Goal: Transaction & Acquisition: Obtain resource

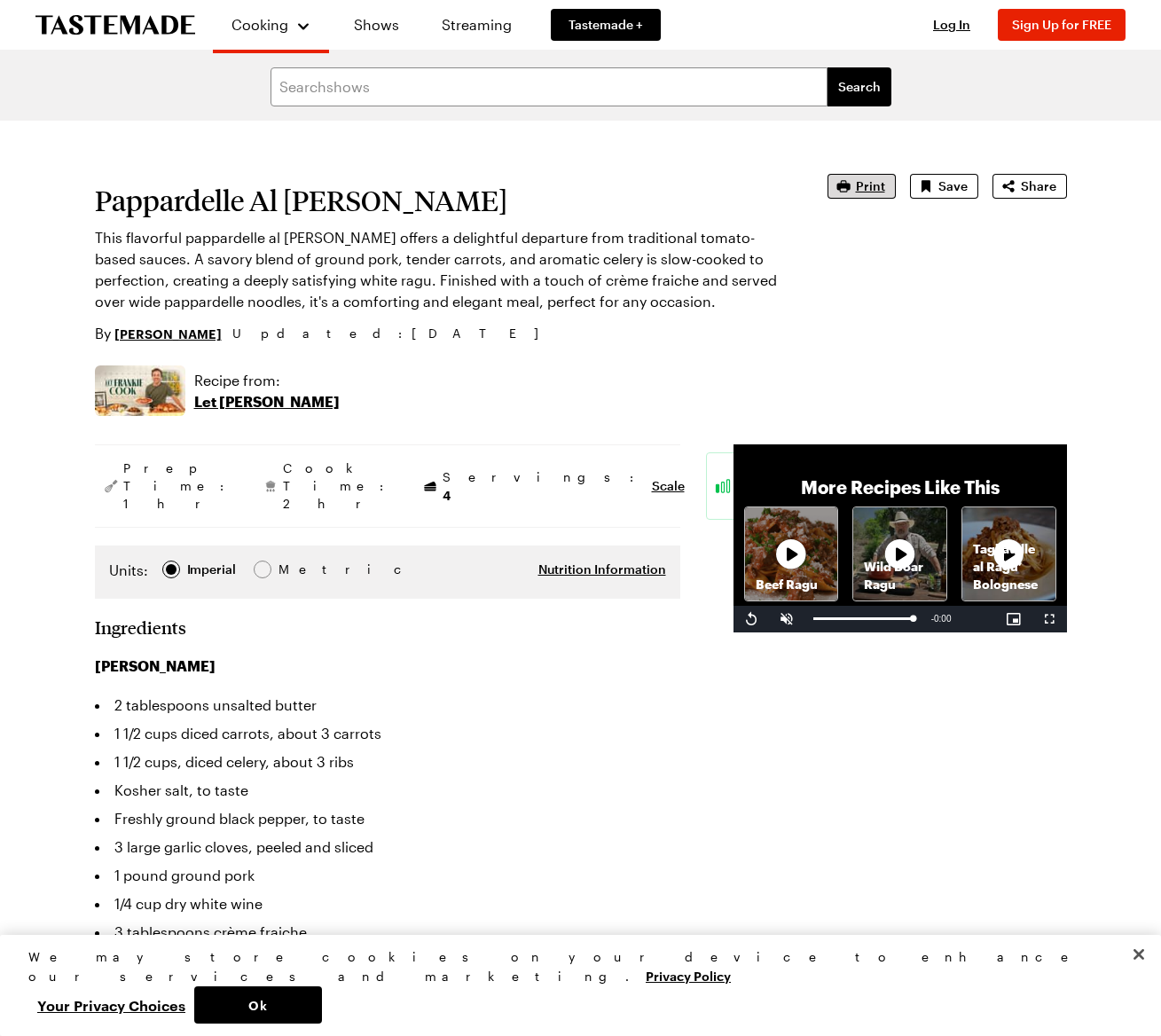
click at [869, 181] on span "Print" at bounding box center [870, 186] width 29 height 18
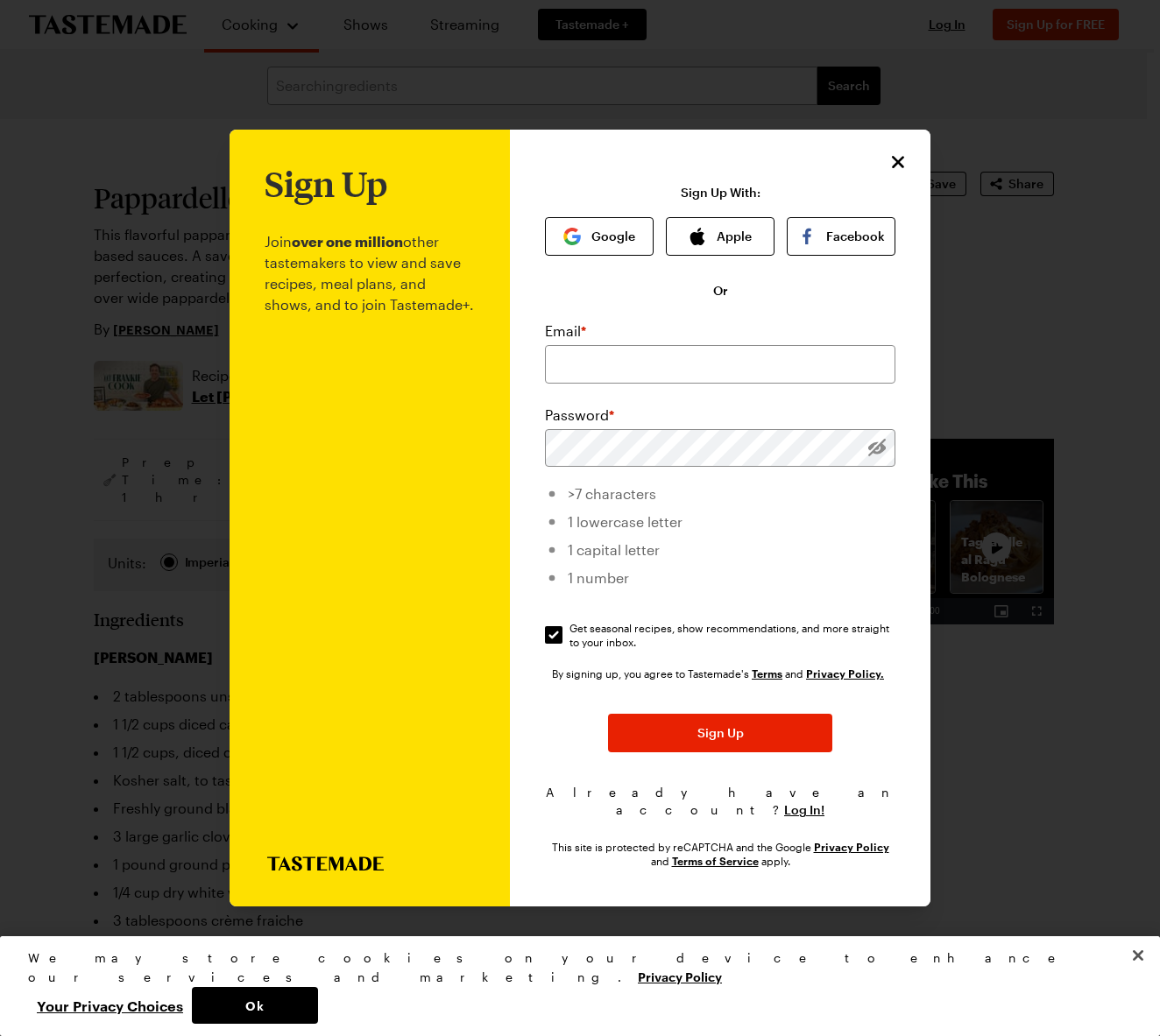
click at [899, 165] on icon "Close" at bounding box center [897, 162] width 21 height 21
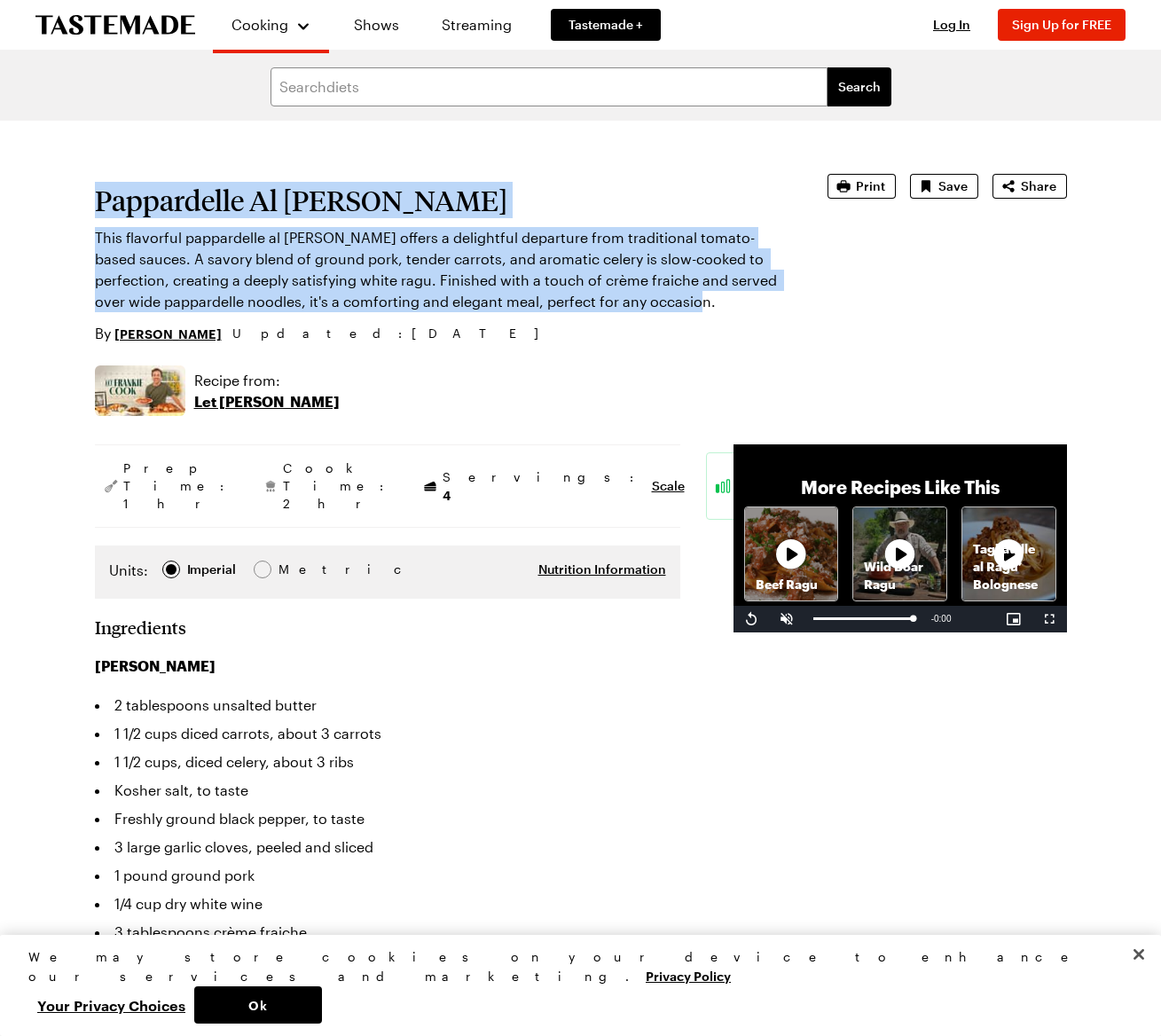
drag, startPoint x: 97, startPoint y: 192, endPoint x: 91, endPoint y: 309, distance: 117.2
copy section "Pappardelle Al Ragu Bianco This flavorful pappardelle al ragu bianco offers a d…"
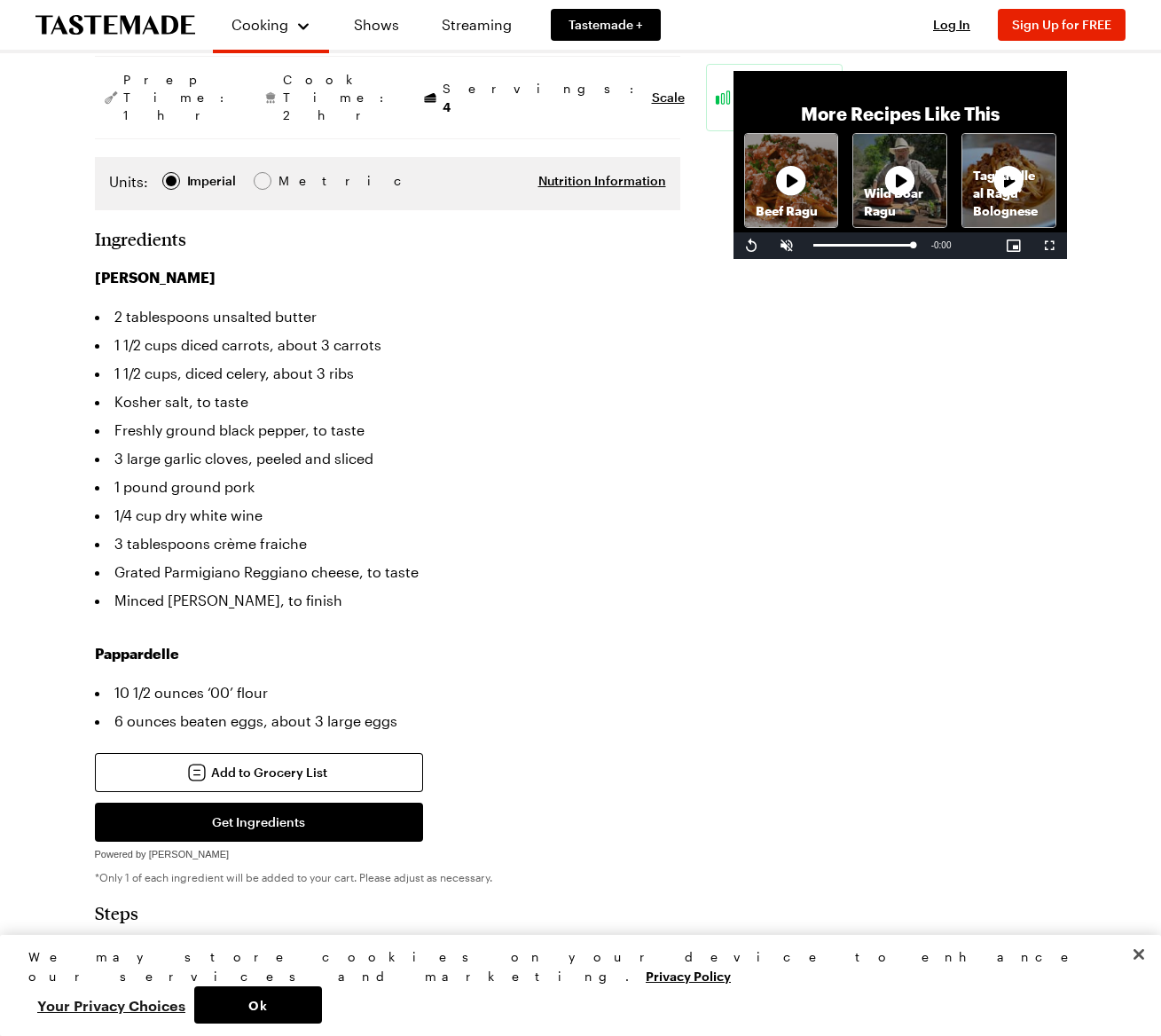
scroll to position [395, 0]
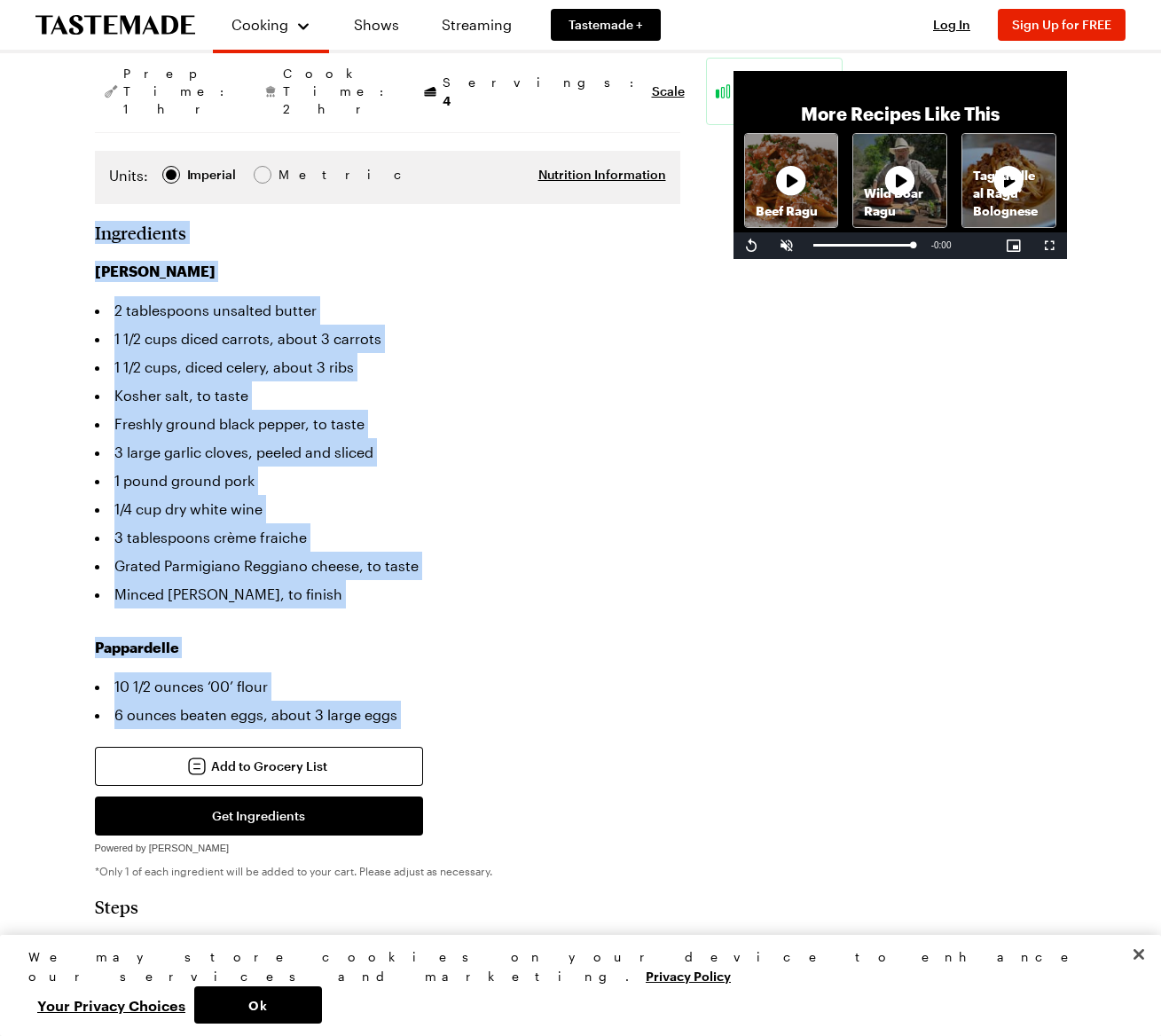
drag, startPoint x: 89, startPoint y: 209, endPoint x: 26, endPoint y: 544, distance: 340.9
click at [96, 713] on div "Pappardelle Al Ragu Bianco This flavorful pappardelle al ragu bianco offers a d…" at bounding box center [580, 1018] width 1078 height 2584
copy section "Ingredients Ragu Bianco 2 tablespoons unsalted butter 1 1/2 cups diced carrots,…"
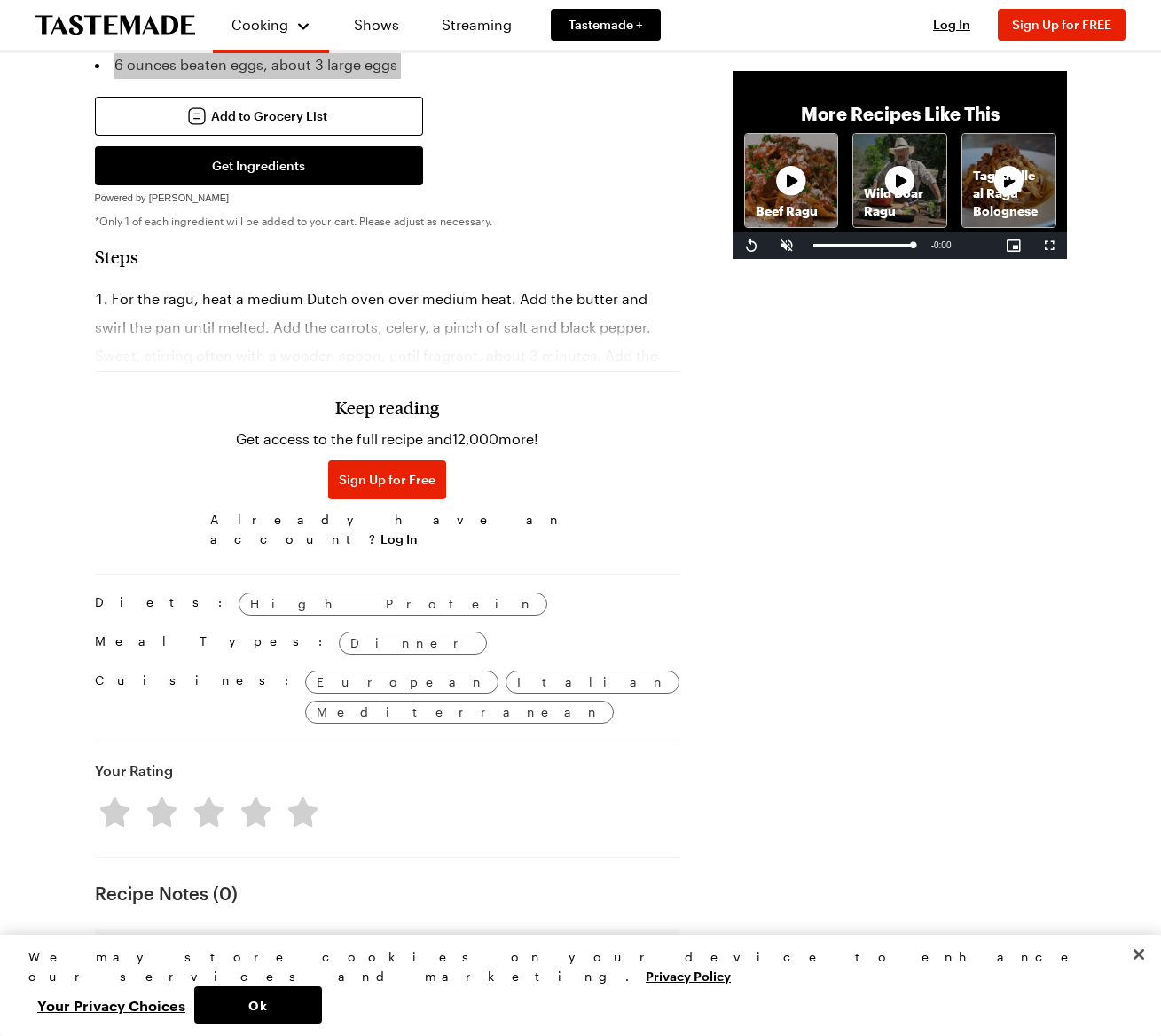
scroll to position [1047, 0]
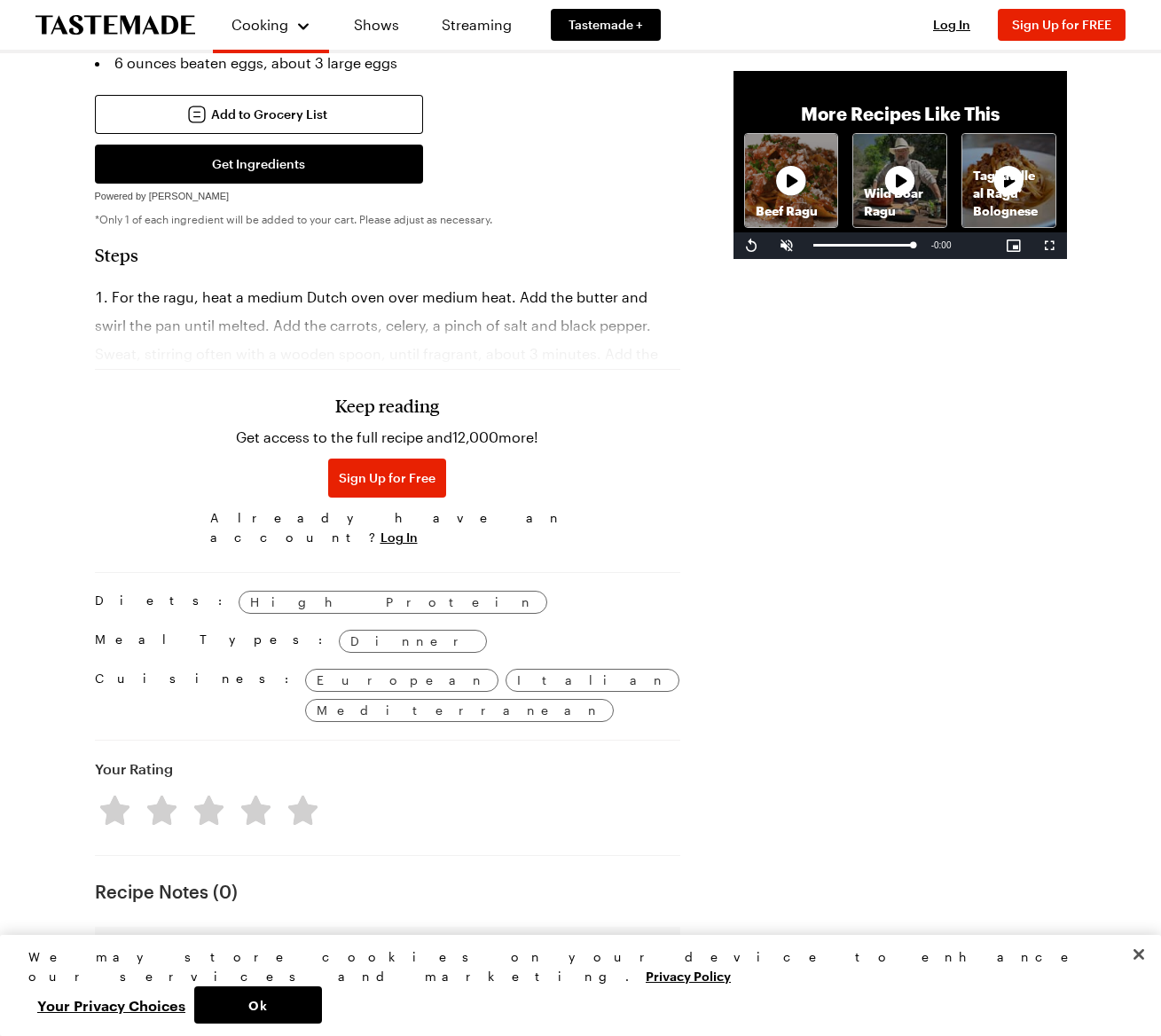
click at [335, 406] on h3 "Keep reading" at bounding box center [387, 406] width 104 height 21
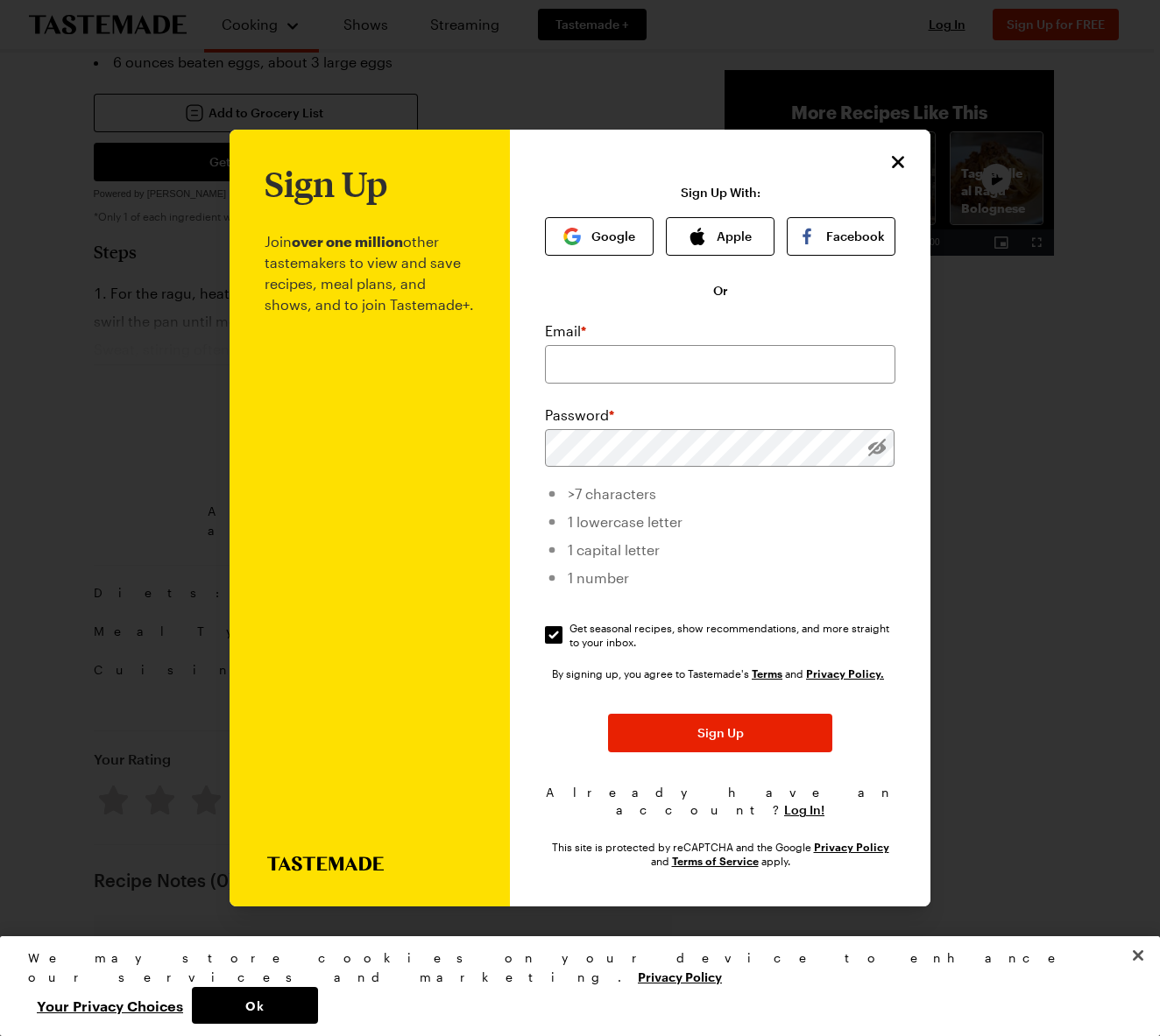
click at [896, 164] on icon "Close" at bounding box center [897, 162] width 21 height 21
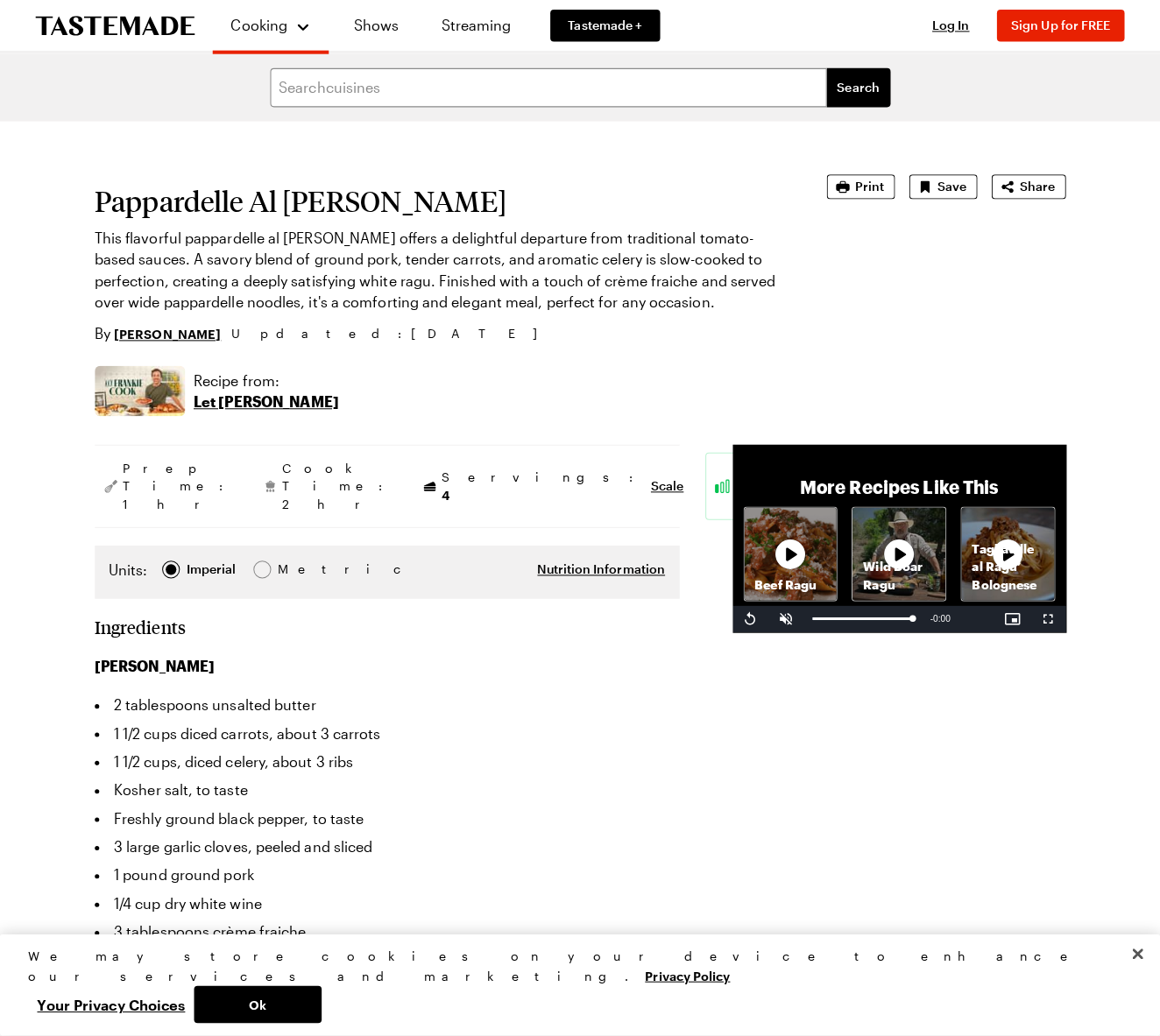
scroll to position [0, 0]
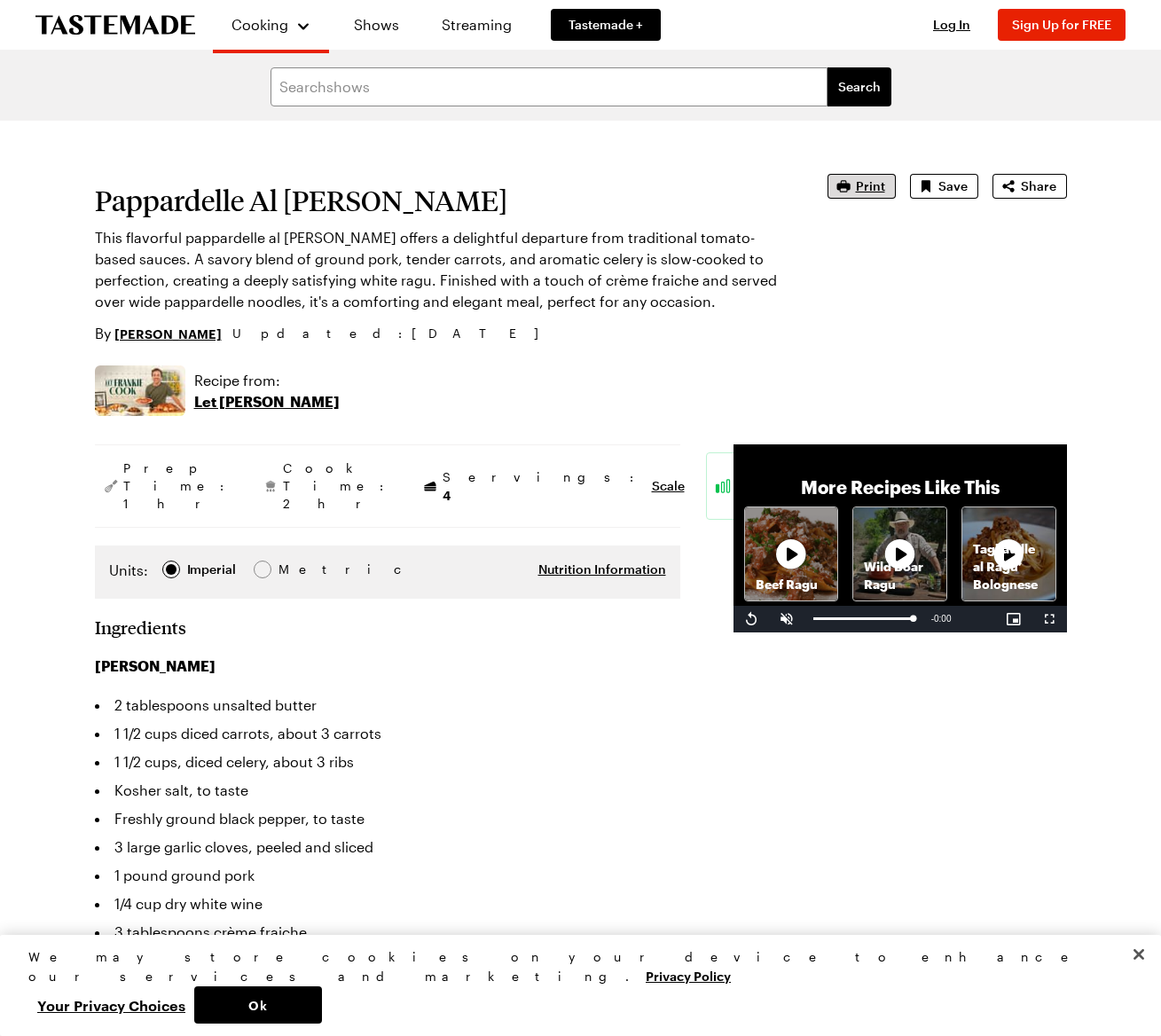
click at [862, 182] on span "Print" at bounding box center [870, 186] width 29 height 18
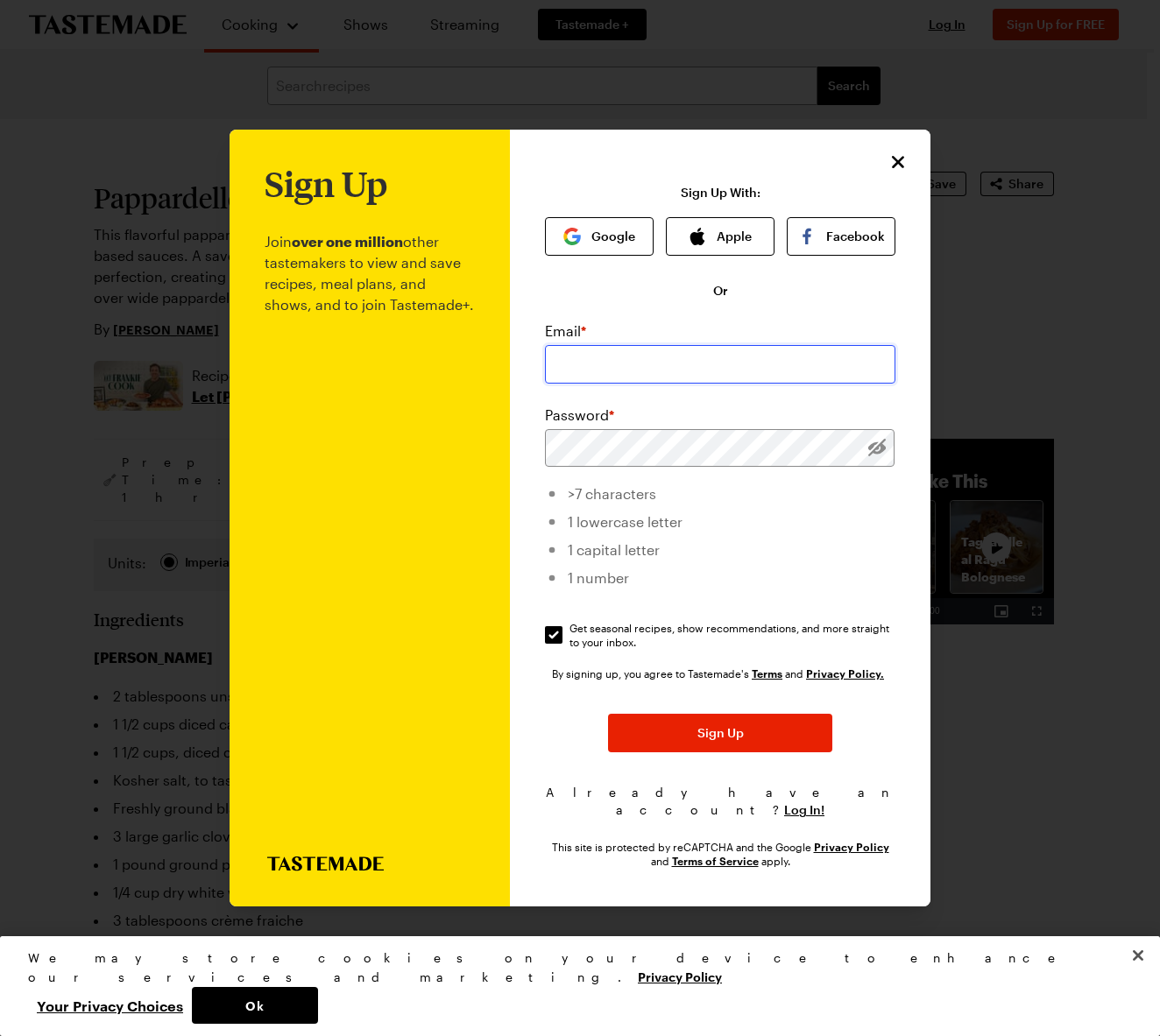
click at [564, 359] on input "email" at bounding box center [719, 364] width 350 height 39
click at [662, 372] on input "blyskalsuse@gmil.com" at bounding box center [719, 364] width 350 height 39
click at [621, 372] on input "blyskalsuse@gmail.com" at bounding box center [719, 364] width 350 height 39
type input "blyskalsusie@gmail.com"
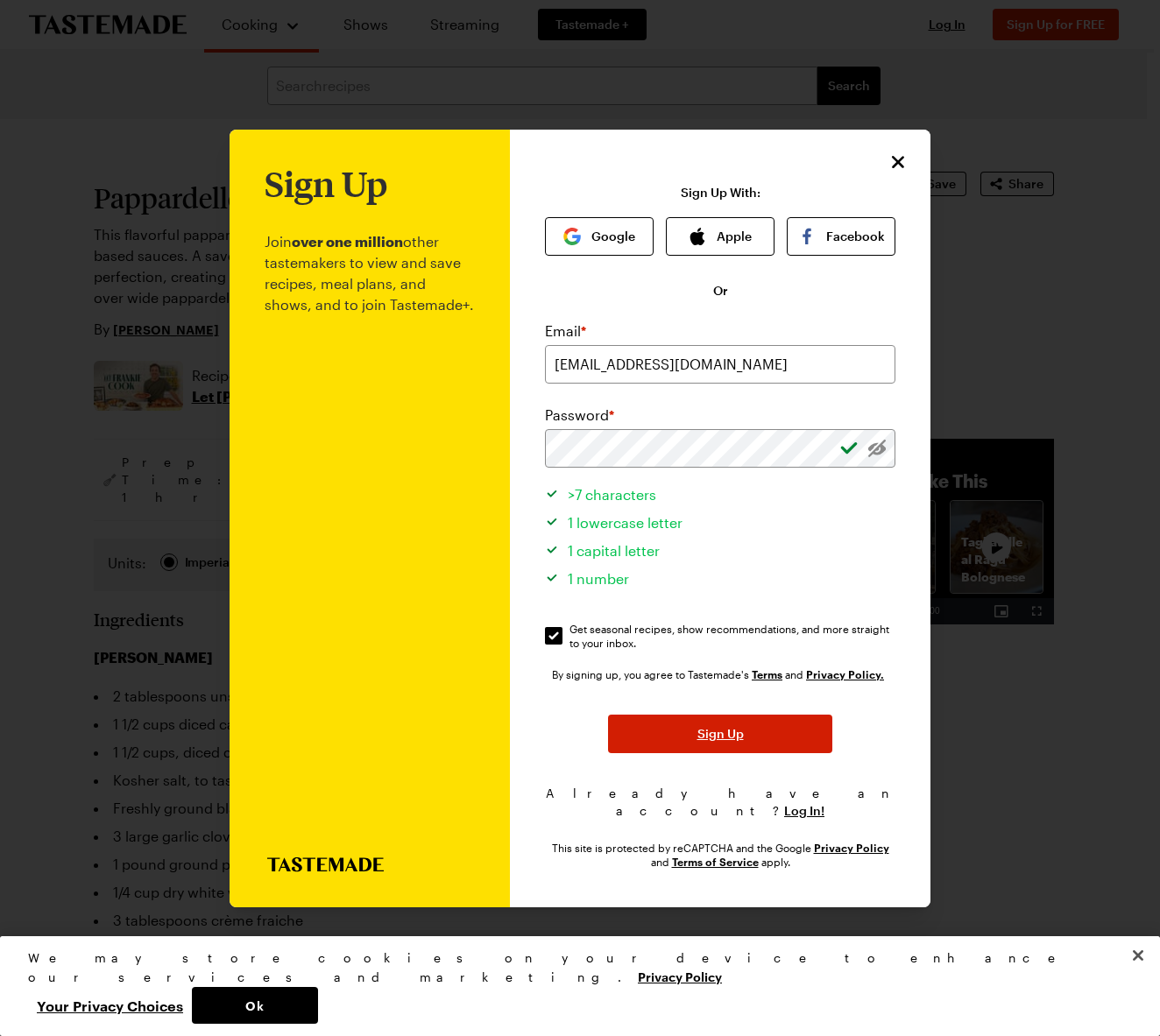
click at [680, 740] on button "Sign Up" at bounding box center [719, 734] width 224 height 39
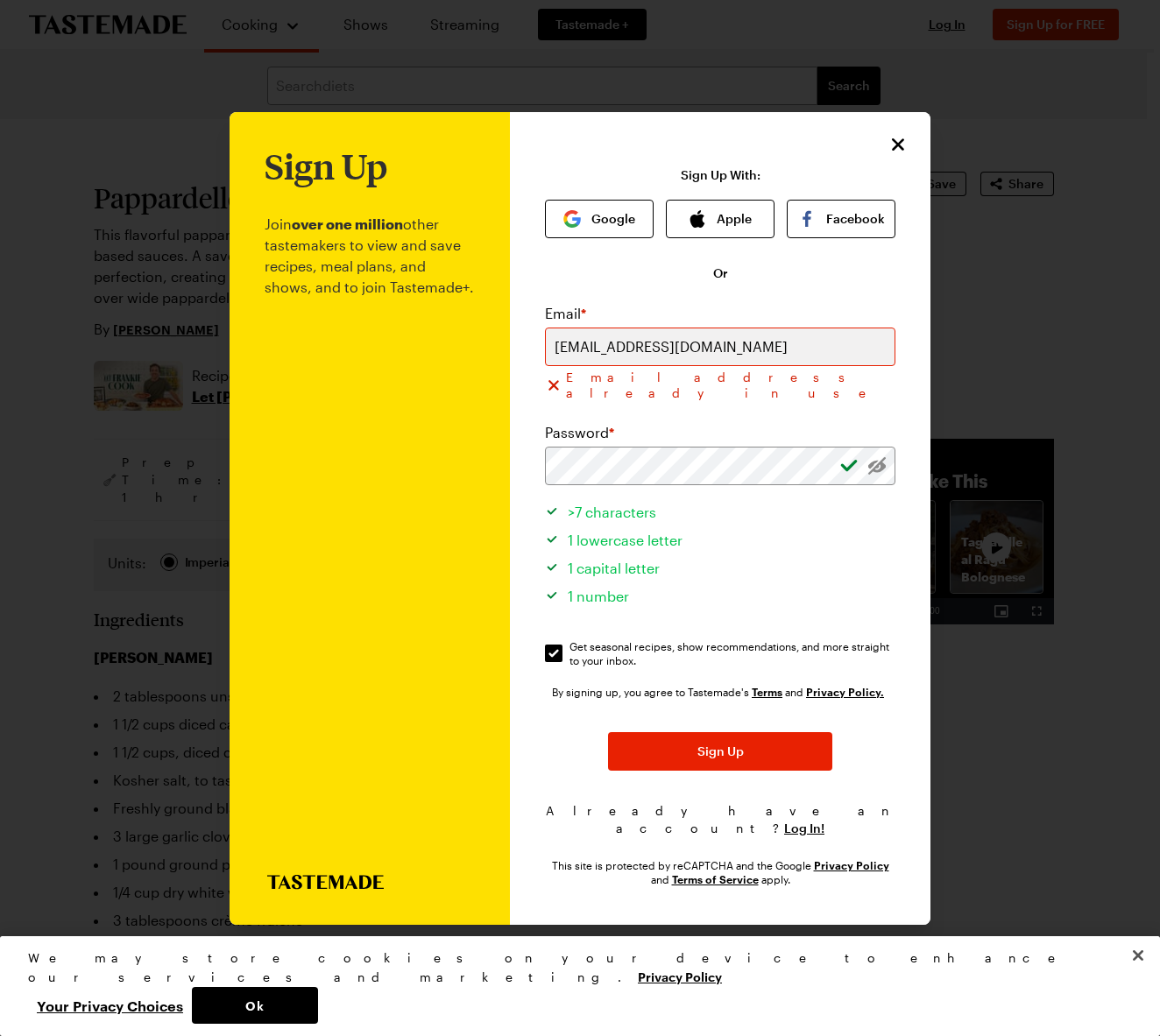
click at [753, 552] on li "1 capital letter" at bounding box center [719, 565] width 350 height 28
click at [531, 466] on div "Sign Up Join over one million other tastemakers to view and save recipes, meal …" at bounding box center [720, 519] width 421 height 813
click at [803, 519] on li ">7 characters" at bounding box center [719, 510] width 350 height 28
click at [791, 820] on span "Log In!" at bounding box center [804, 829] width 40 height 18
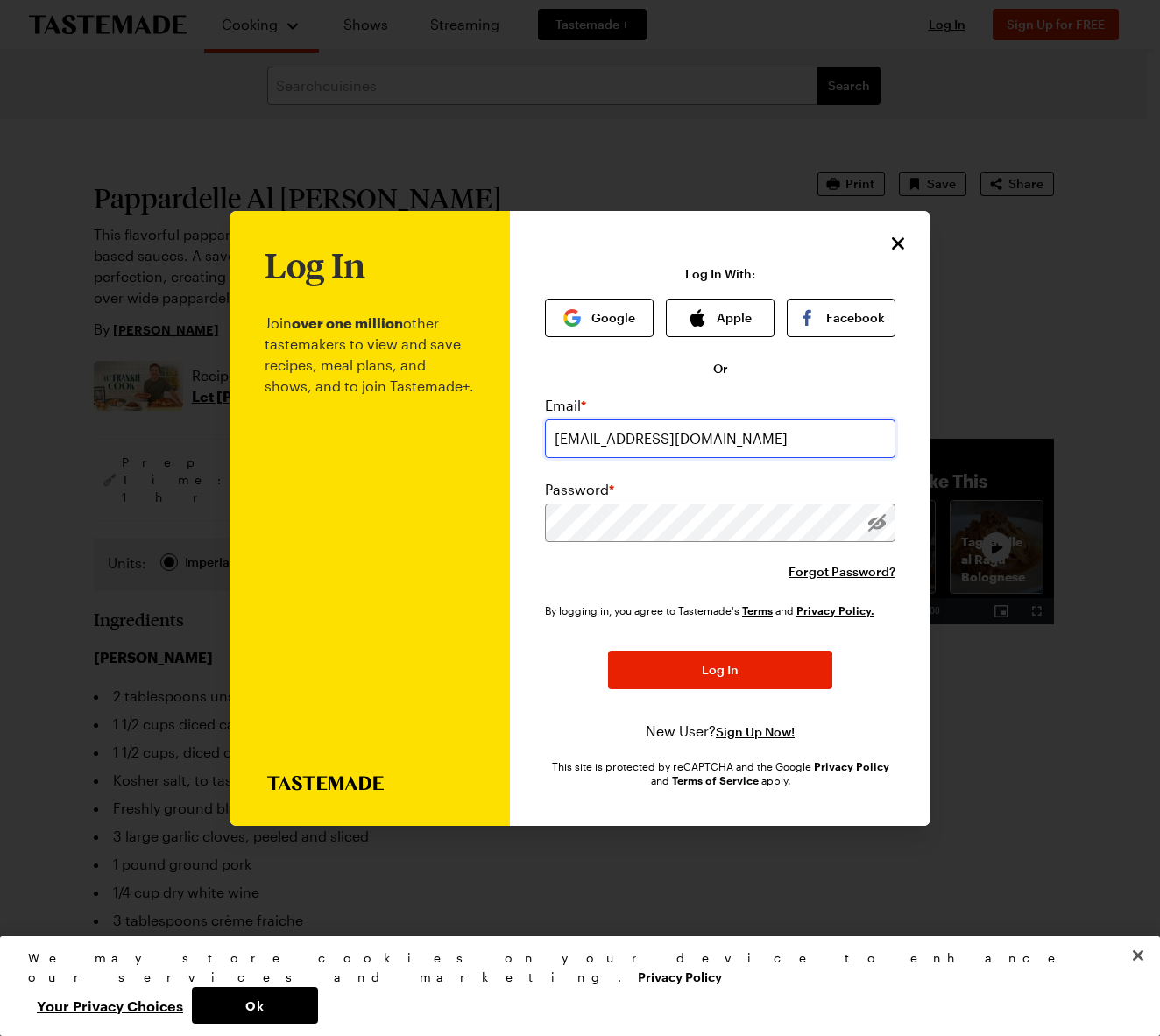
click at [666, 440] on input "blyskalsusie@gmil.com" at bounding box center [719, 439] width 350 height 39
type input "blyskalsusie@gmail.com"
click at [834, 570] on span "Forgot Password?" at bounding box center [842, 572] width 107 height 18
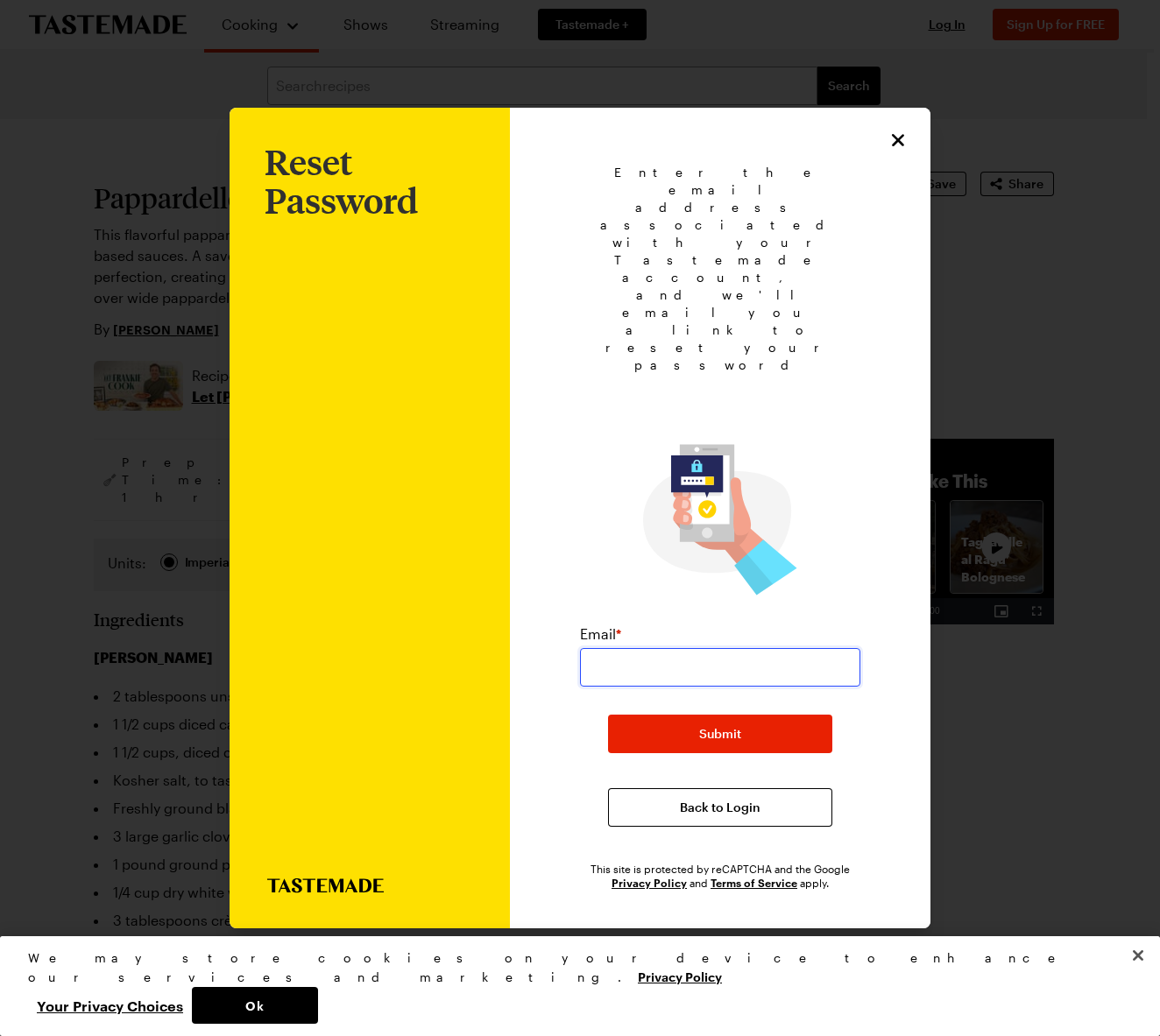
click at [613, 648] on input "email" at bounding box center [719, 667] width 280 height 39
type input "blyskalsusie@gmail.com"
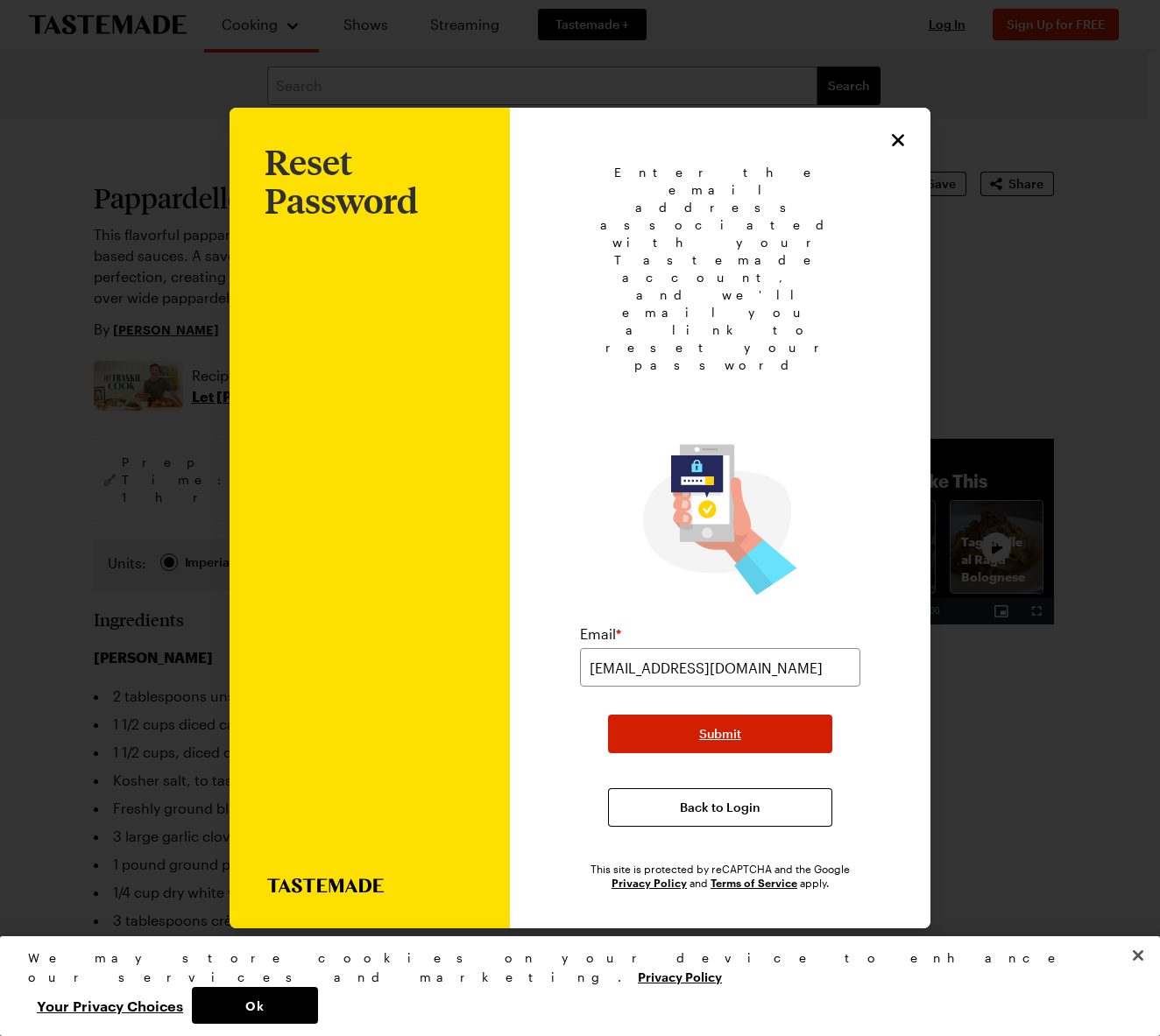
click at [660, 715] on button "Submit" at bounding box center [719, 734] width 224 height 39
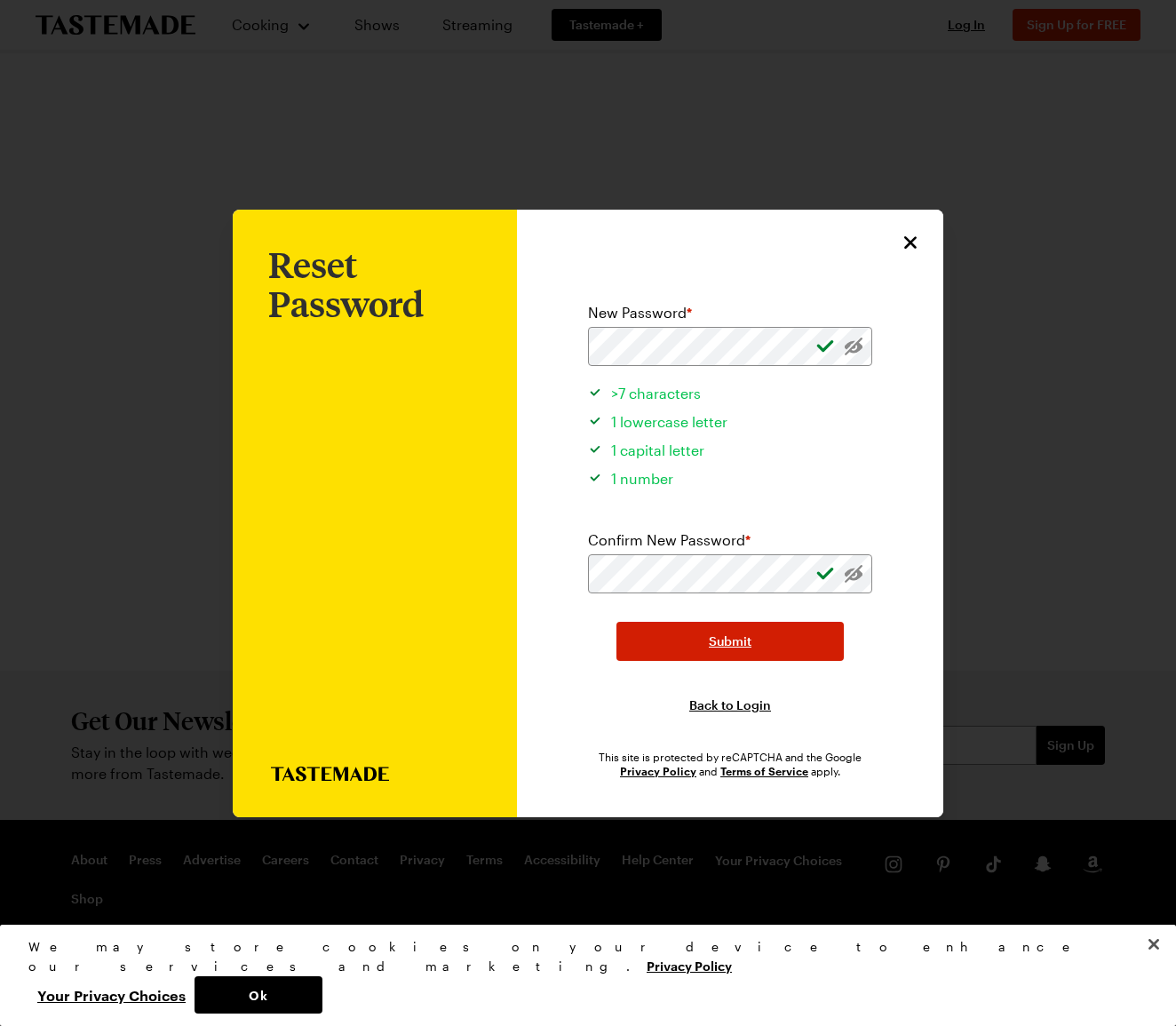
click at [728, 639] on span "Submit" at bounding box center [730, 641] width 43 height 18
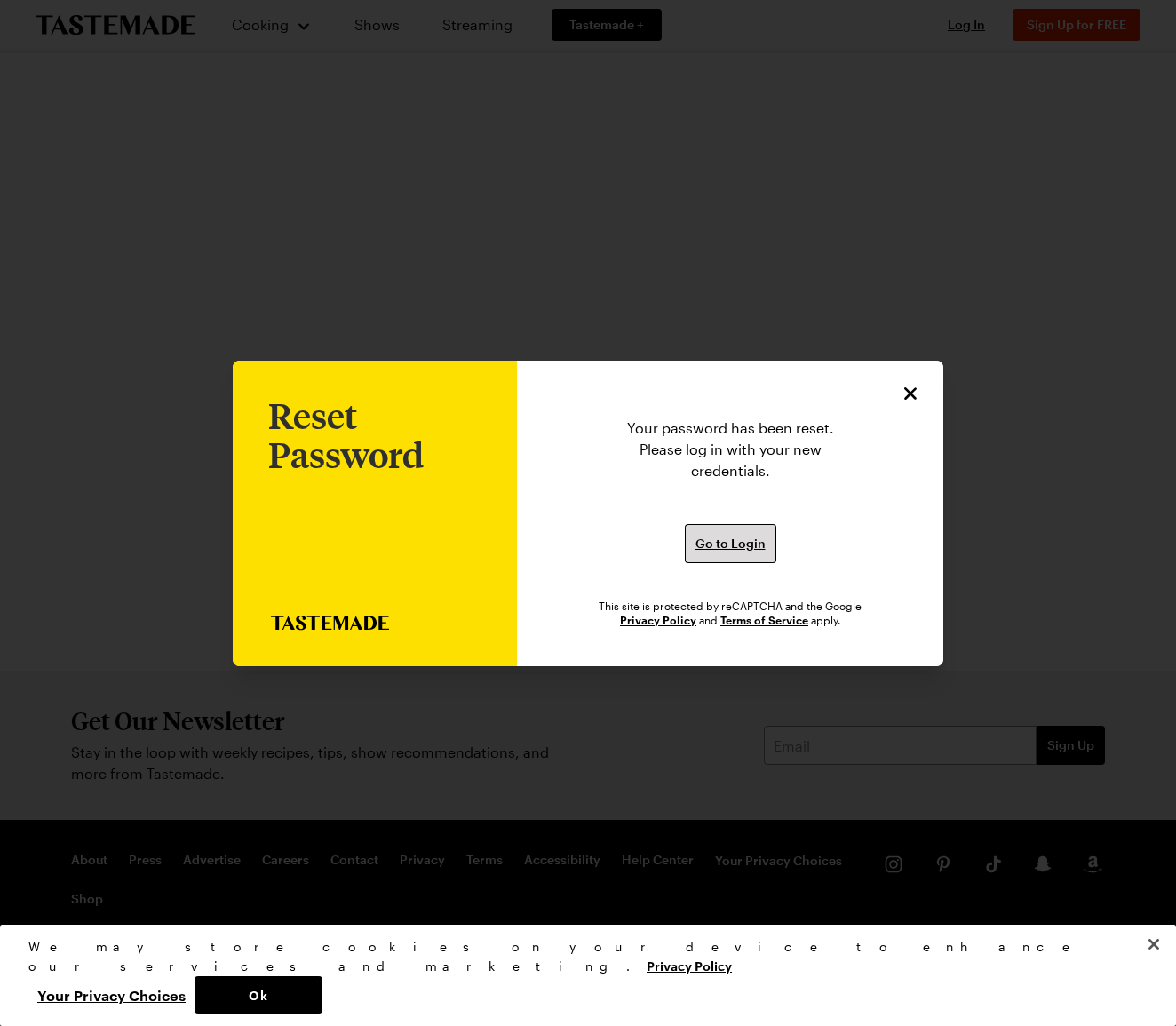
click at [728, 548] on span "Go to Login" at bounding box center [730, 543] width 70 height 18
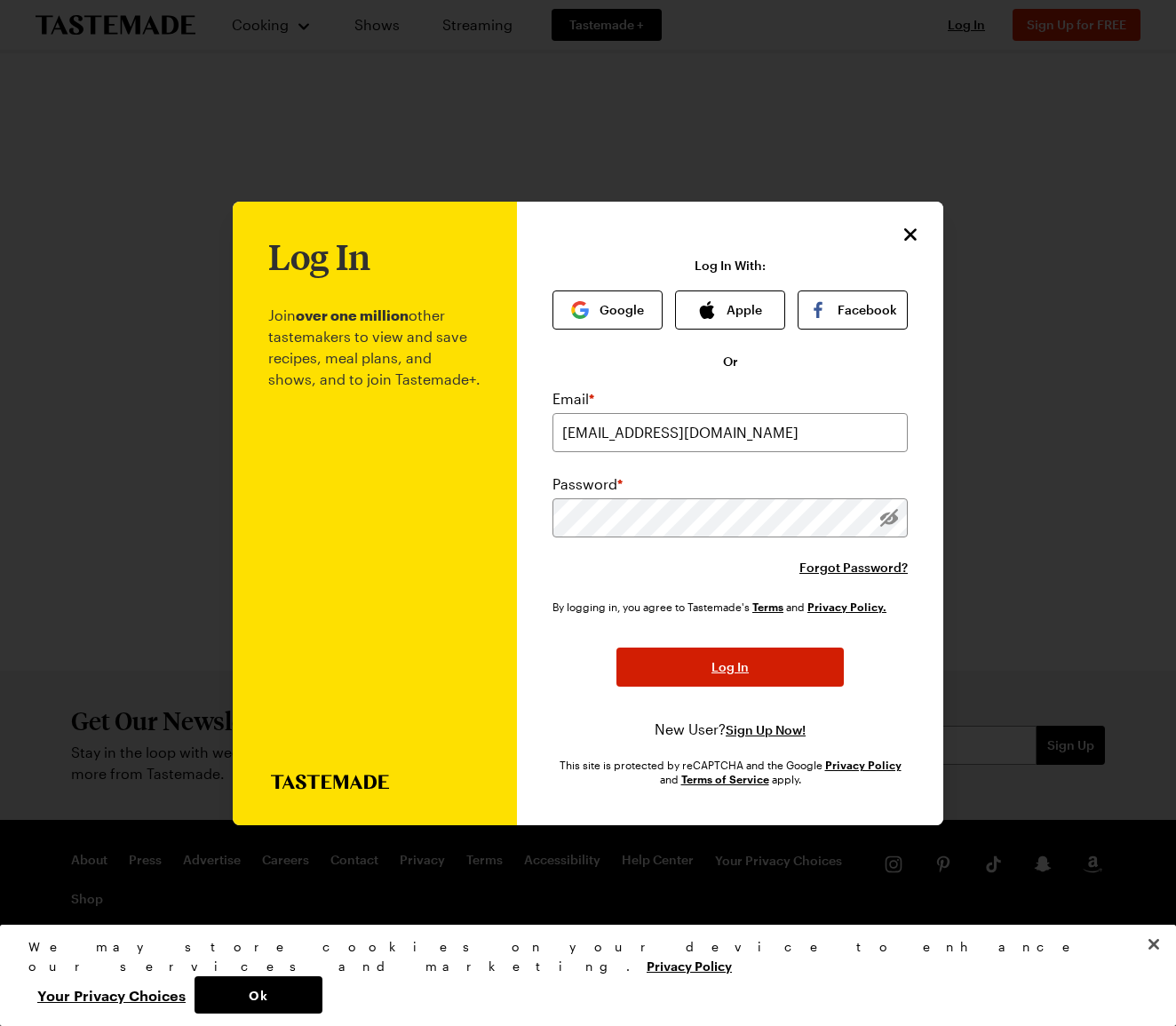
click at [754, 662] on button "Log In" at bounding box center [729, 667] width 227 height 39
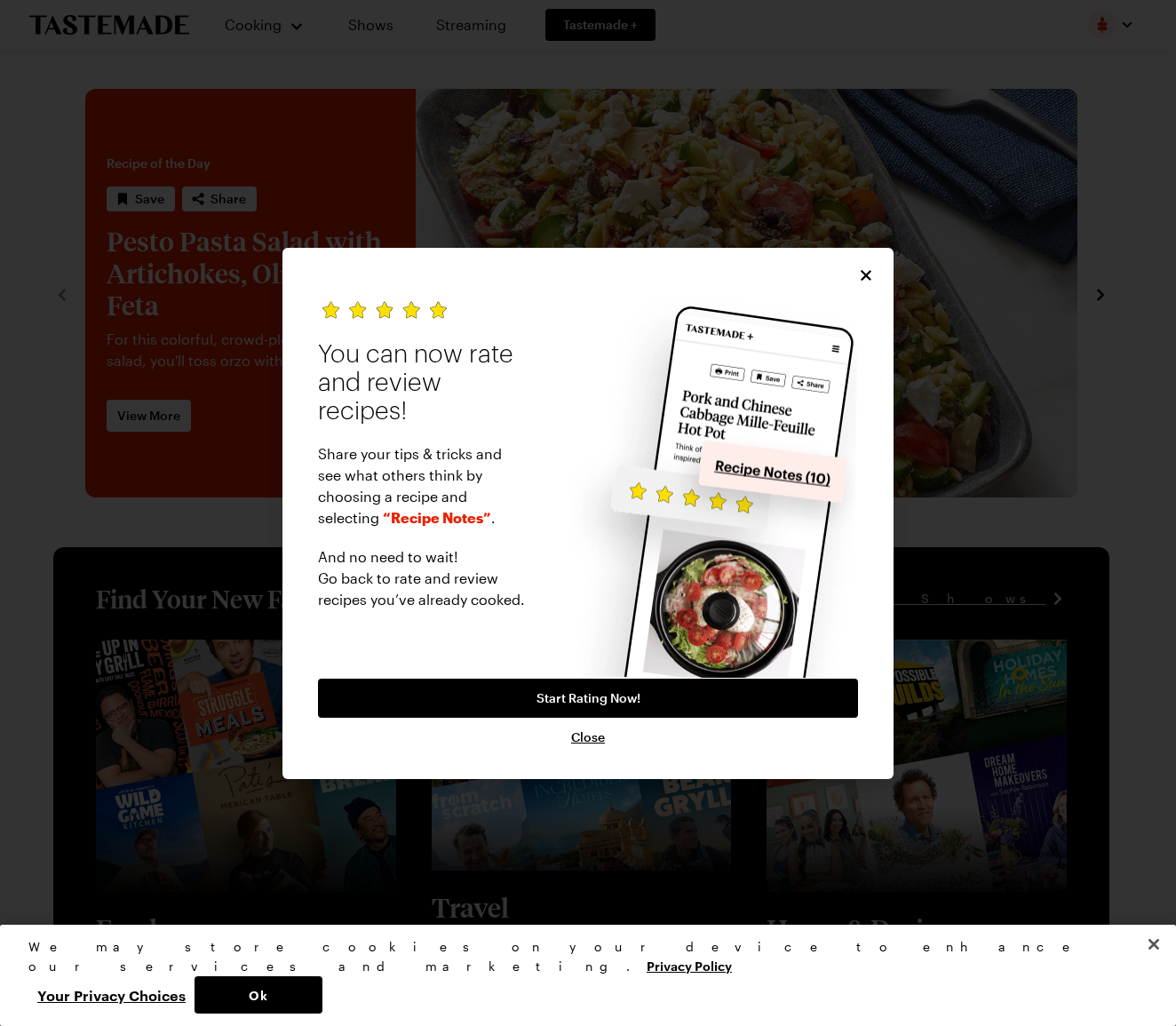
click at [857, 270] on icon "Close" at bounding box center [866, 275] width 18 height 18
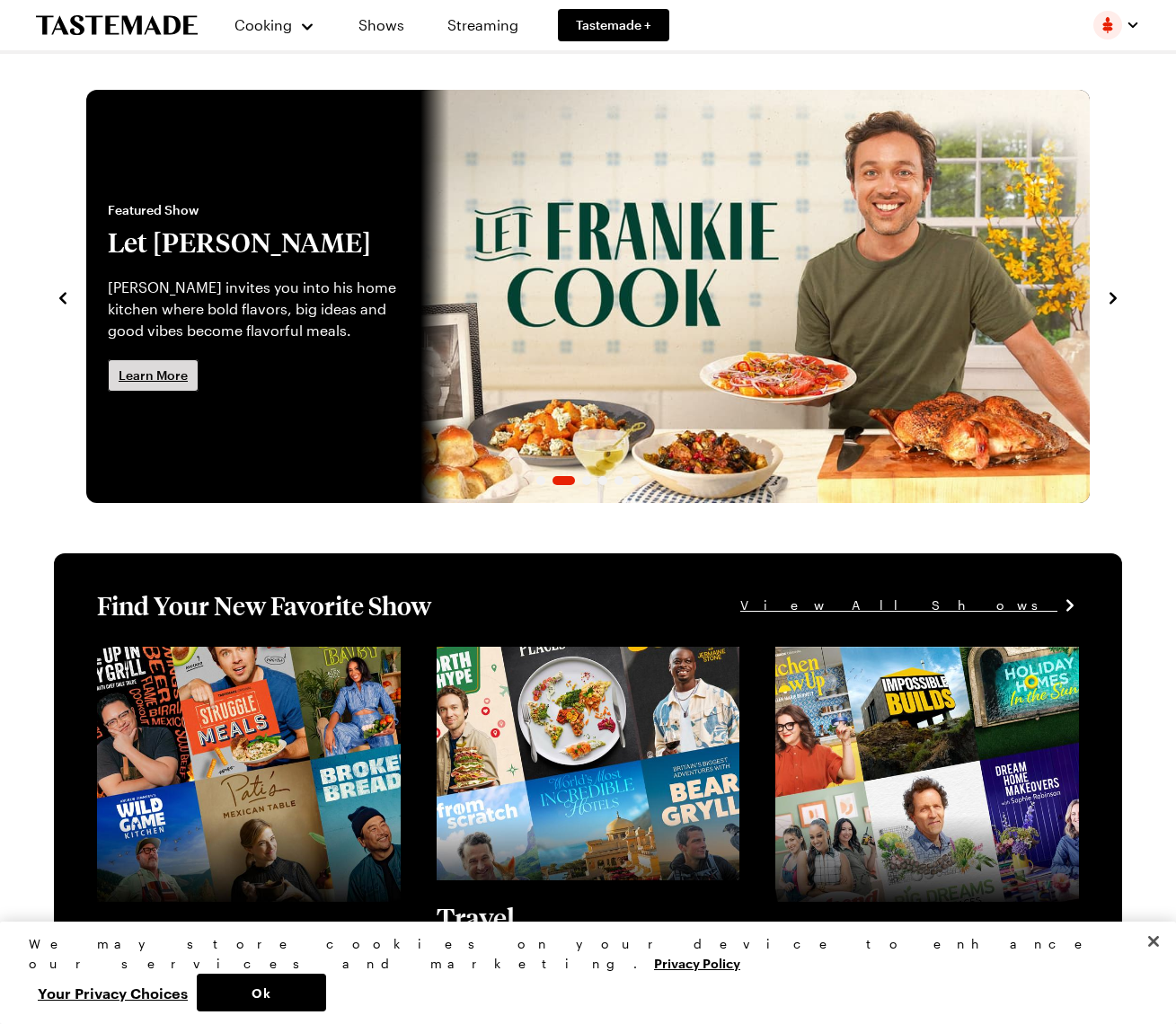
click at [158, 383] on span "Learn More" at bounding box center [153, 376] width 69 height 18
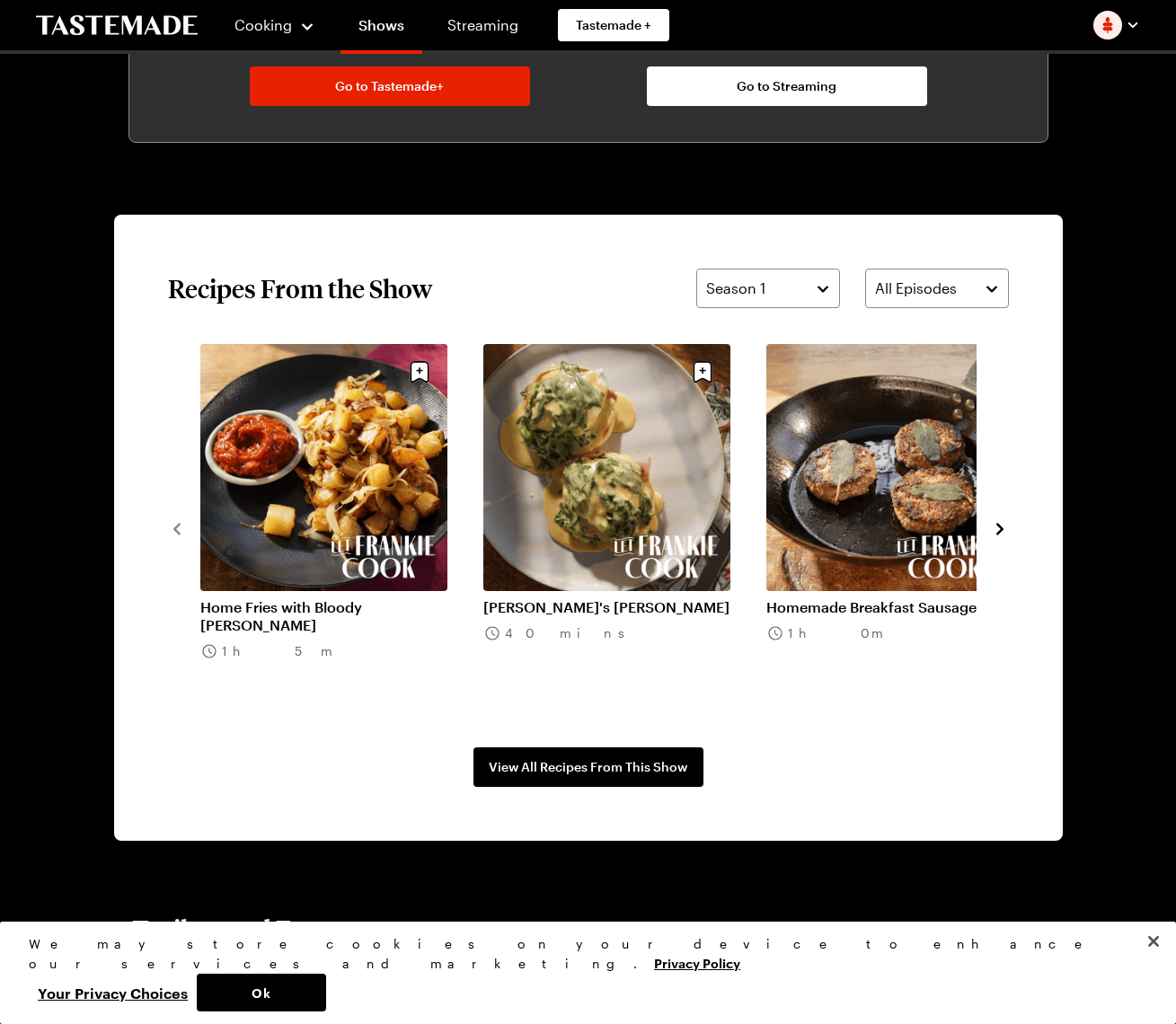
scroll to position [1139, 0]
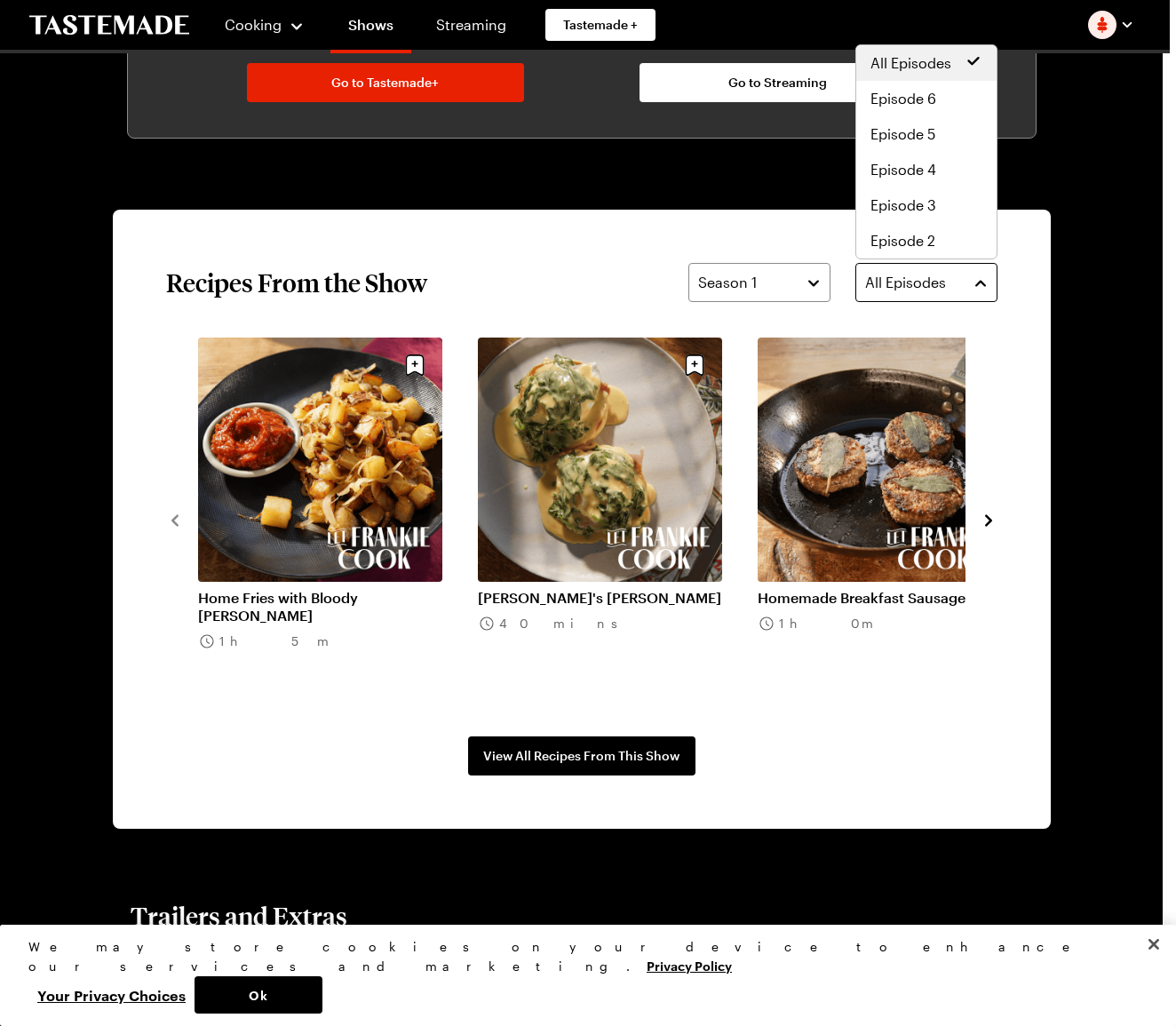
click at [980, 282] on button "All Episodes" at bounding box center [927, 282] width 142 height 39
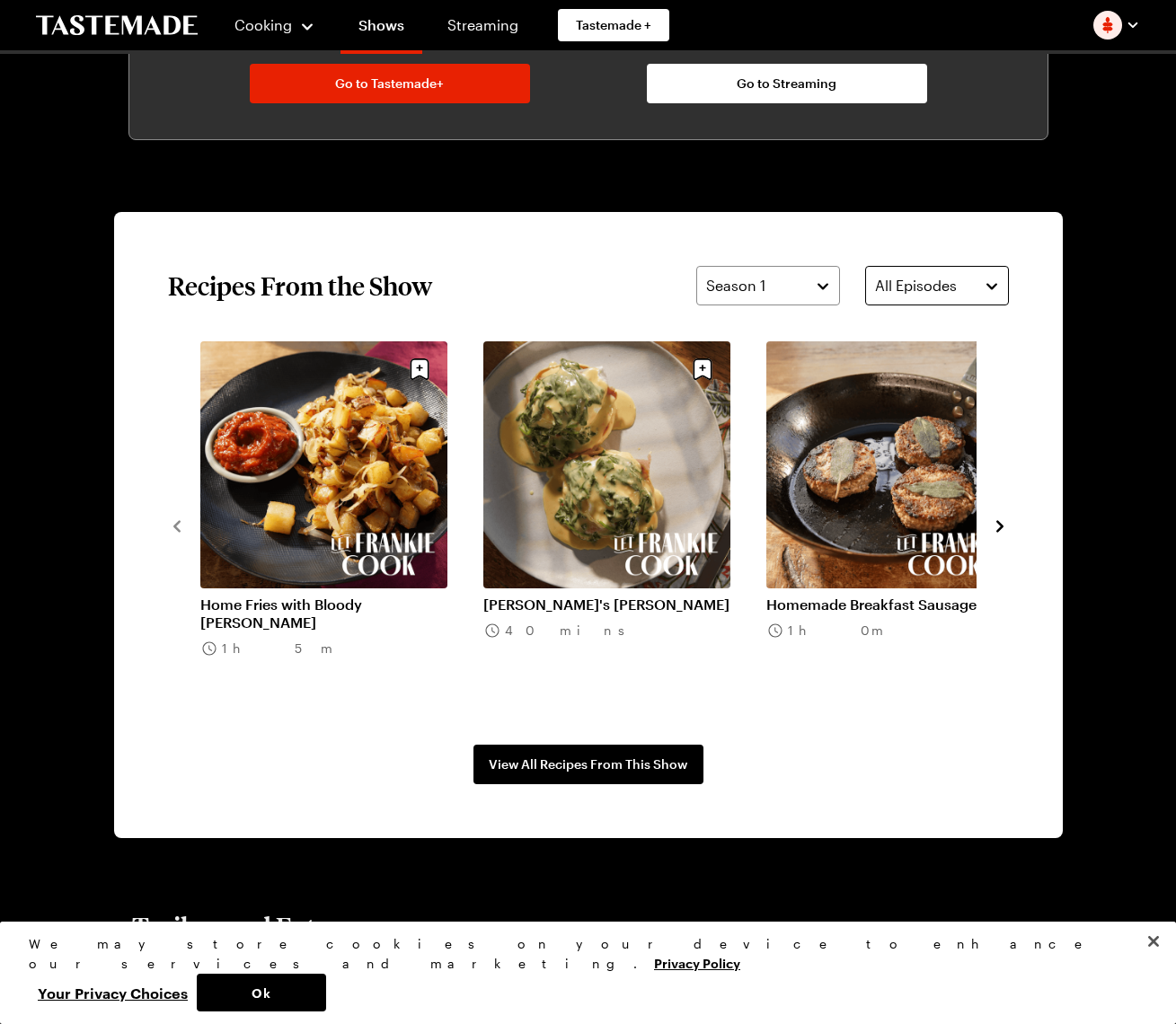
click at [991, 285] on button "All Episodes" at bounding box center [937, 285] width 144 height 40
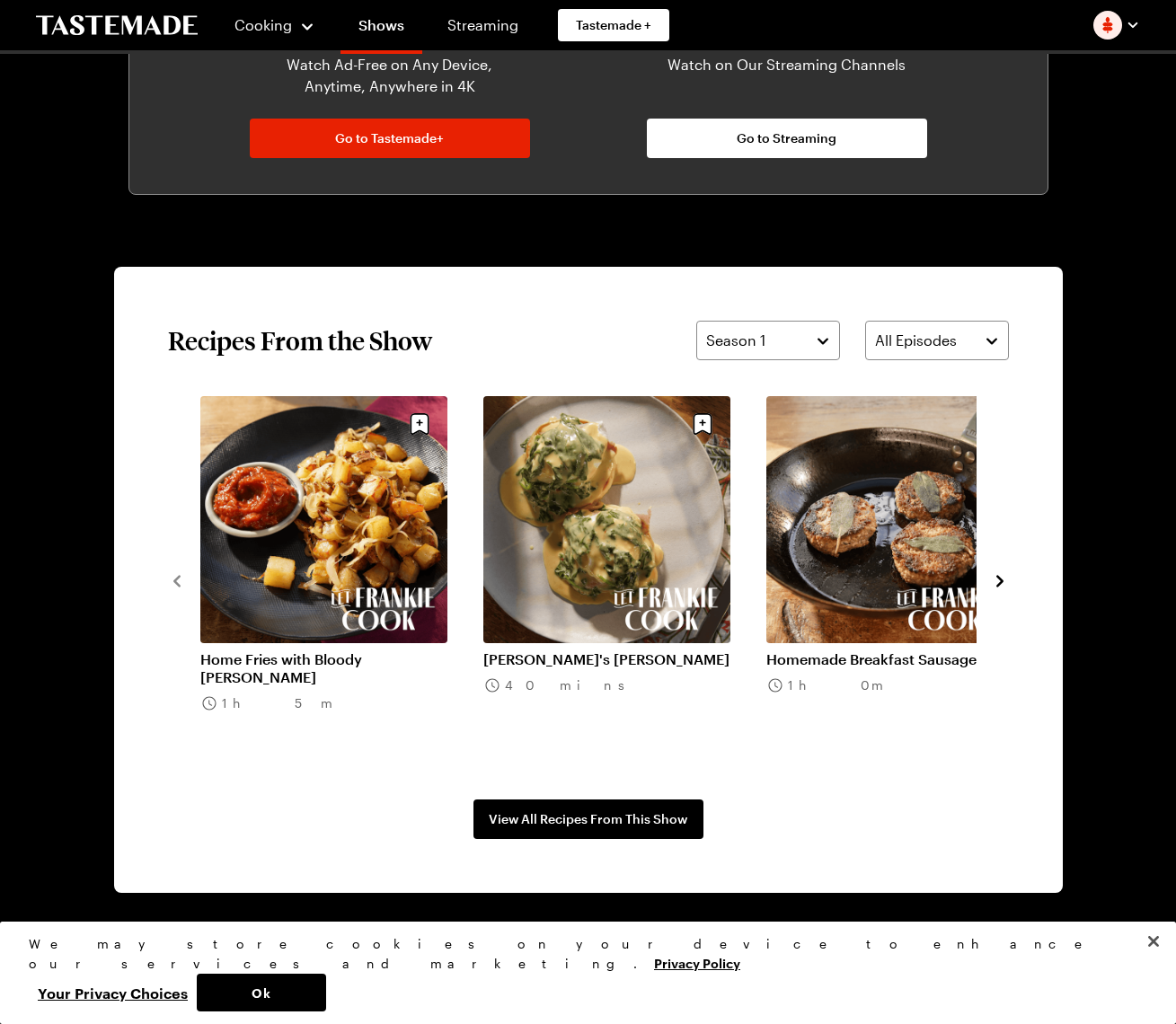
scroll to position [1078, 0]
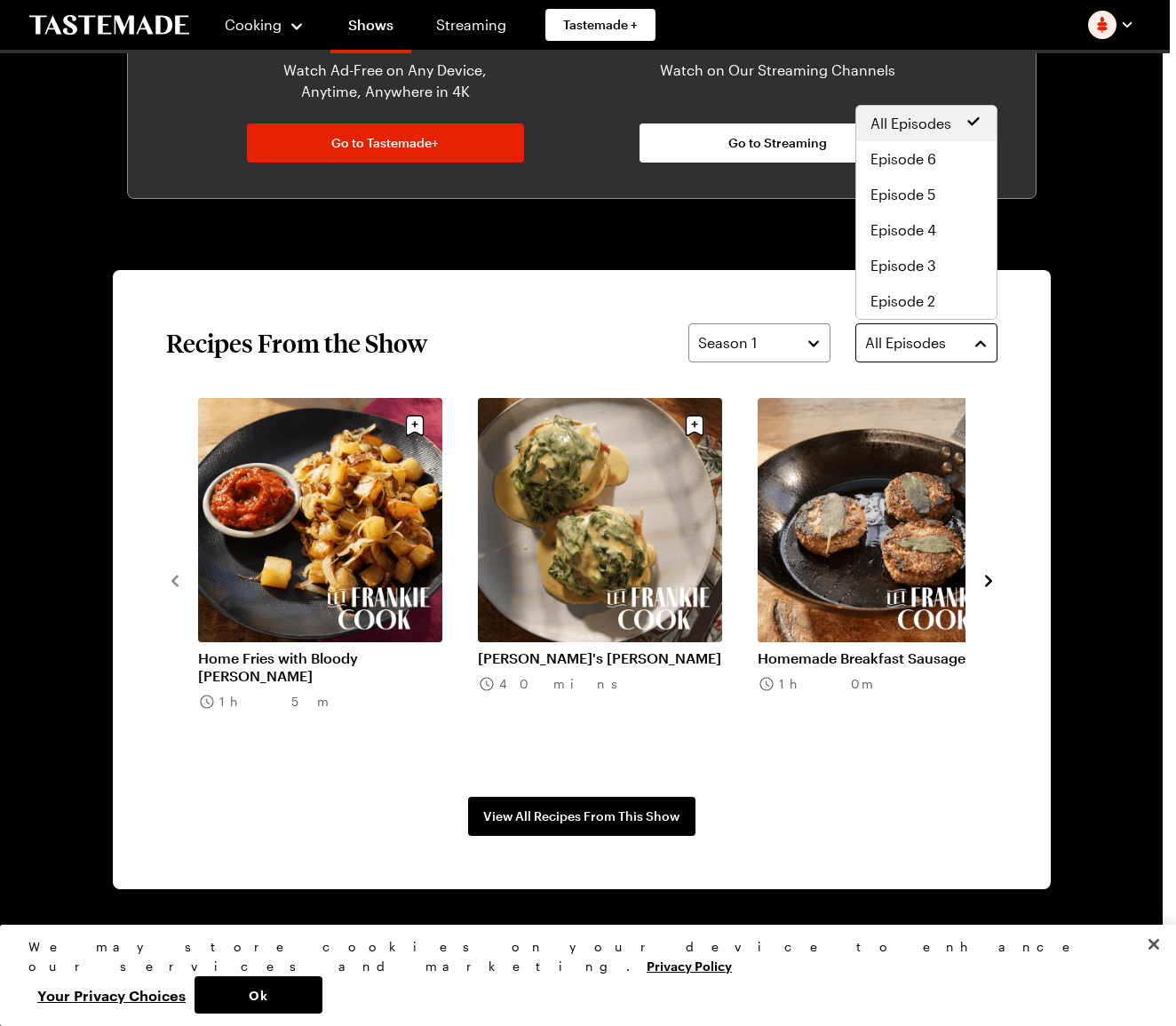
click at [985, 343] on button "All Episodes" at bounding box center [927, 343] width 142 height 39
click at [935, 118] on span "All Episodes" at bounding box center [910, 124] width 81 height 21
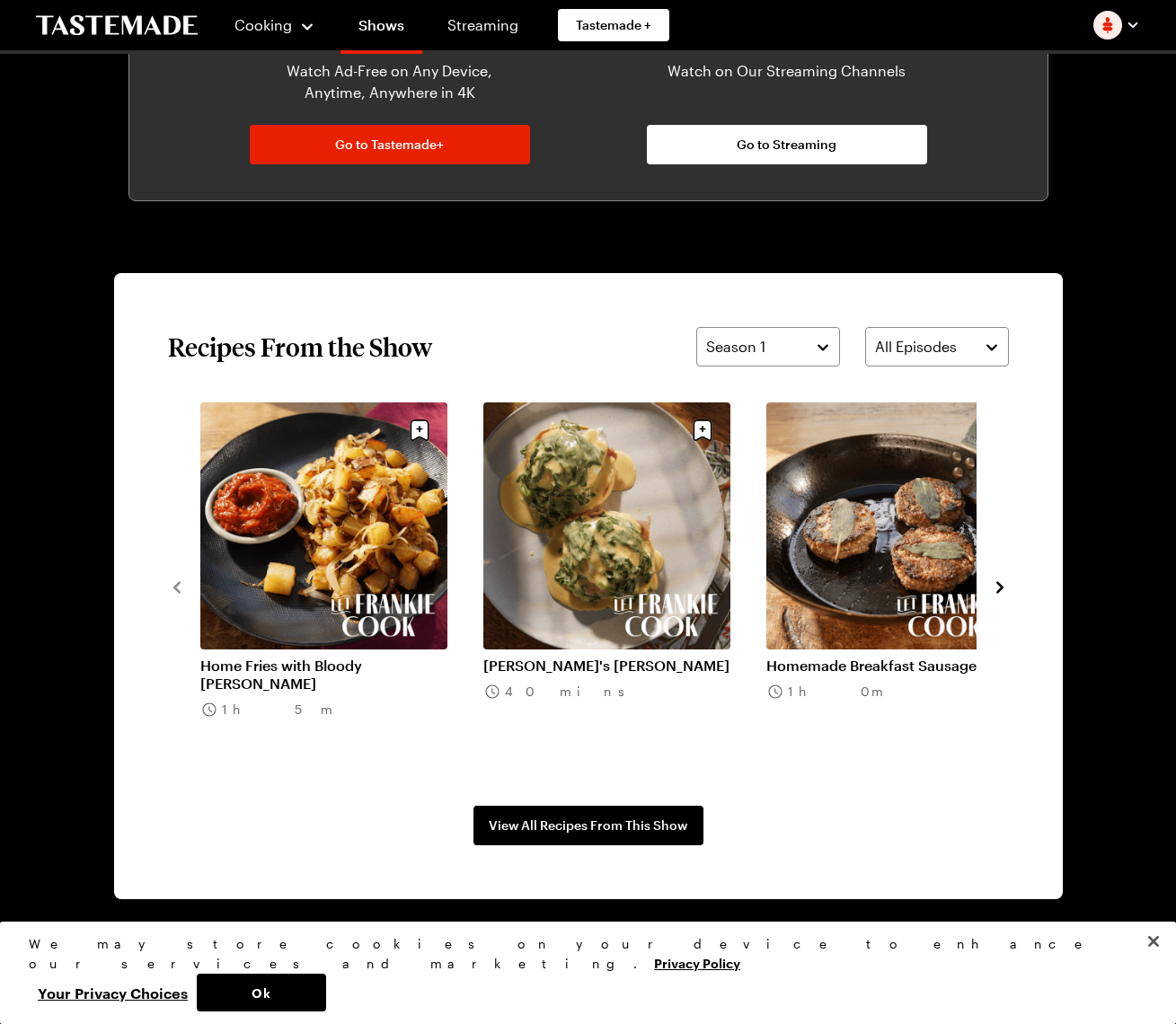
click at [1000, 581] on icon "navigate to next item" at bounding box center [1000, 587] width 18 height 18
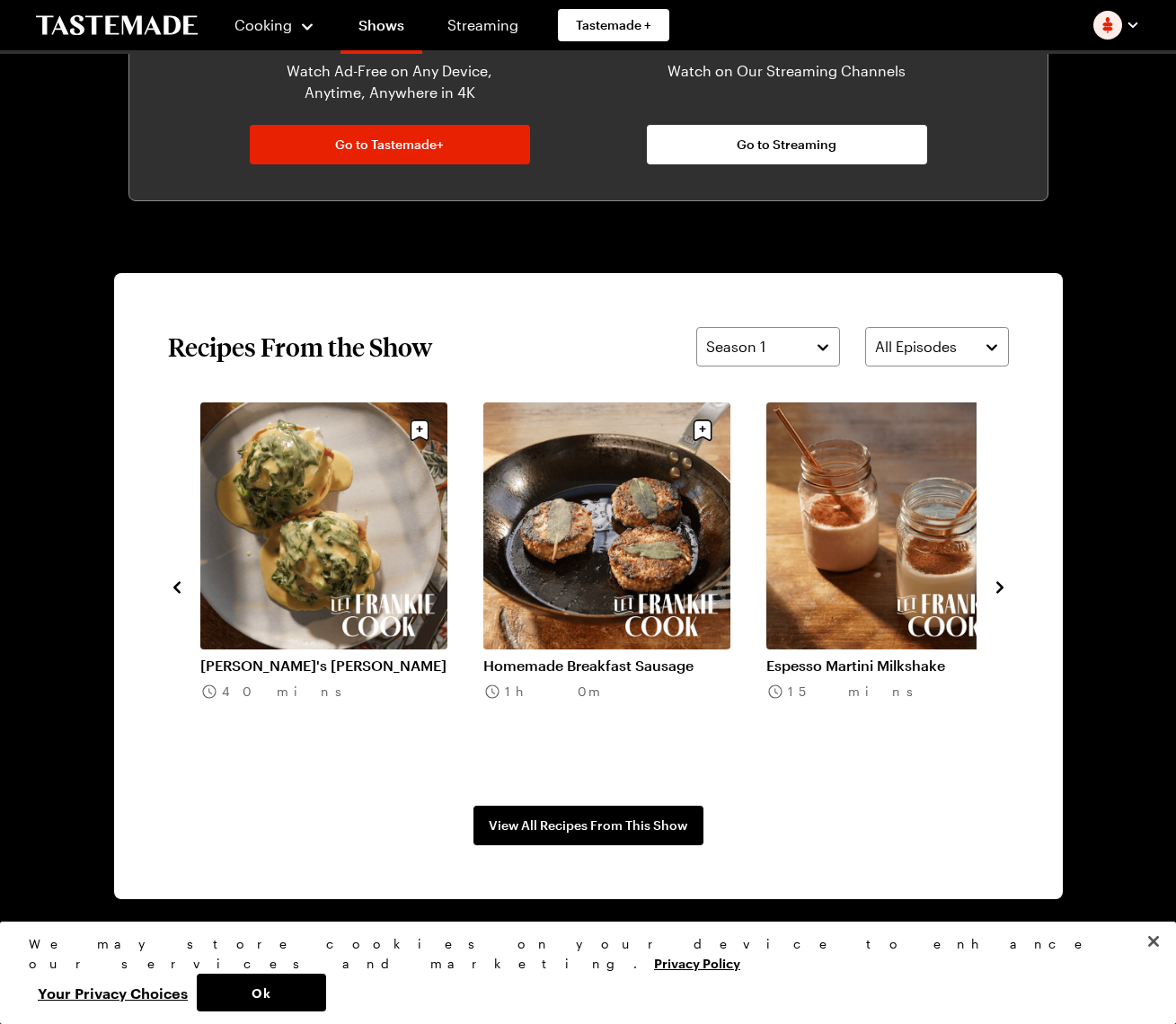
click at [1000, 588] on icon "navigate to next item" at bounding box center [1000, 586] width 7 height 12
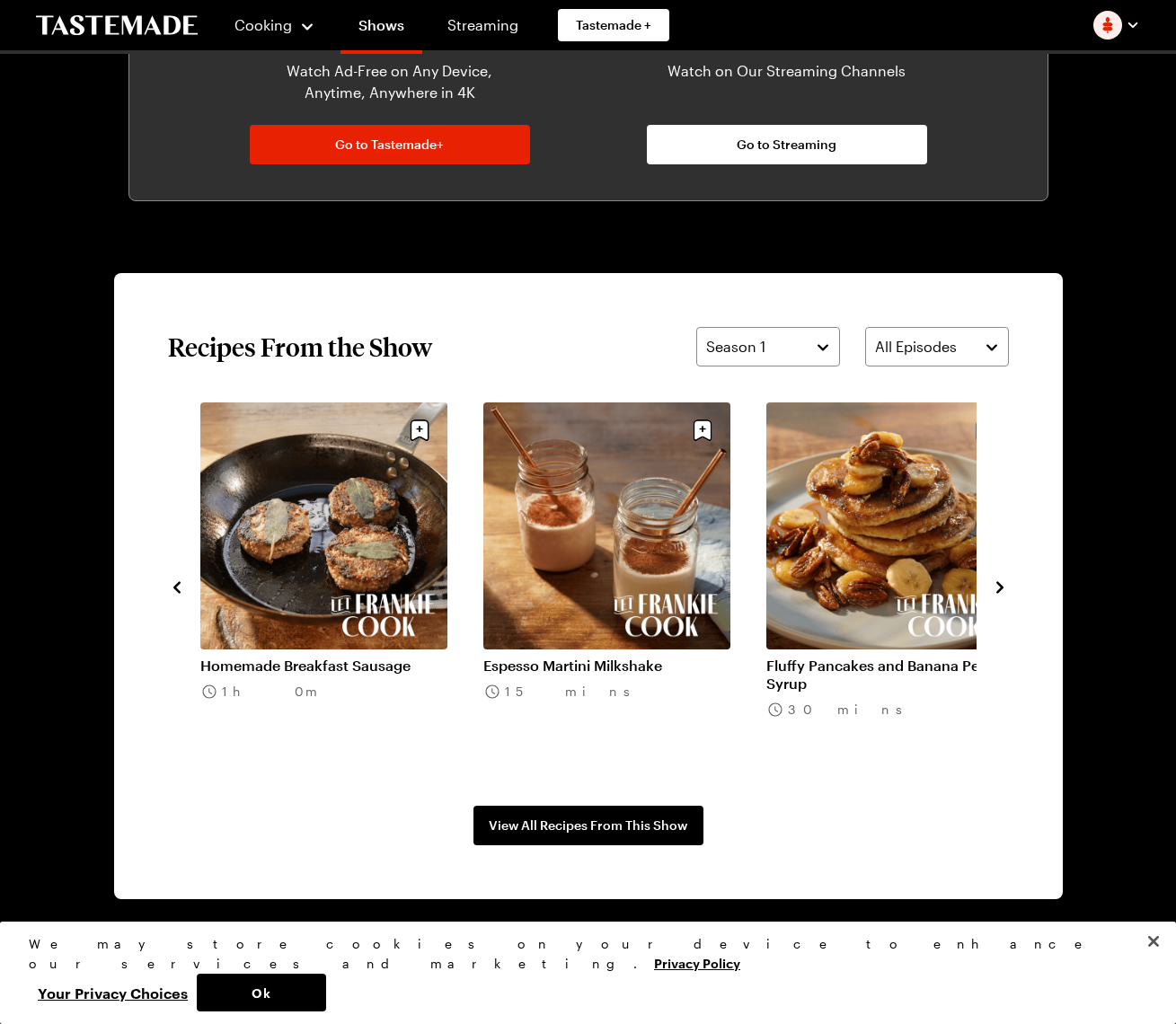
click at [1000, 588] on icon "navigate to next item" at bounding box center [1000, 586] width 7 height 12
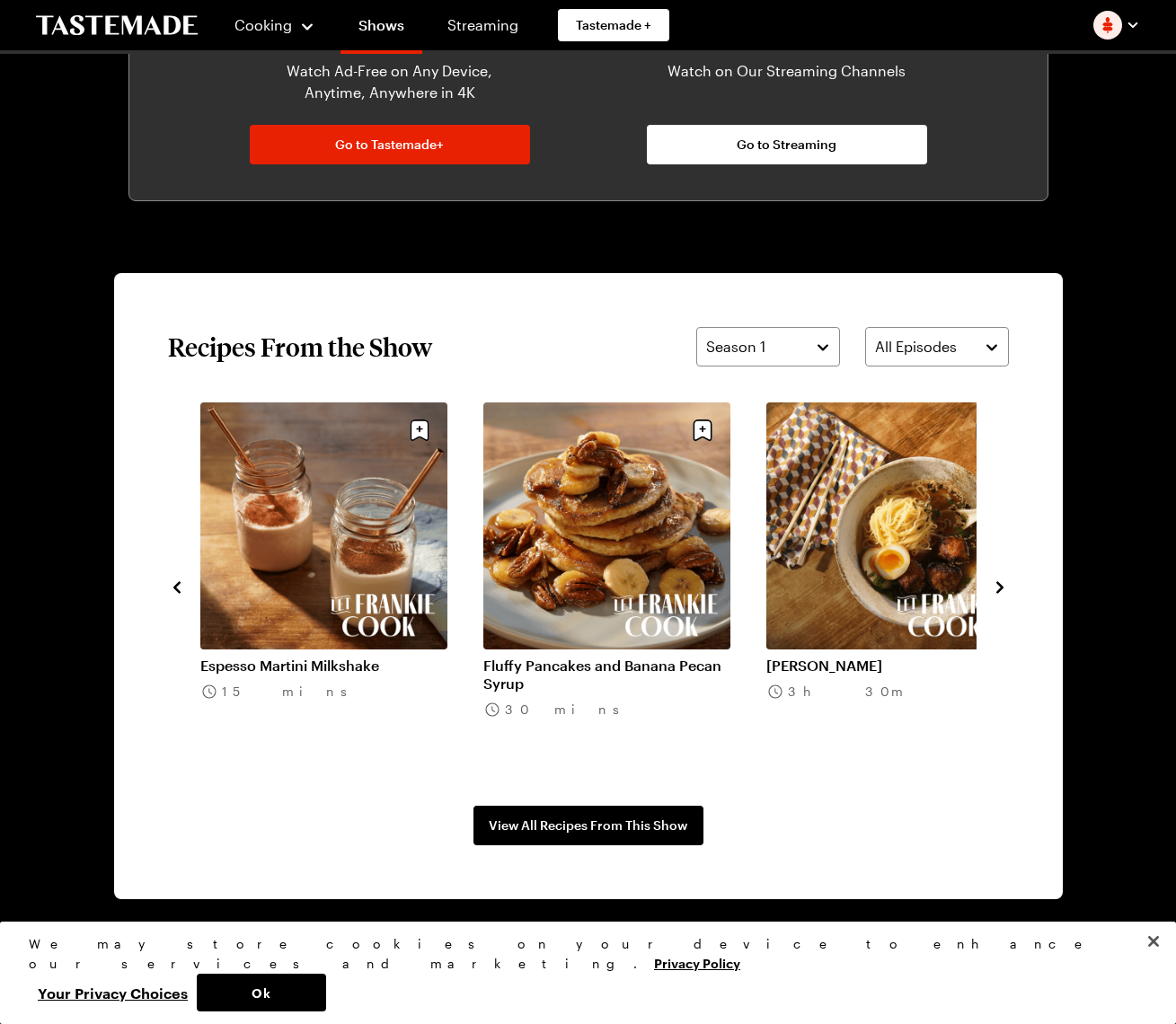
click at [1000, 588] on icon "navigate to next item" at bounding box center [1000, 586] width 7 height 12
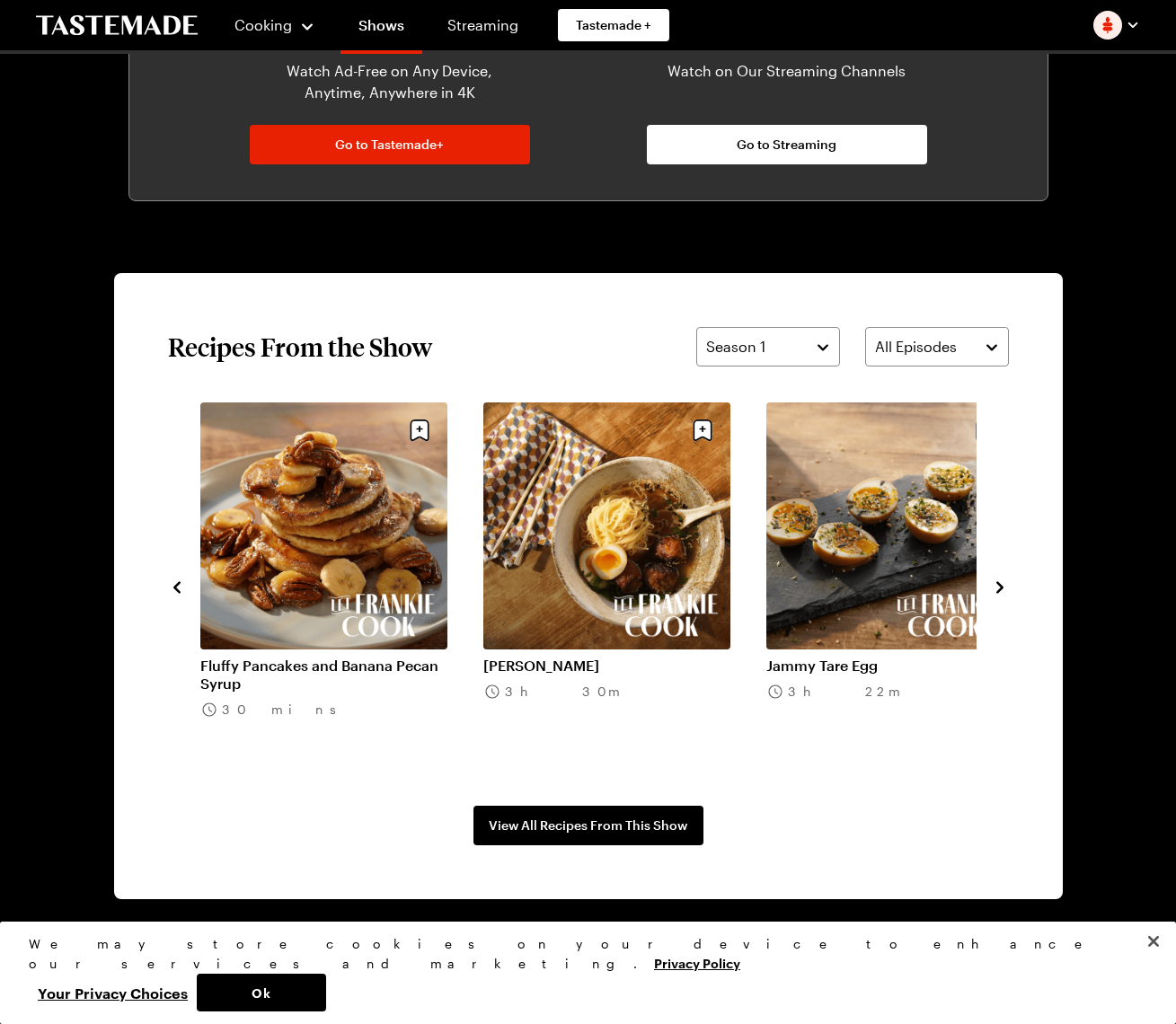
click at [1000, 588] on icon "navigate to next item" at bounding box center [1000, 586] width 7 height 12
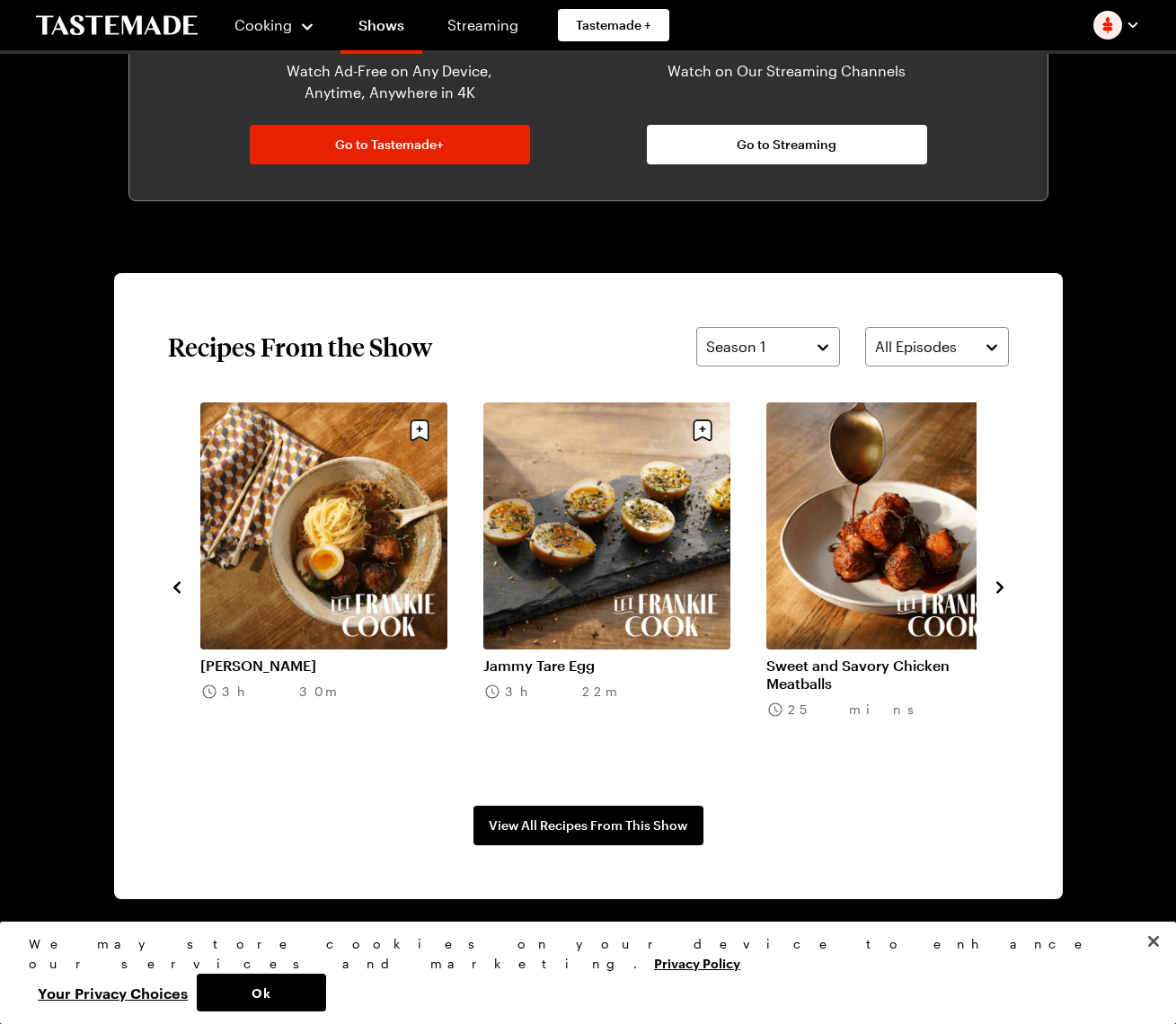
click at [1003, 584] on icon "navigate to next item" at bounding box center [1000, 587] width 18 height 18
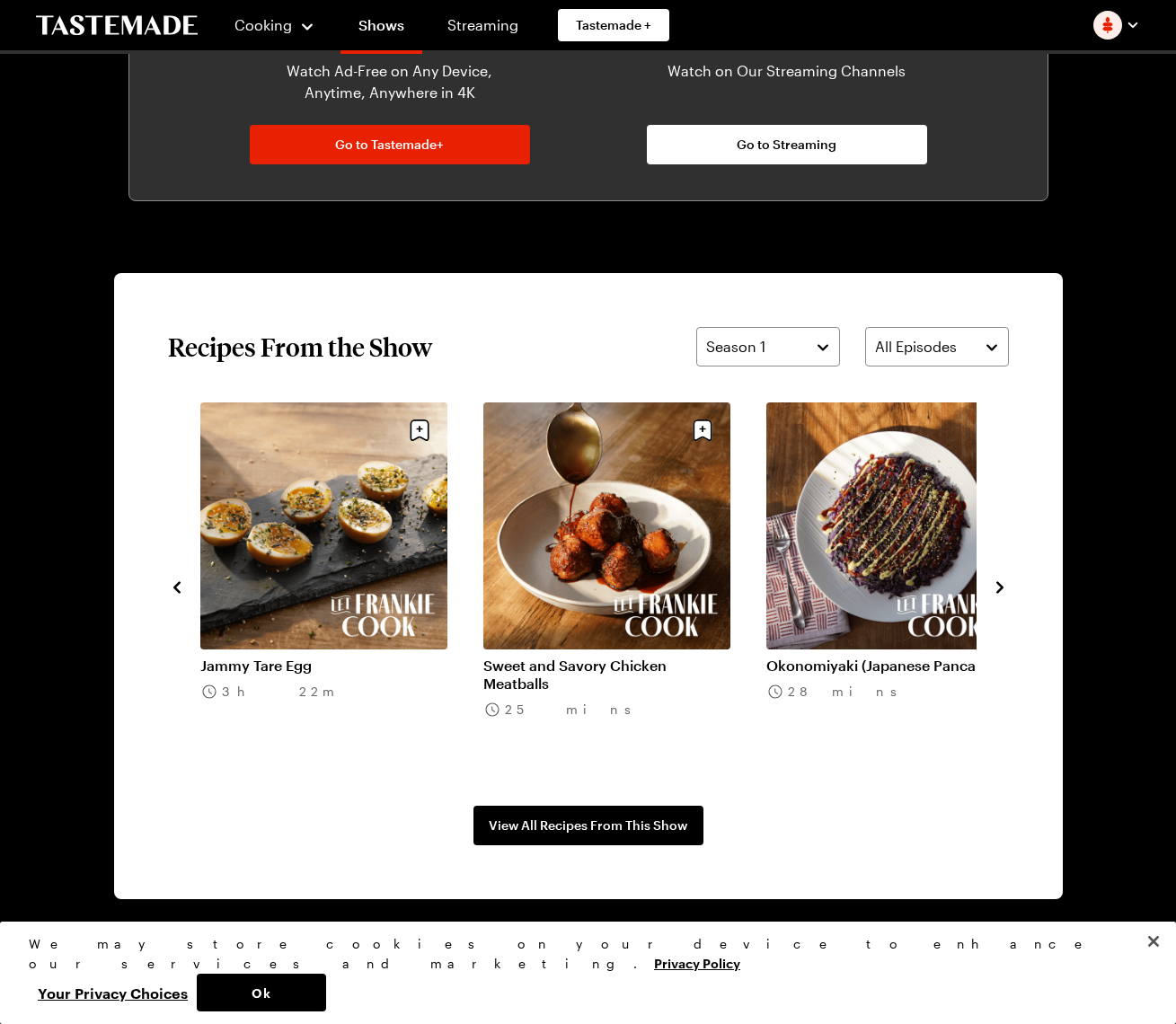
click at [1003, 584] on icon "navigate to next item" at bounding box center [1000, 587] width 18 height 18
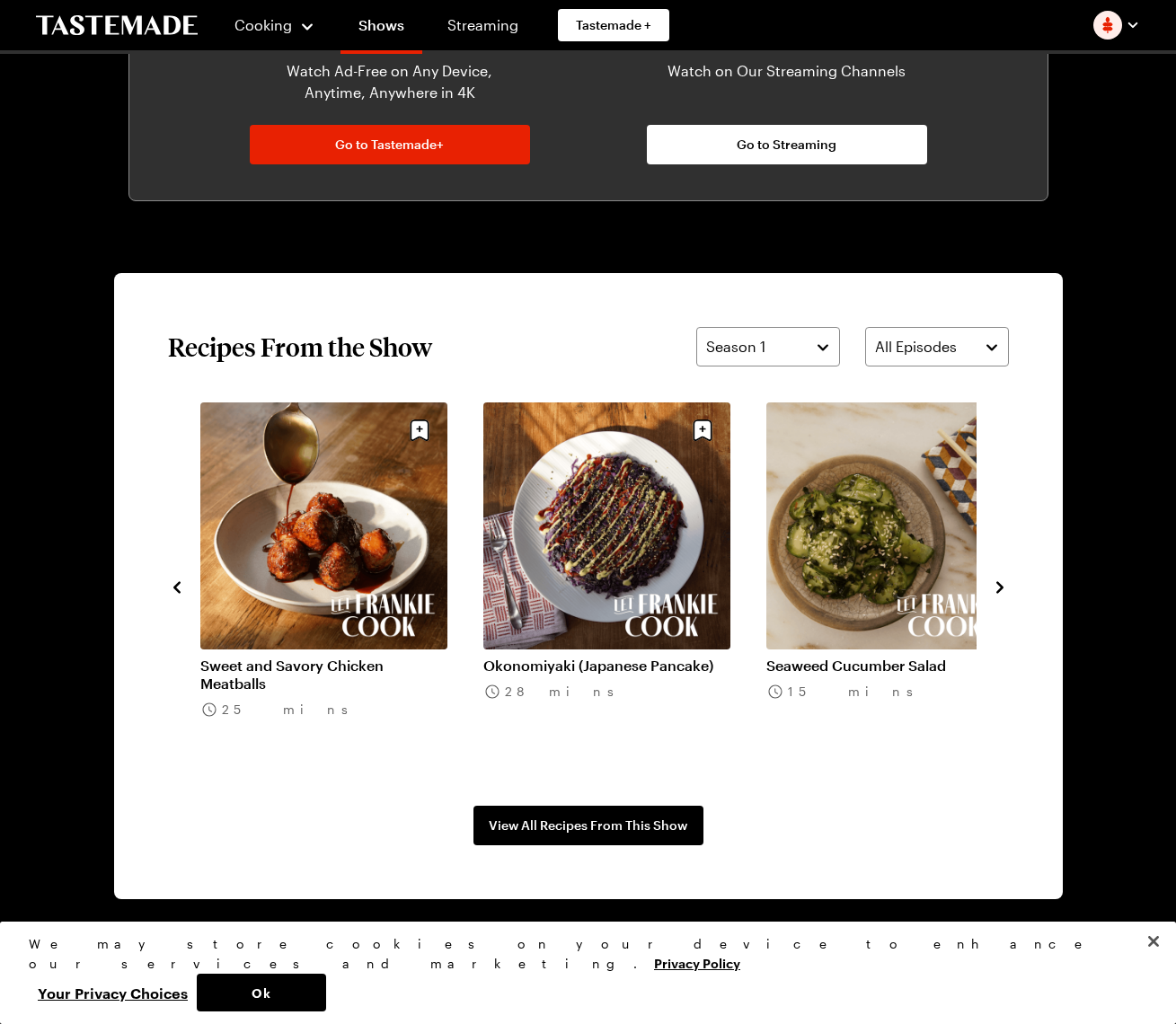
click at [1003, 584] on icon "navigate to next item" at bounding box center [1000, 587] width 18 height 18
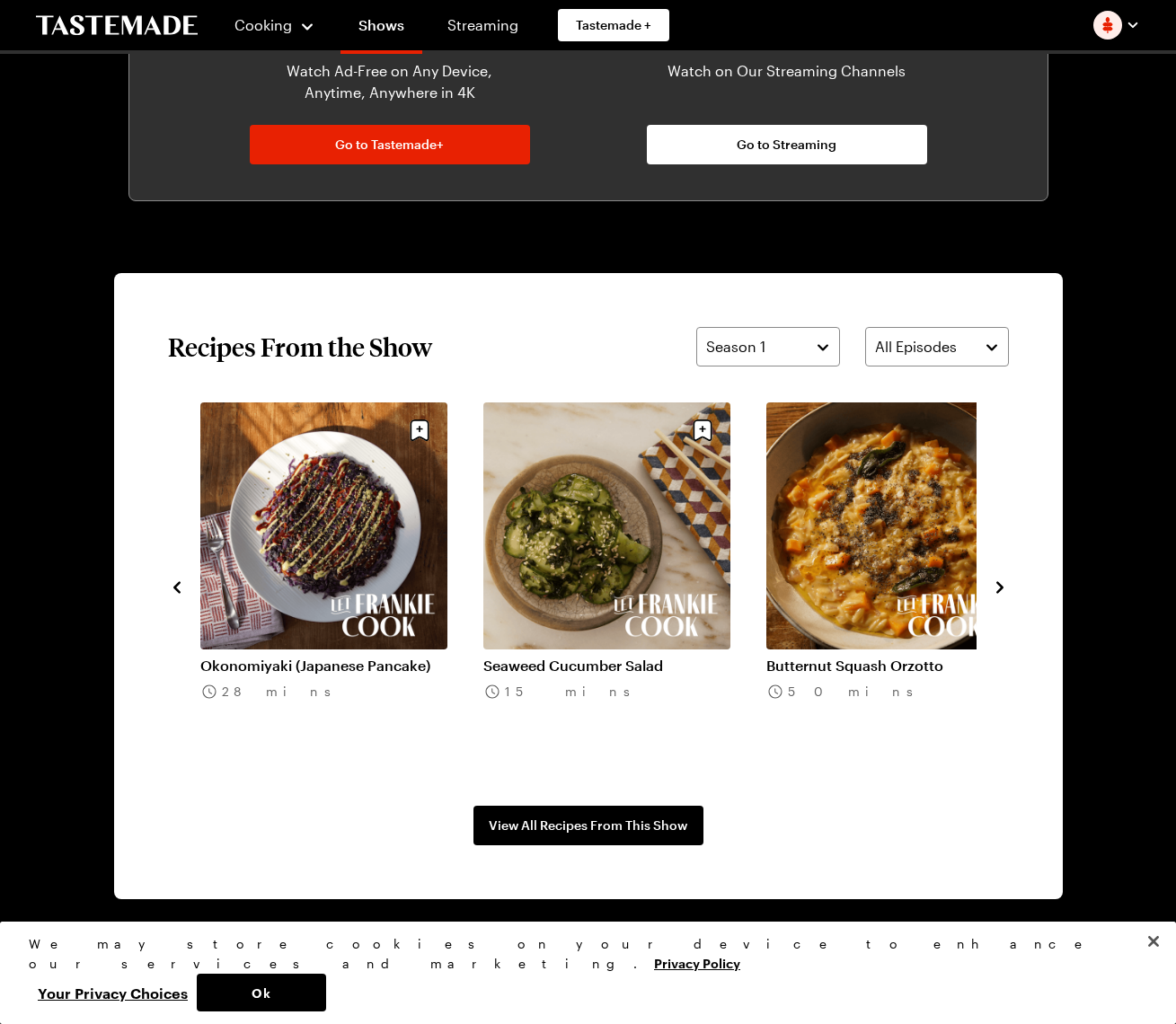
click at [1003, 584] on icon "navigate to next item" at bounding box center [1000, 587] width 18 height 18
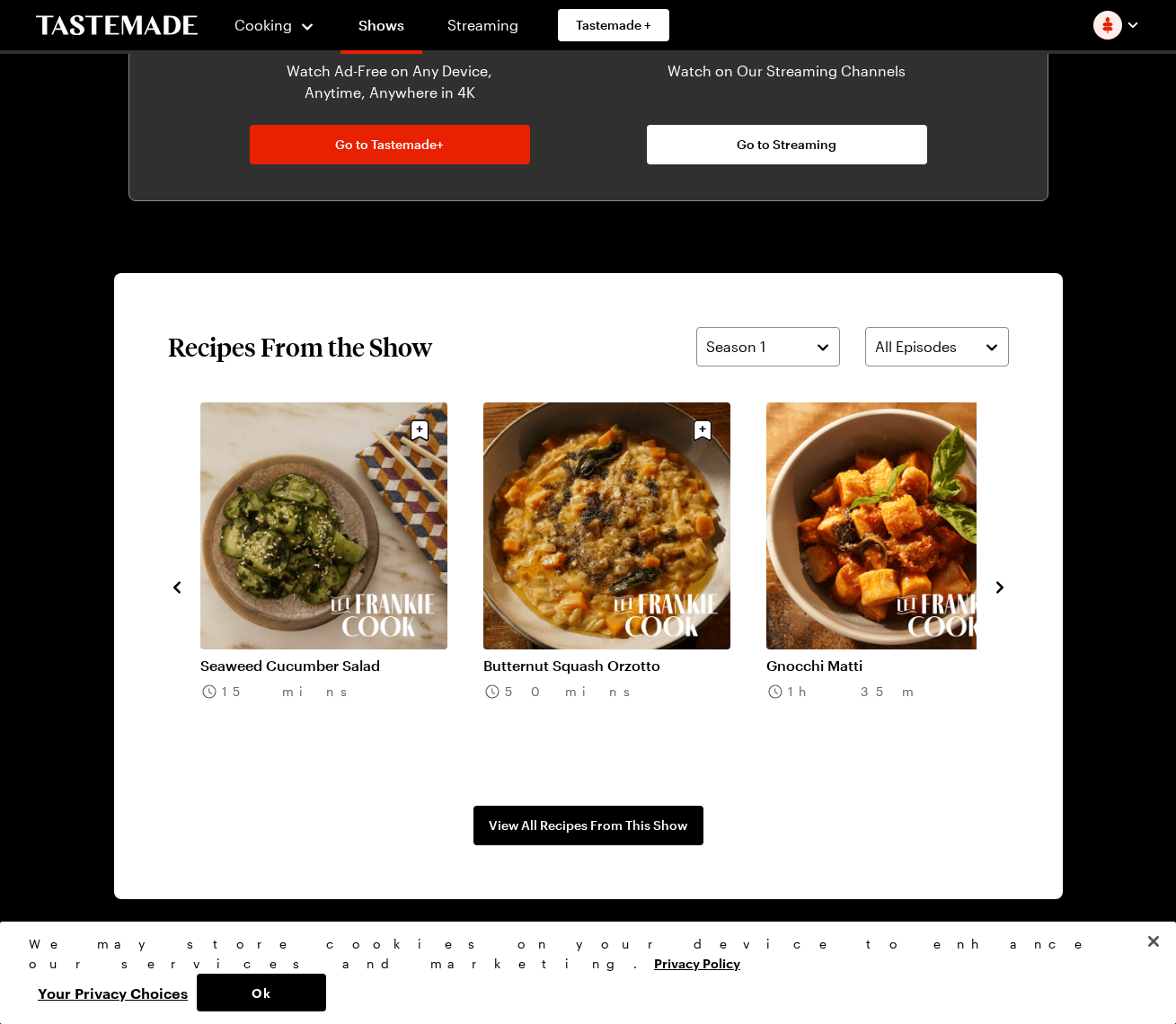
click at [646, 657] on link "Butternut Squash Orzotto" at bounding box center [607, 666] width 247 height 18
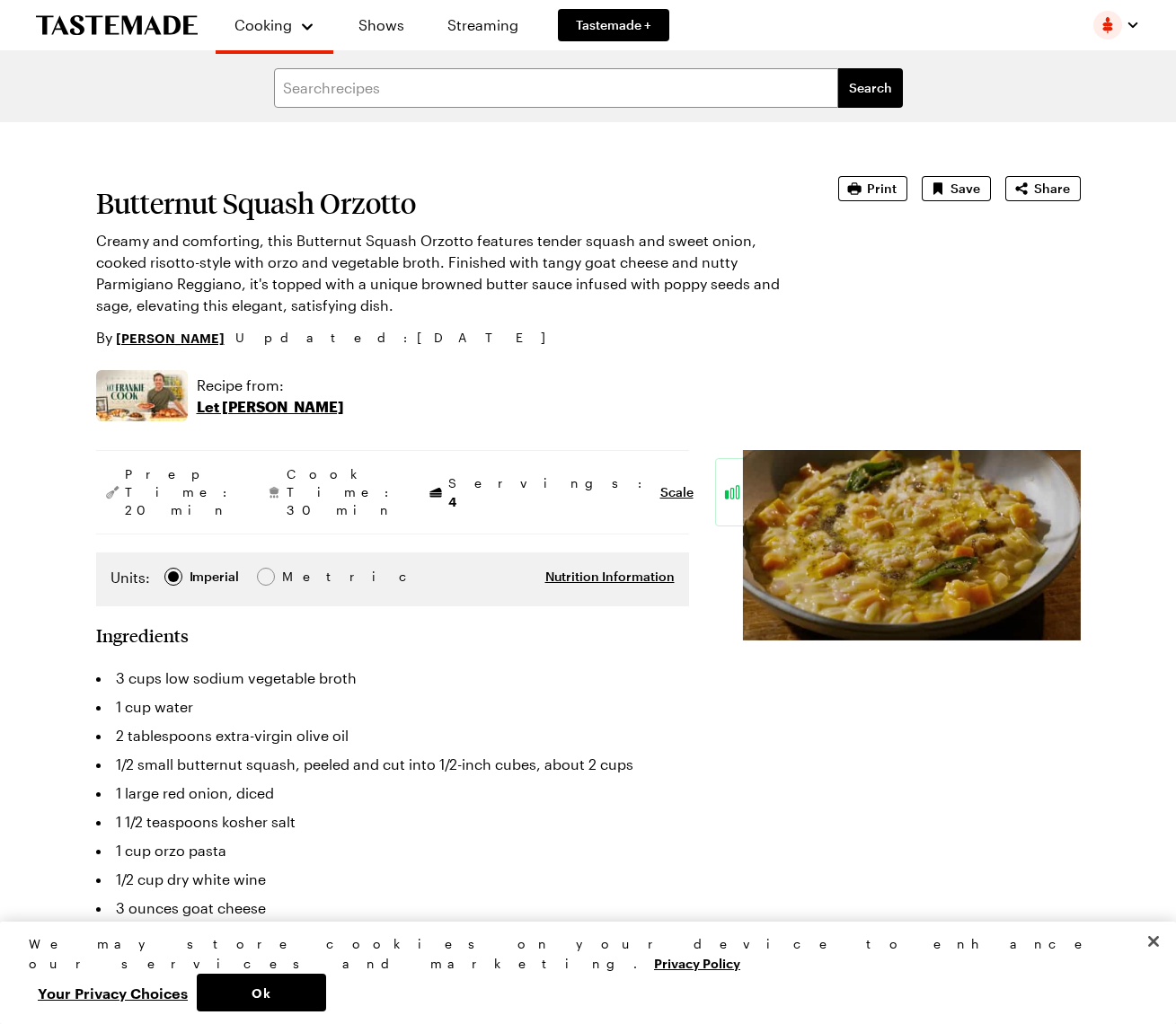
type textarea "x"
click at [884, 187] on span "Print" at bounding box center [882, 188] width 30 height 18
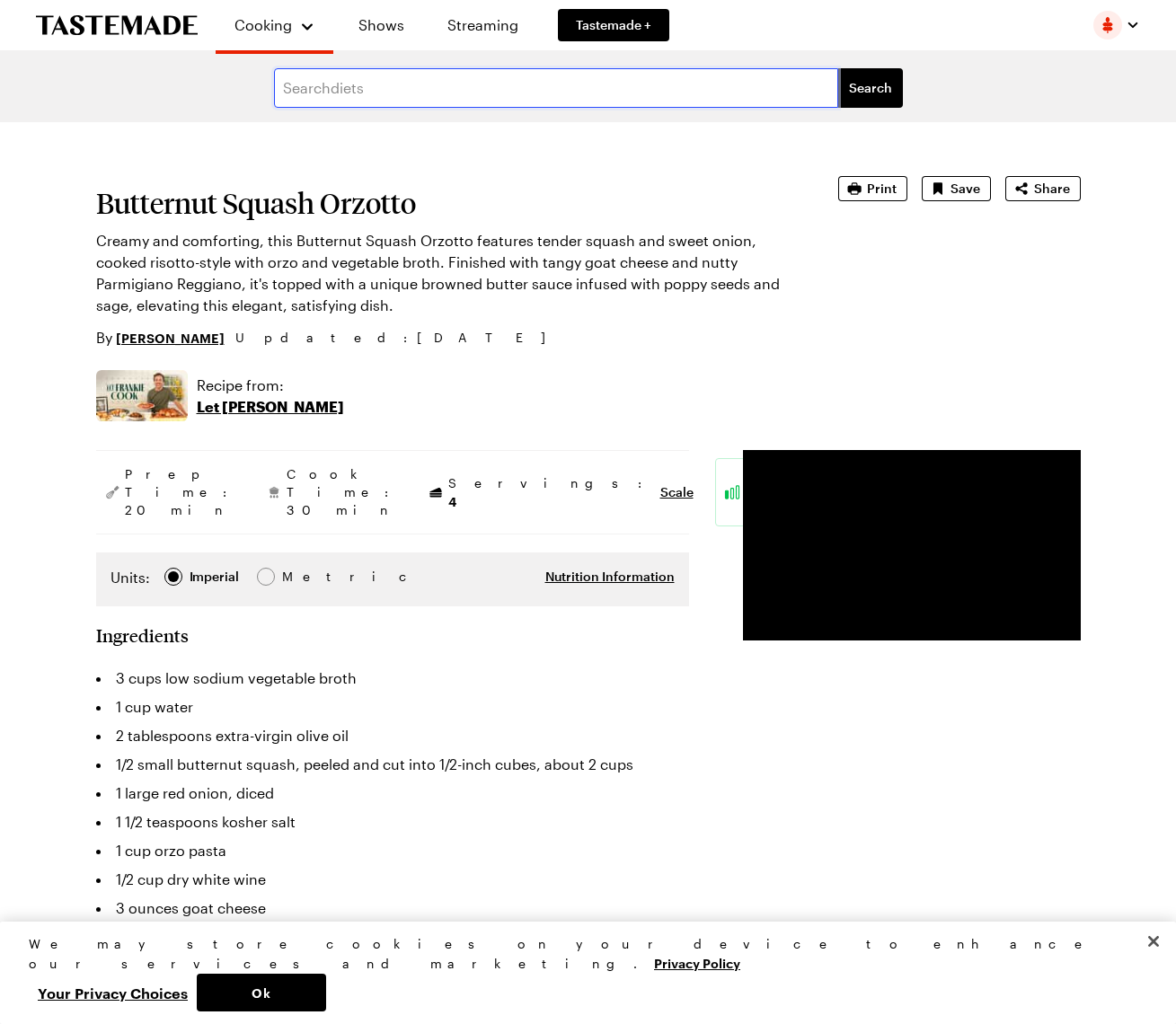
click at [286, 89] on input "text" at bounding box center [556, 88] width 564 height 40
type input "papadello"
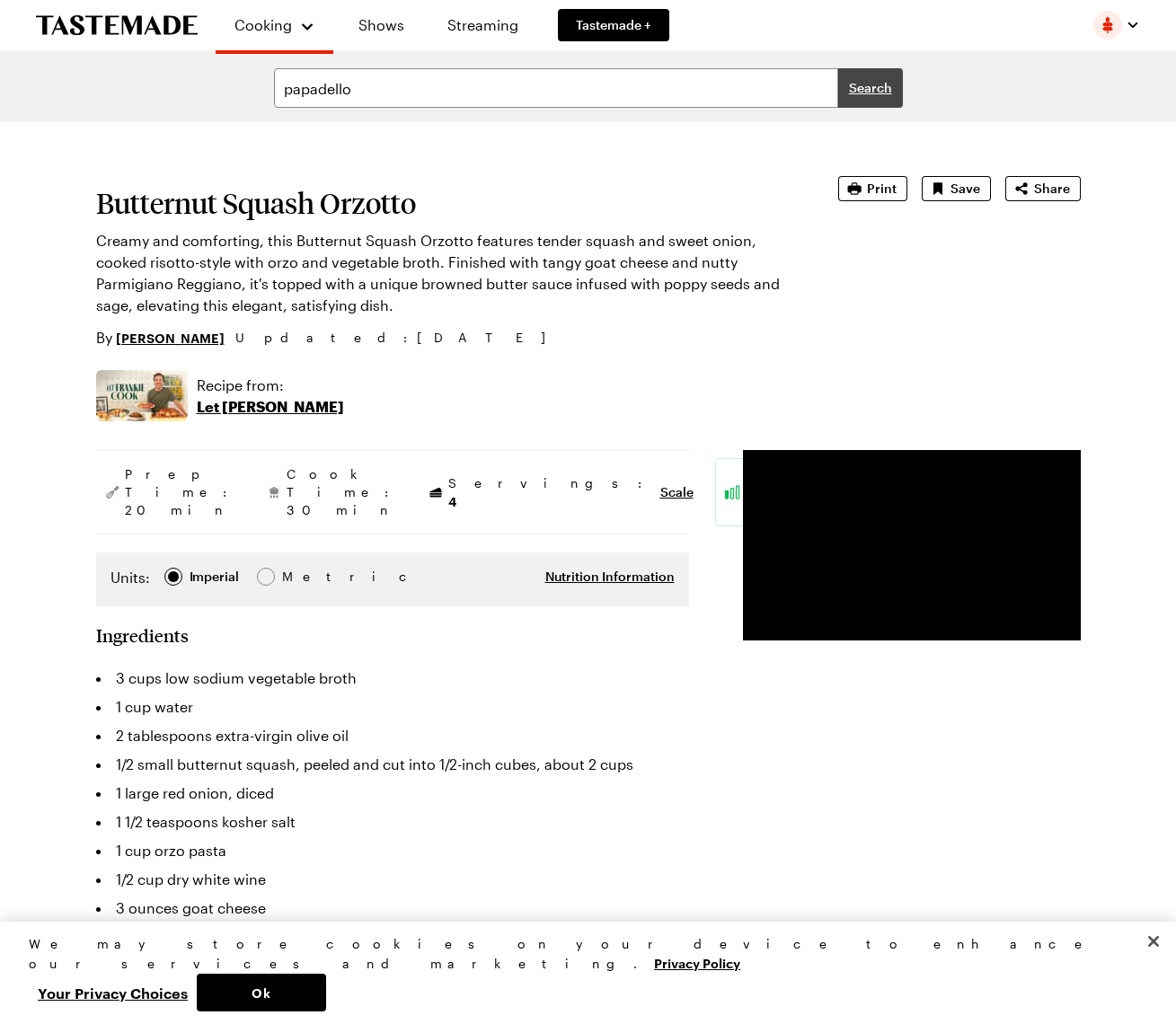
click at [869, 86] on span "Search" at bounding box center [871, 88] width 43 height 18
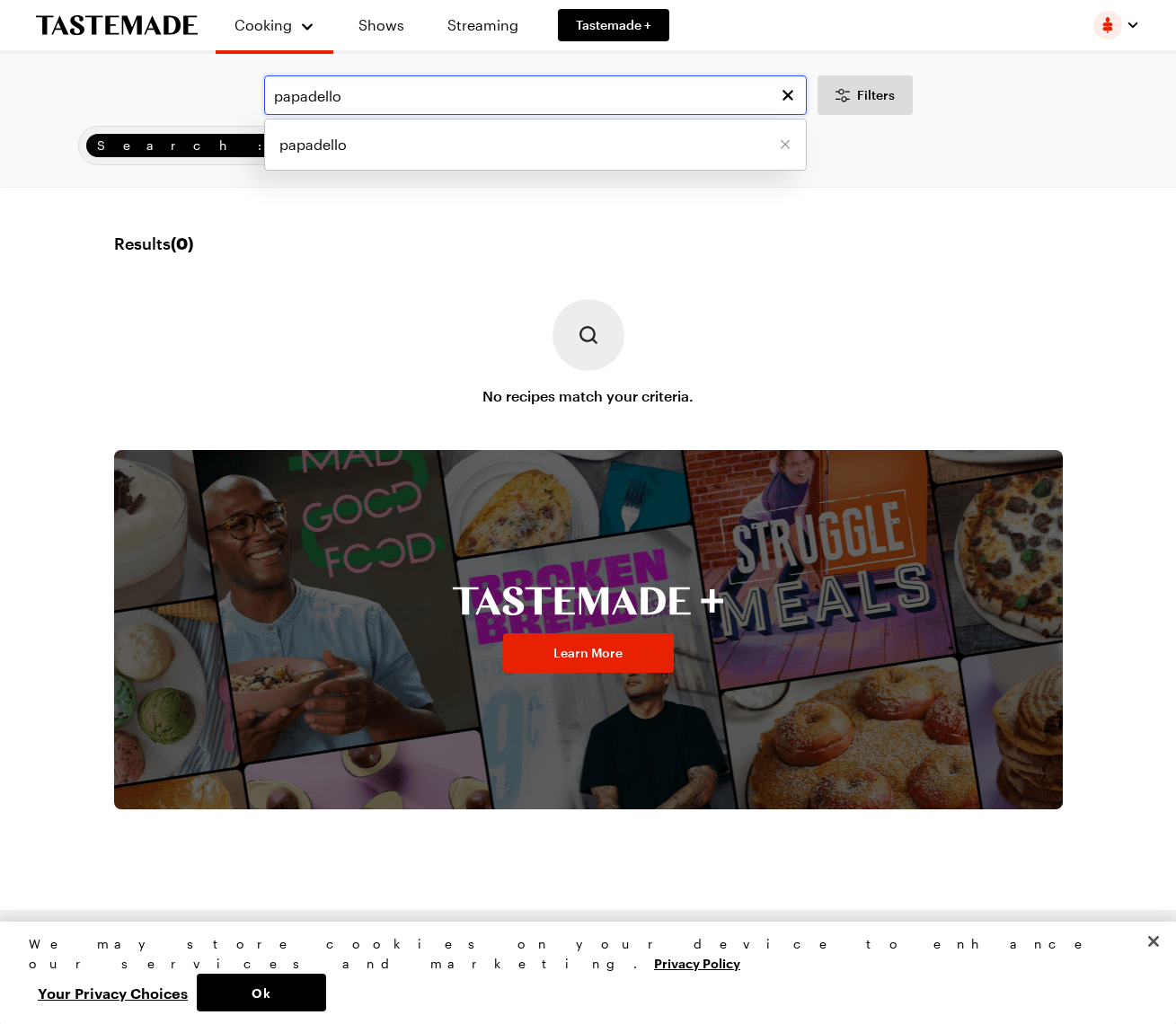
drag, startPoint x: 344, startPoint y: 96, endPoint x: 264, endPoint y: 95, distance: 80.0
click at [264, 95] on input "papadello" at bounding box center [535, 95] width 542 height 40
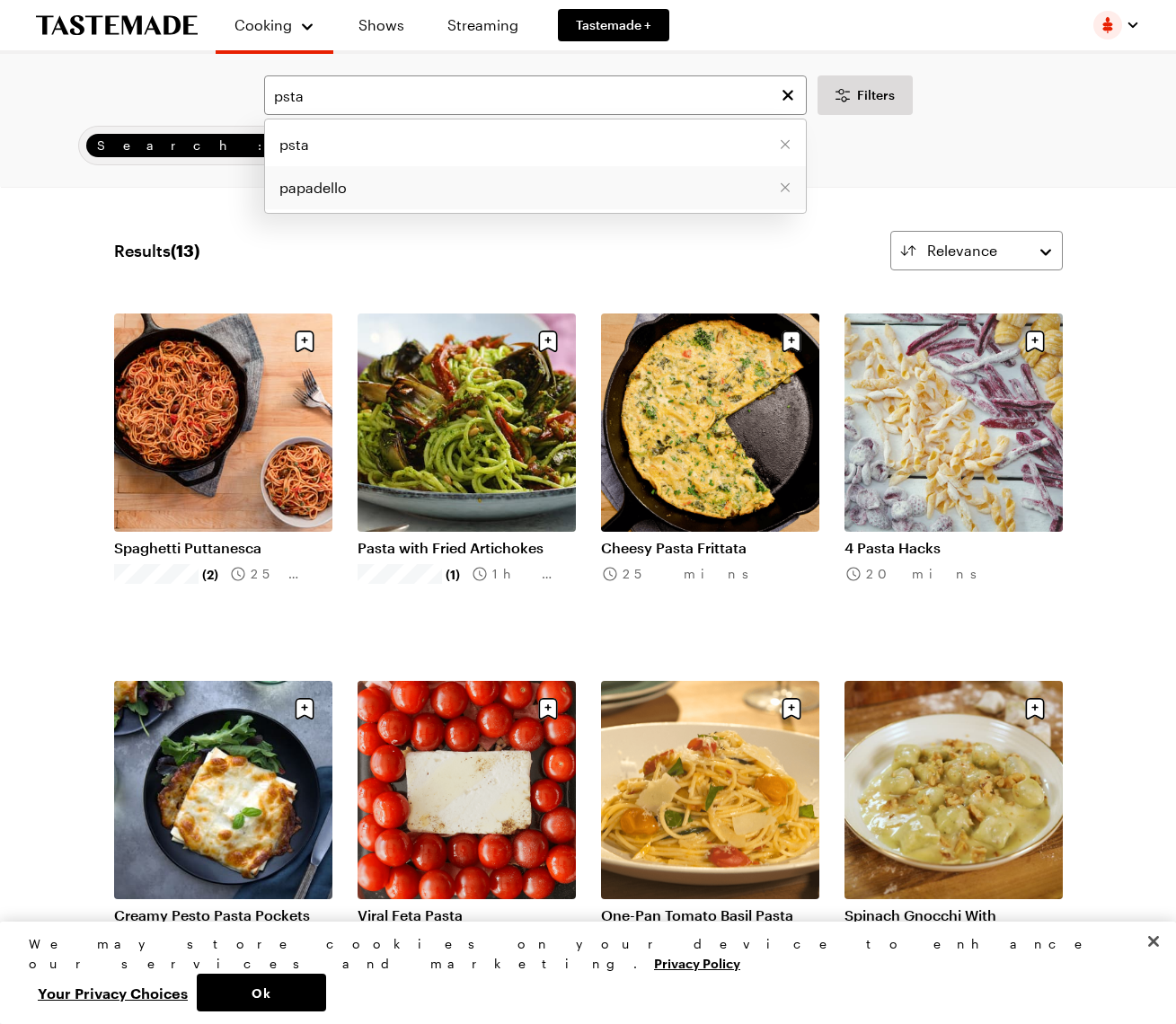
click at [295, 187] on span "papadello" at bounding box center [312, 187] width 68 height 22
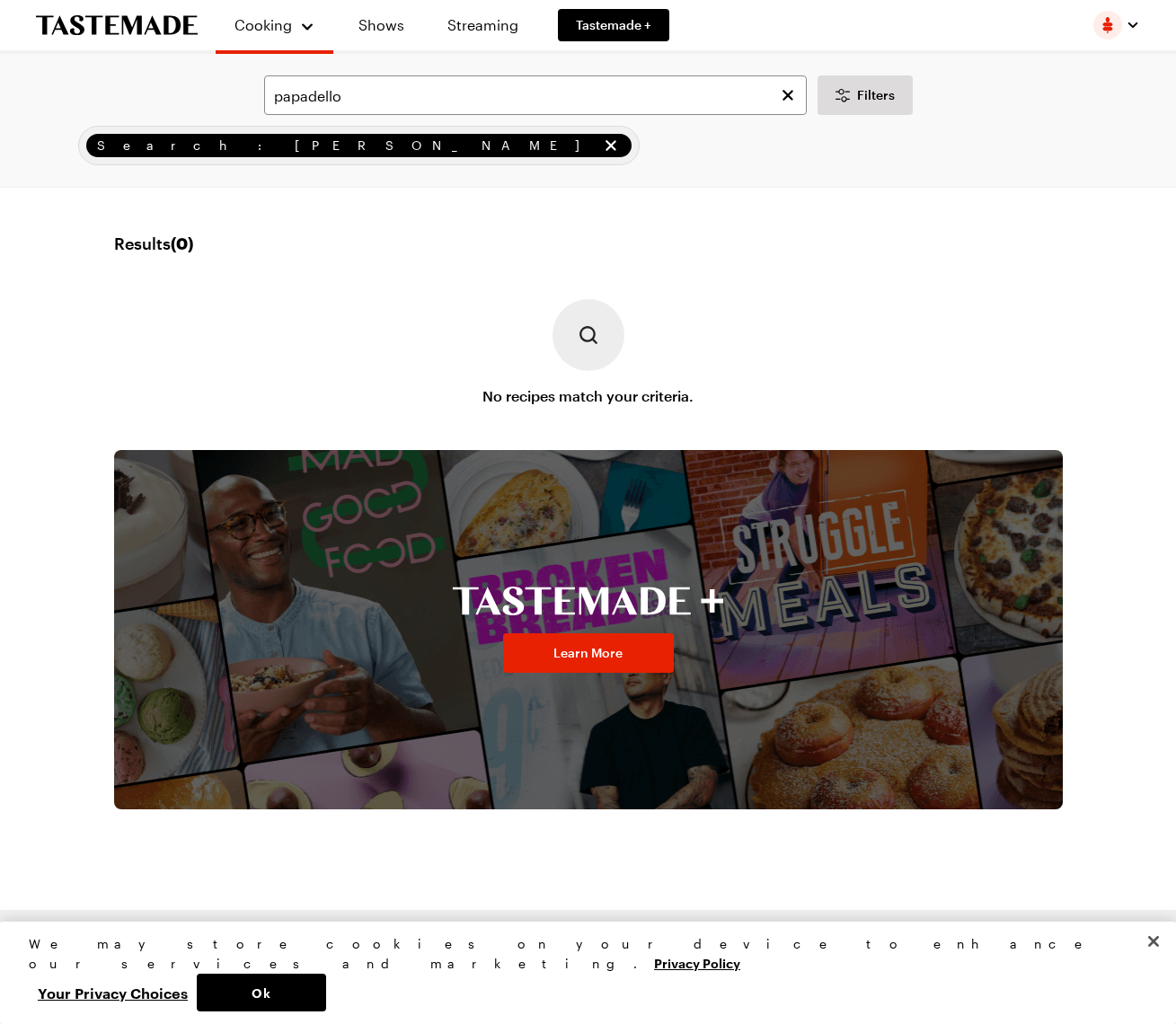
scroll to position [7, 0]
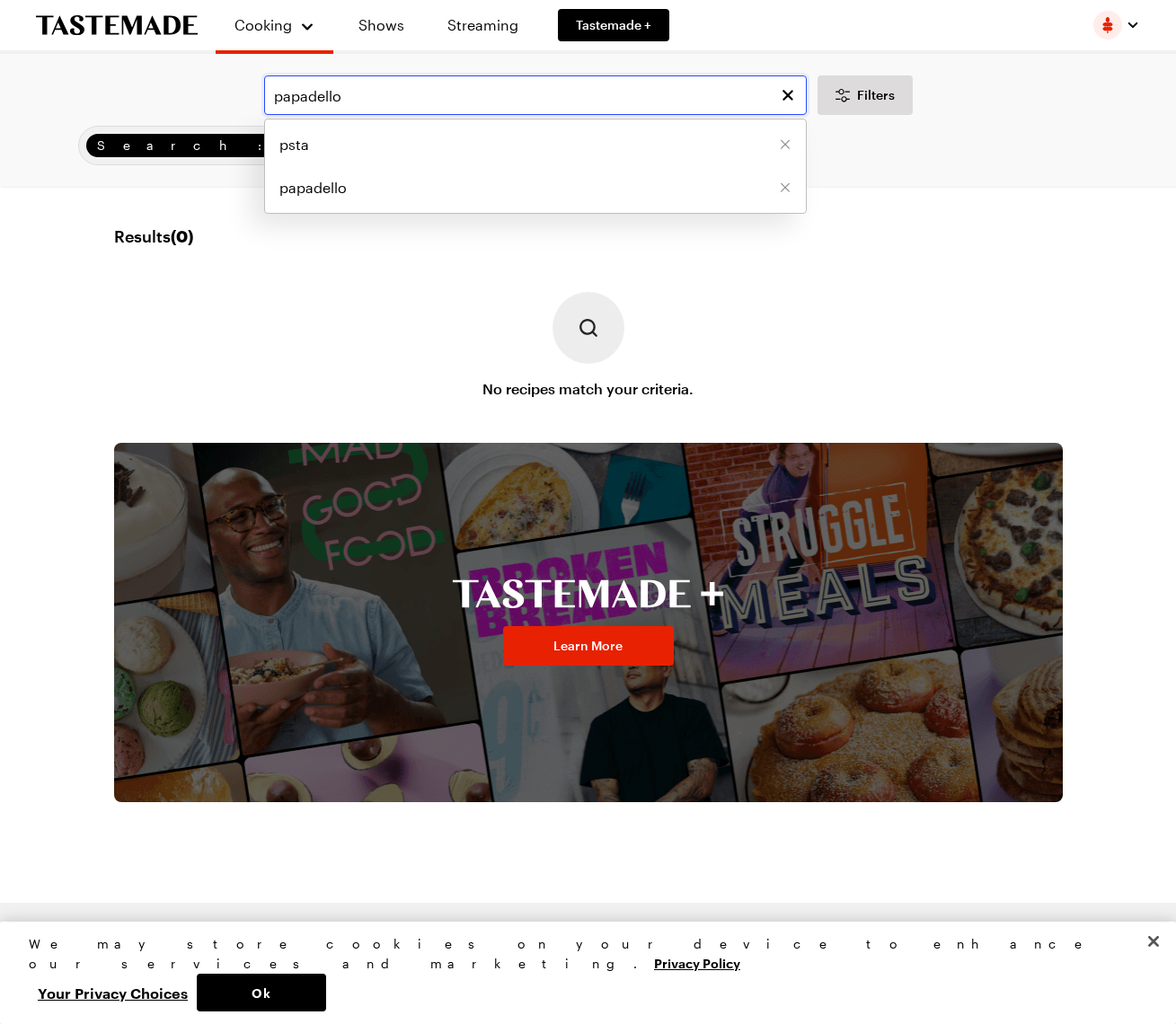
drag, startPoint x: 342, startPoint y: 97, endPoint x: 284, endPoint y: 94, distance: 58.1
click at [284, 94] on input "papadello" at bounding box center [535, 95] width 542 height 40
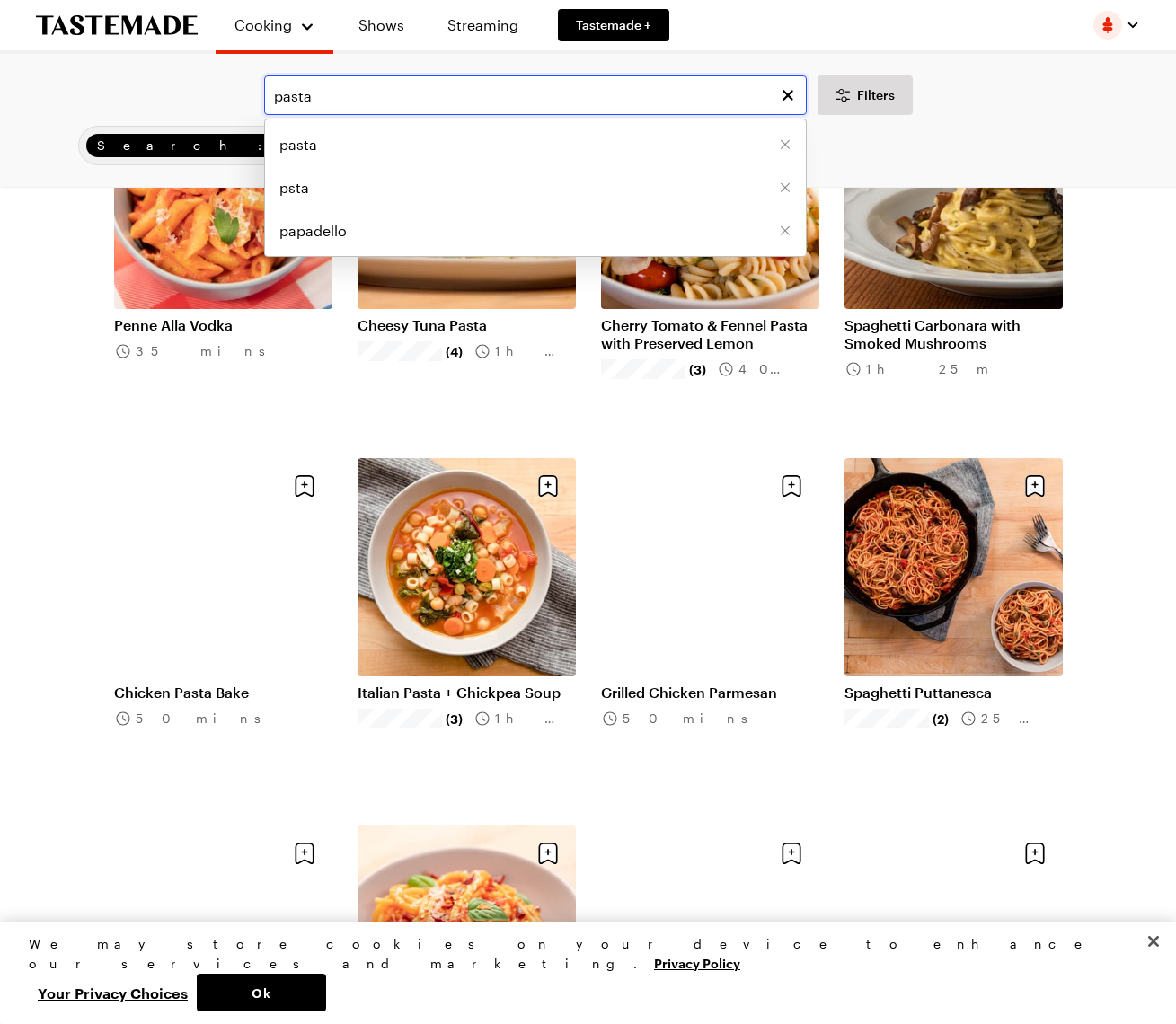
scroll to position [1326, 0]
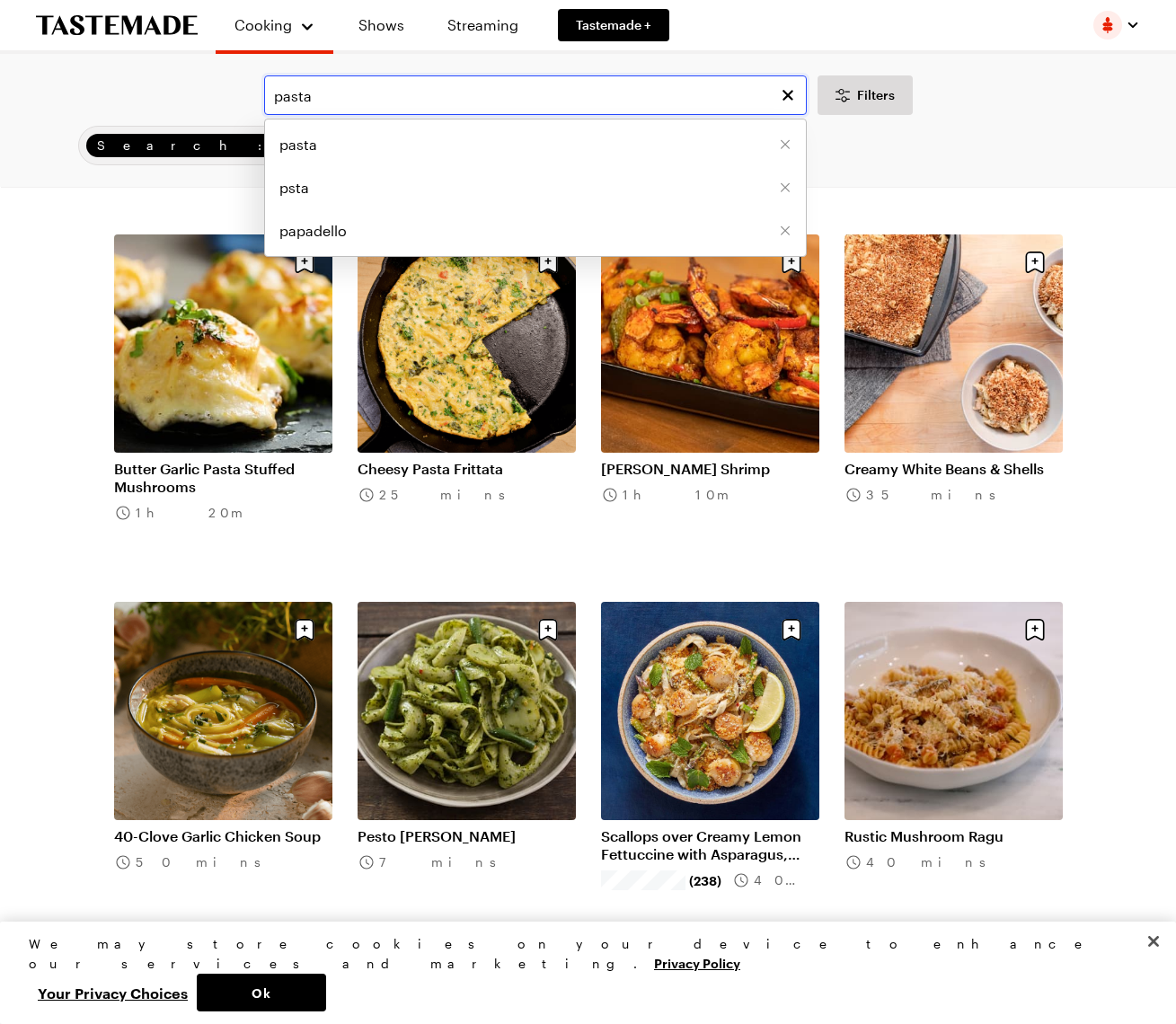
scroll to position [3023, 0]
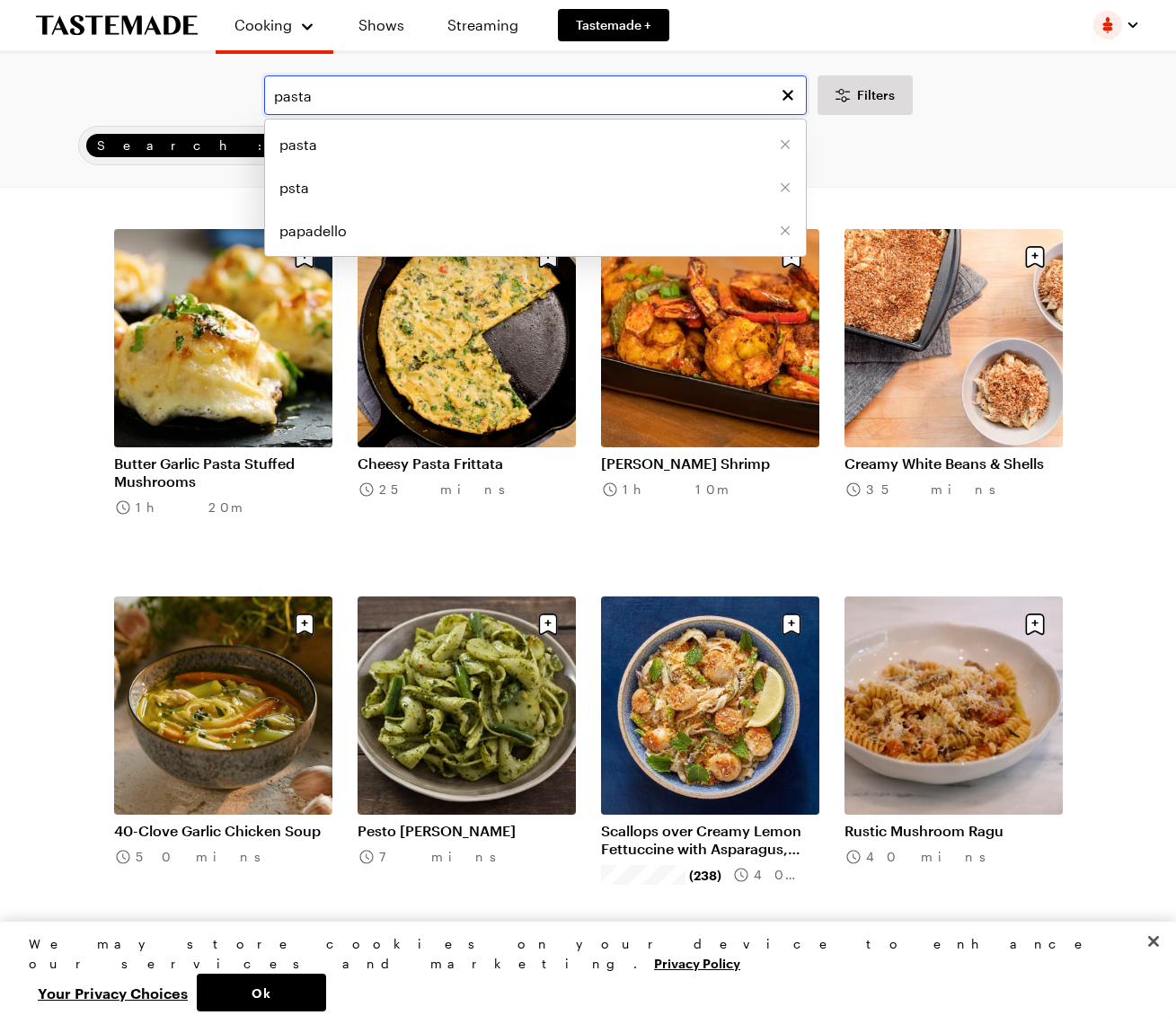
type input "pasta"
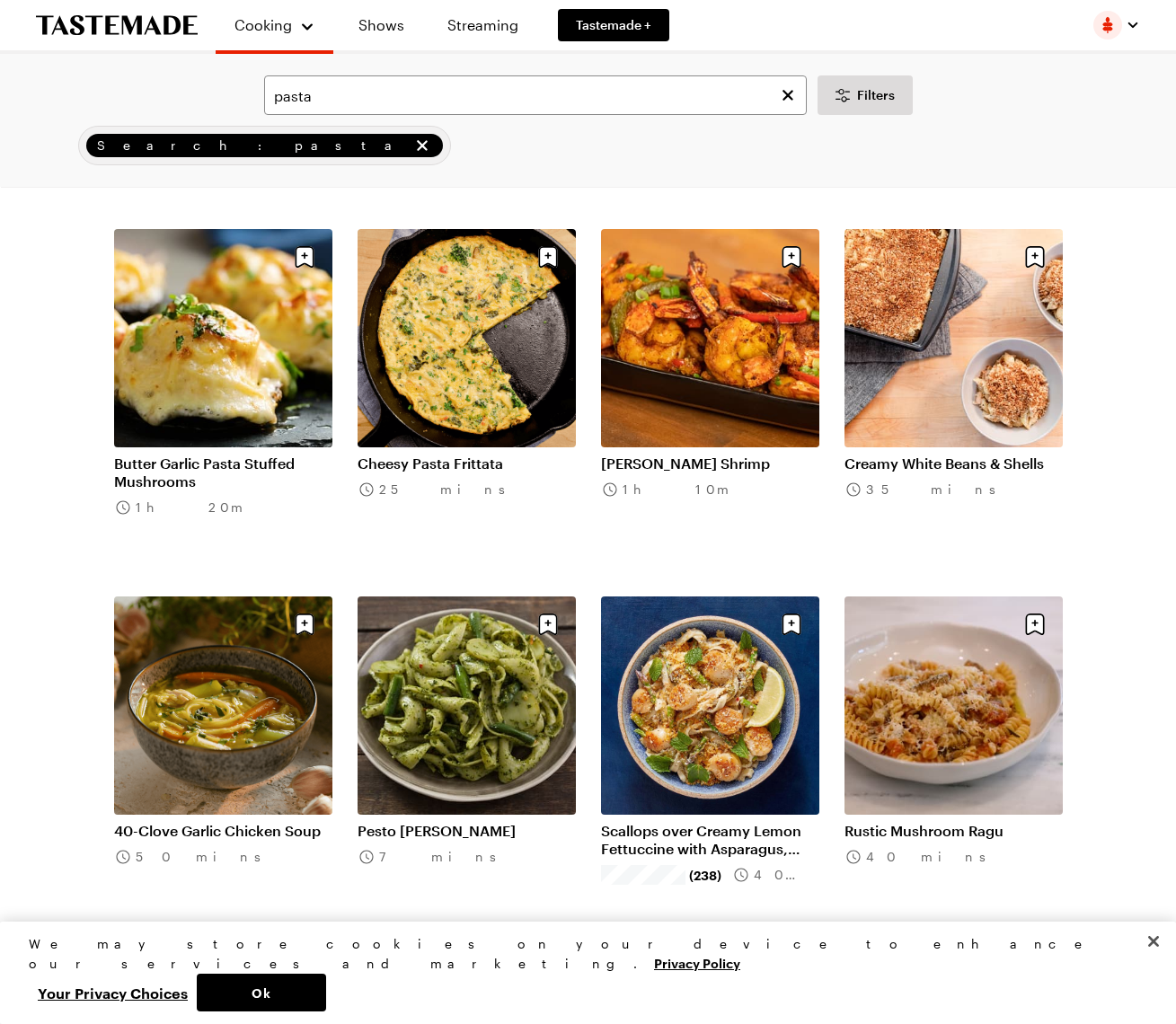
click at [464, 455] on link "Cheesy Pasta Frittata" at bounding box center [466, 464] width 218 height 18
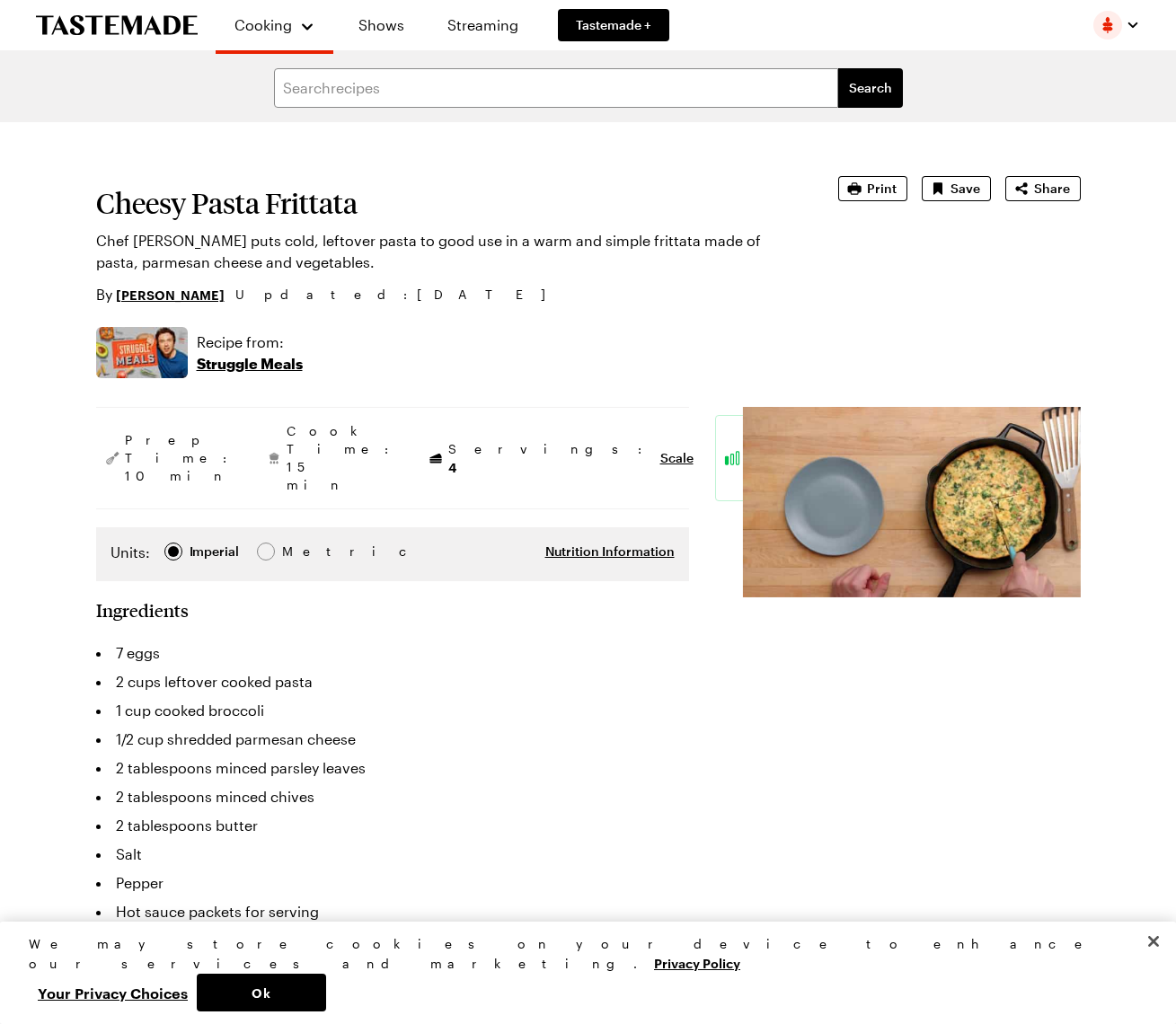
type textarea "x"
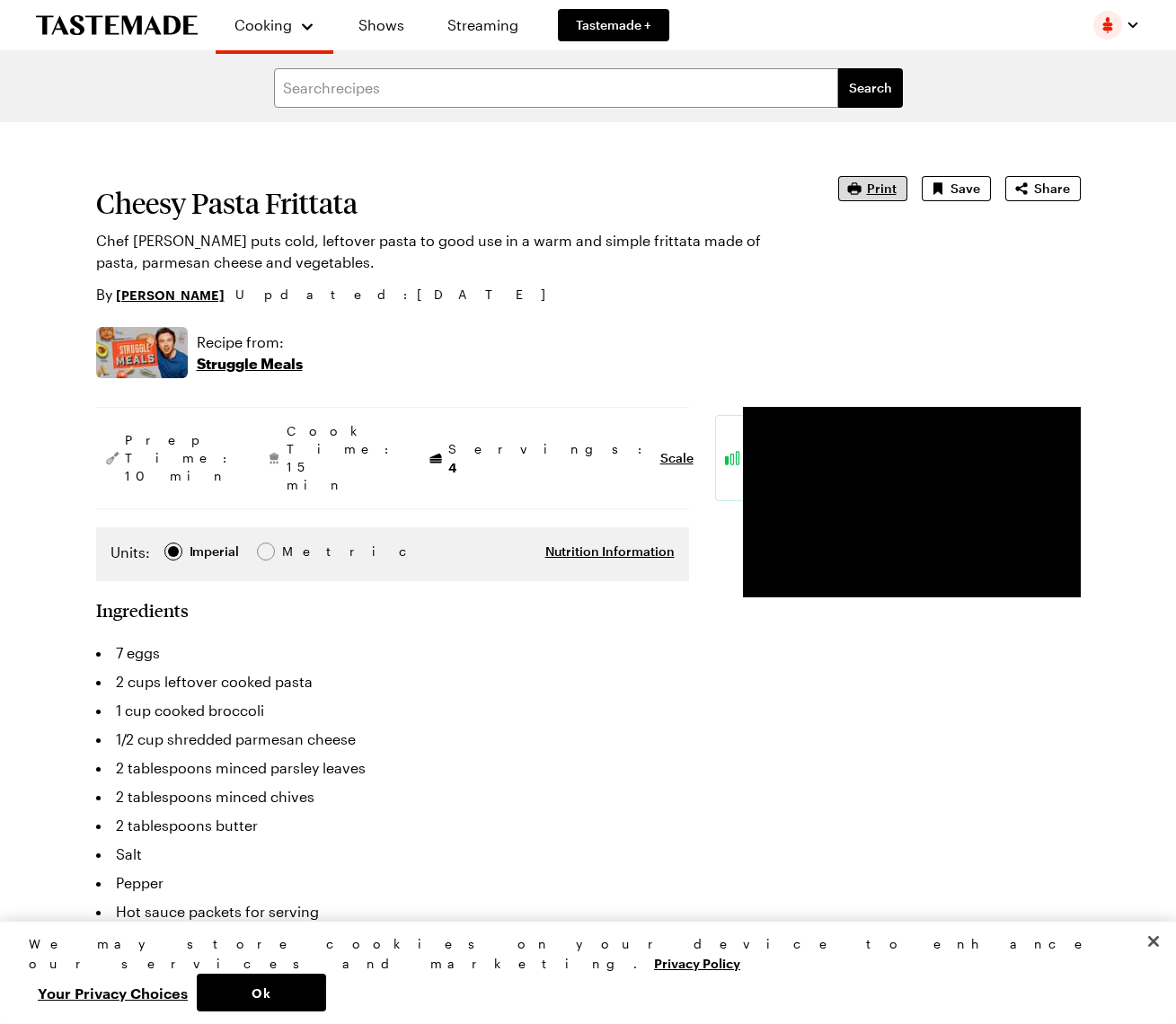
click at [882, 183] on span "Print" at bounding box center [882, 188] width 30 height 18
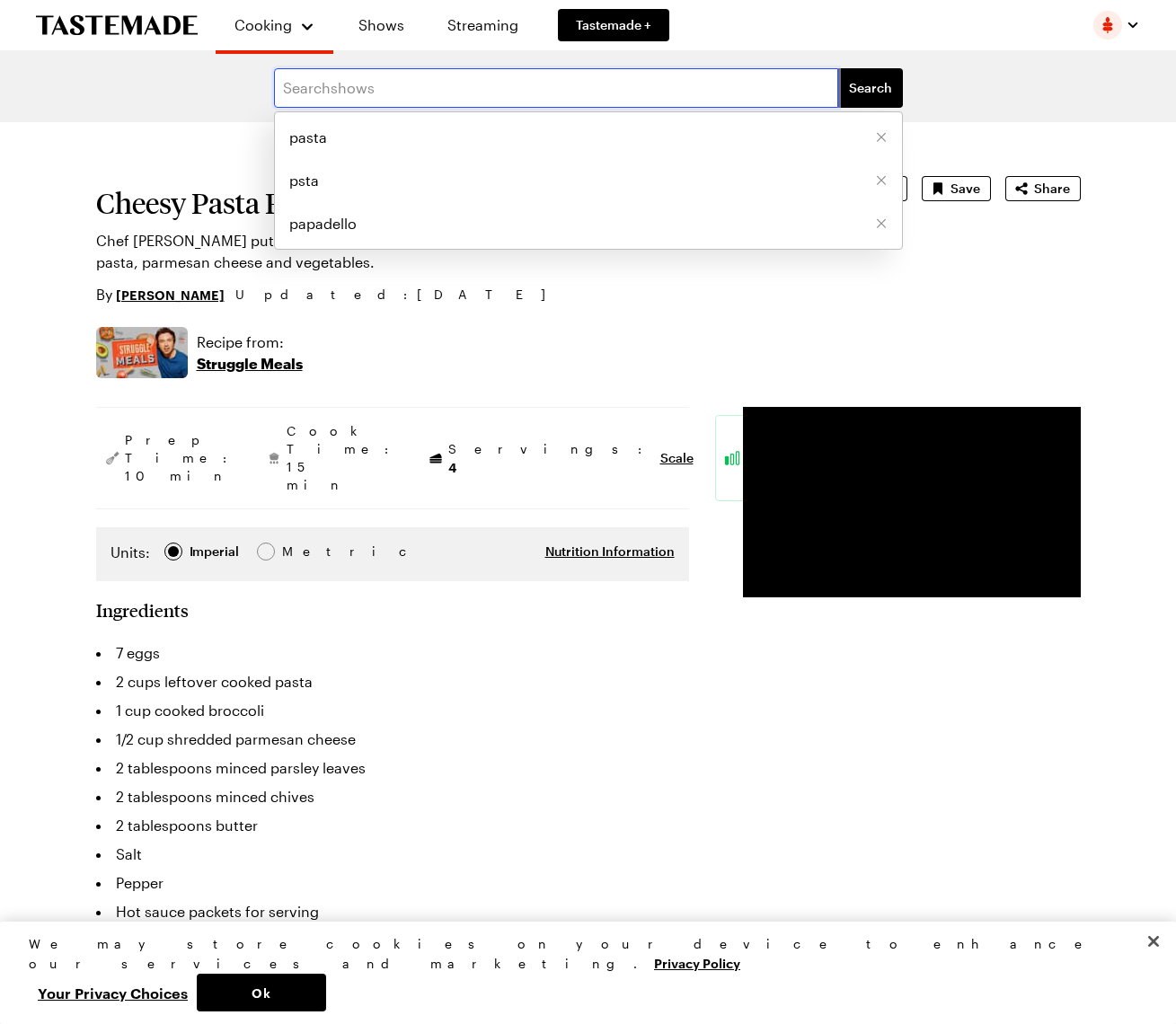
drag, startPoint x: 394, startPoint y: 92, endPoint x: 350, endPoint y: 92, distance: 44.0
click at [350, 92] on input "text" at bounding box center [556, 88] width 564 height 40
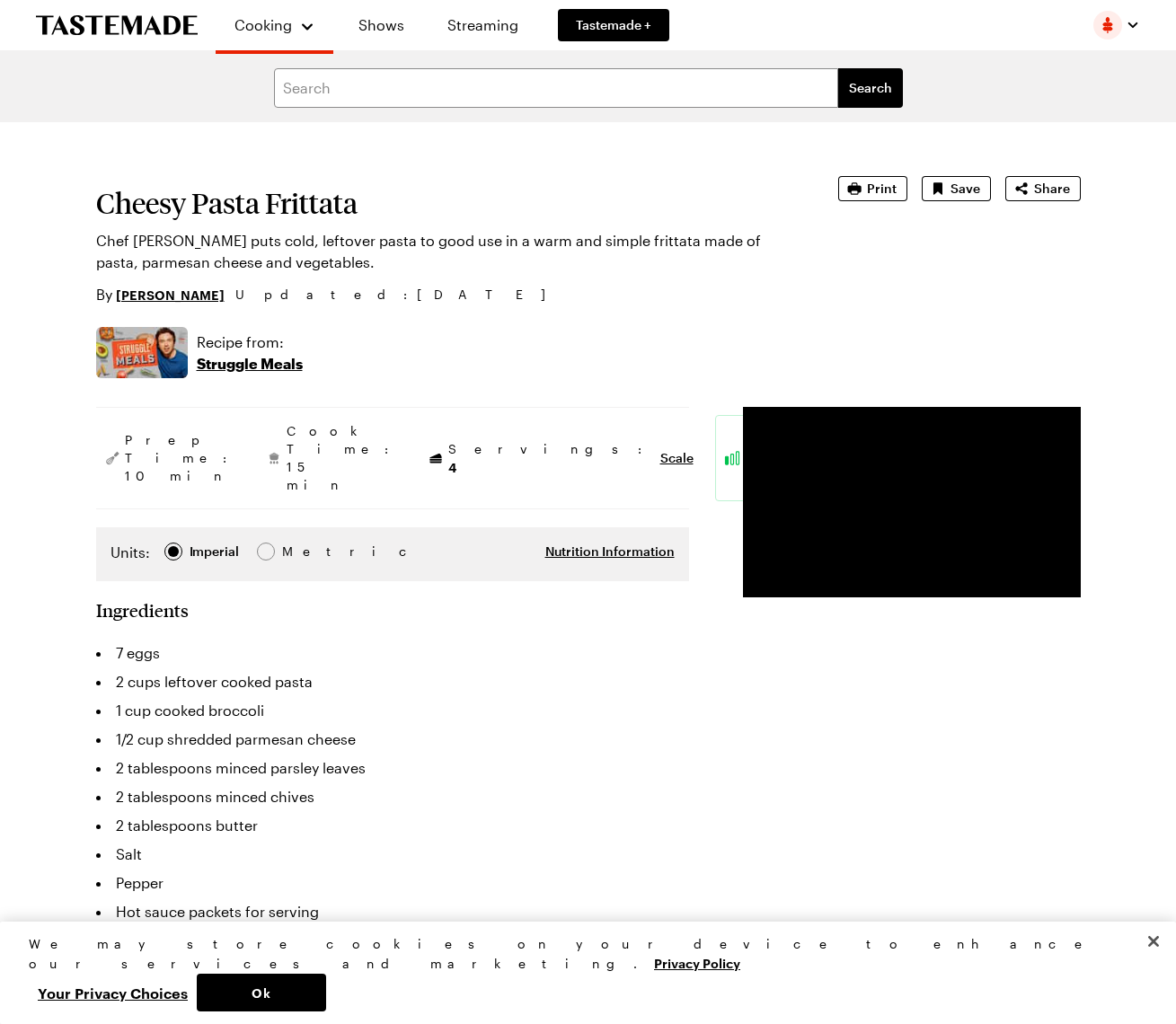
click at [448, 331] on div "Recipe from: Struggle Meals" at bounding box center [588, 352] width 984 height 51
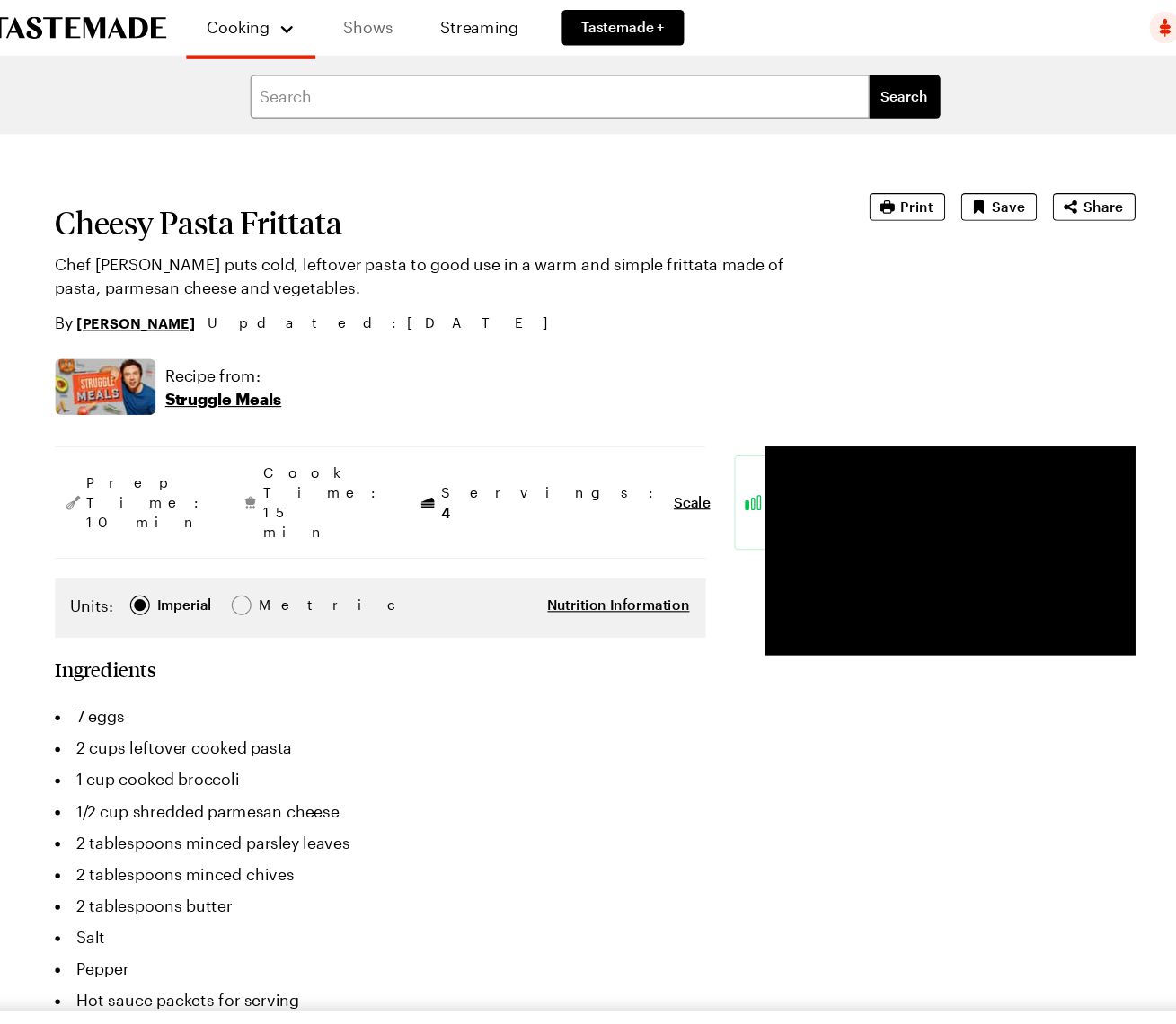
click at [340, 23] on link "Shows" at bounding box center [381, 25] width 82 height 50
click at [330, 21] on div "Cooking Shows Streaming Tastemade +" at bounding box center [449, 25] width 468 height 50
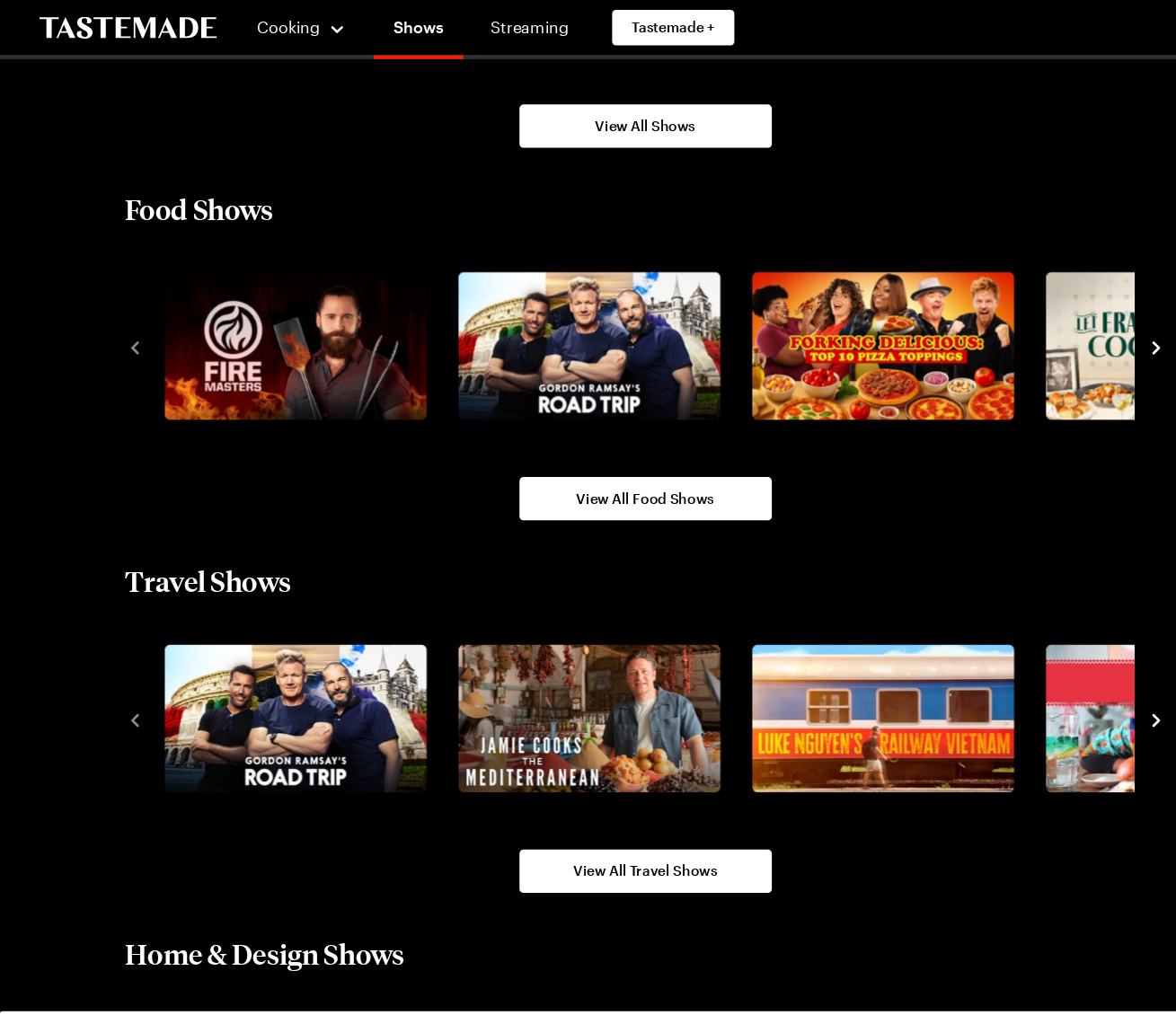
scroll to position [1421, 0]
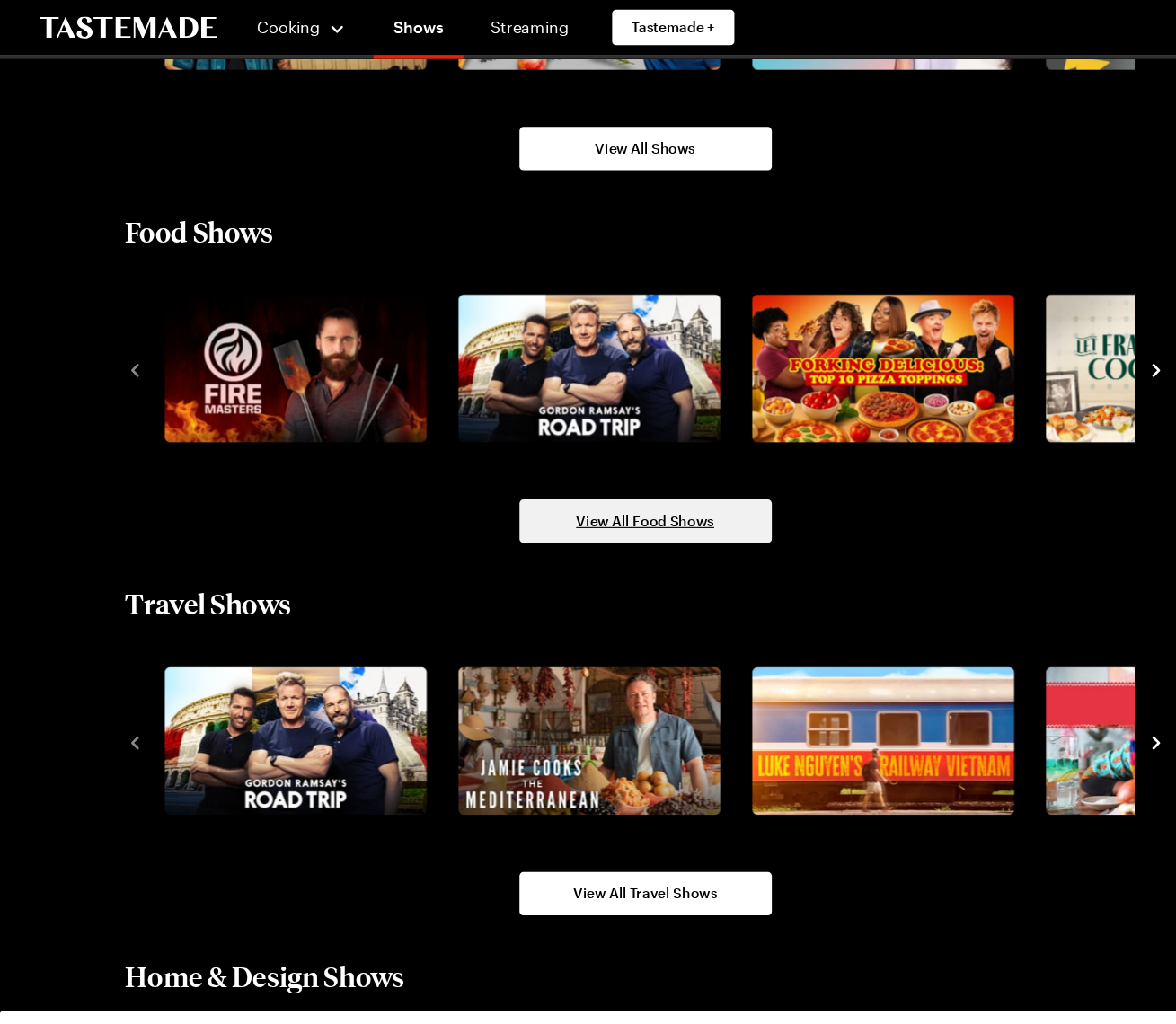
click at [554, 476] on span "View All Food Shows" at bounding box center [589, 476] width 126 height 18
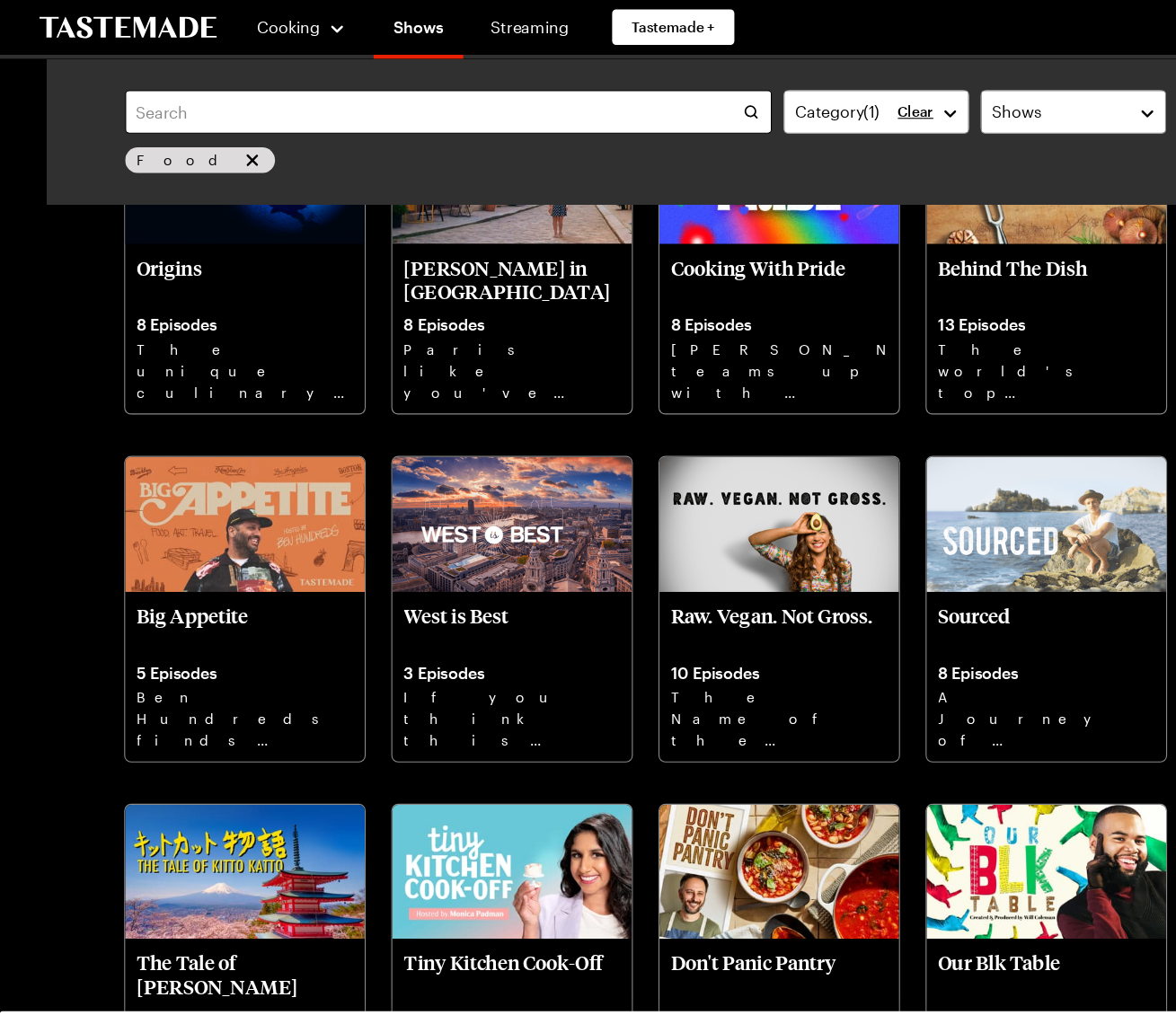
scroll to position [2118, 0]
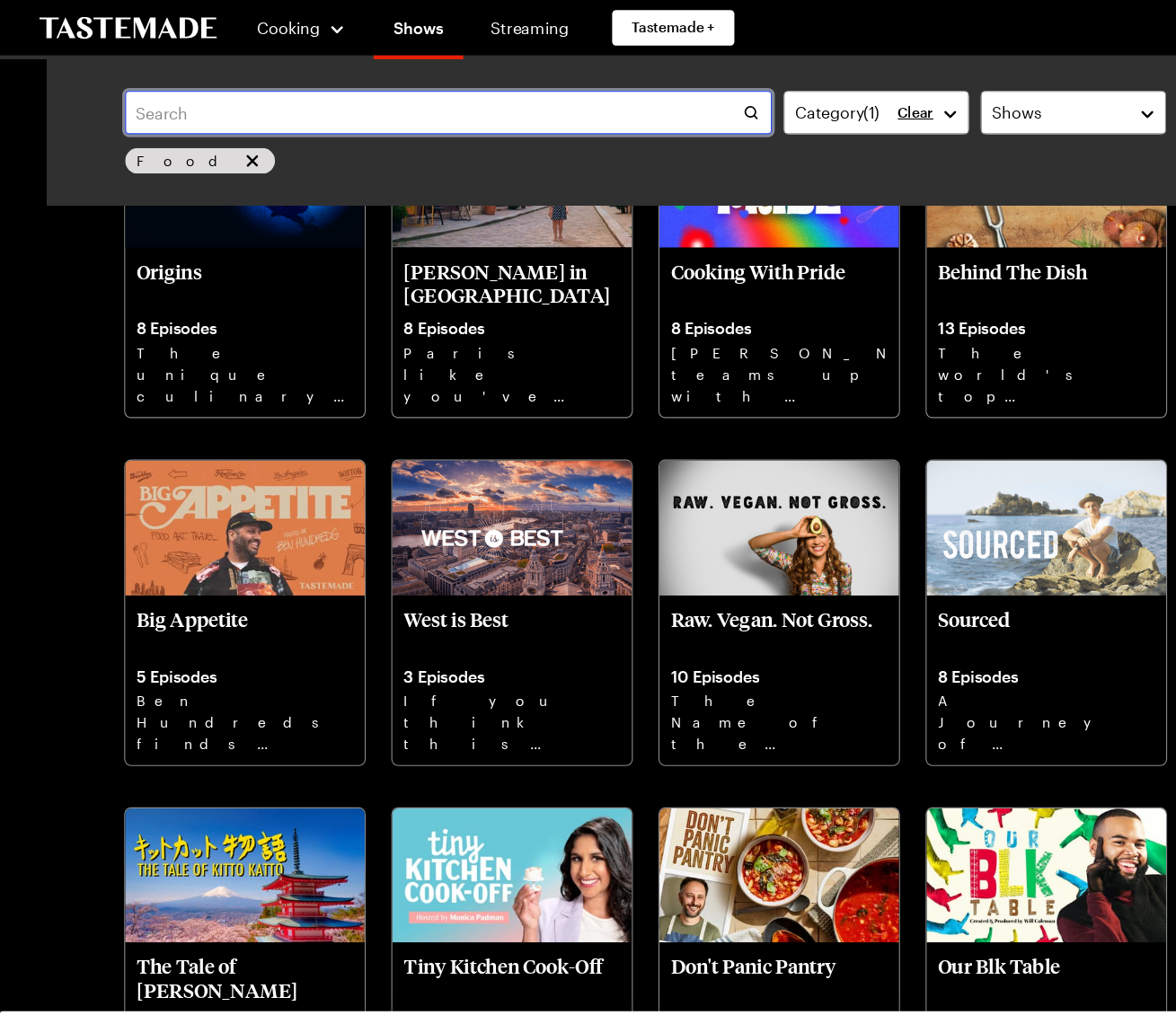
click at [143, 106] on input "text" at bounding box center [409, 103] width 590 height 40
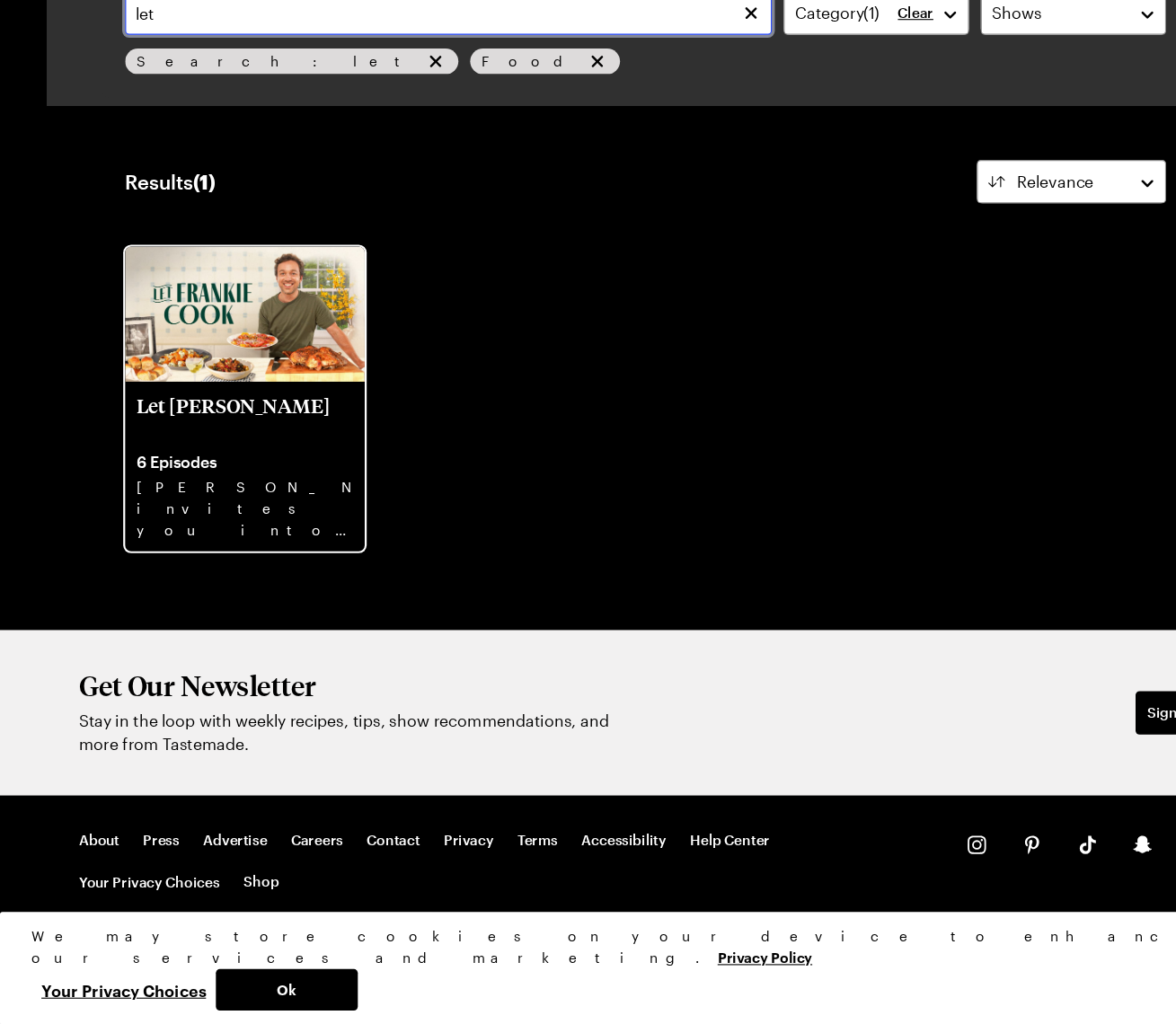
type input "let"
click at [181, 315] on img at bounding box center [223, 376] width 218 height 123
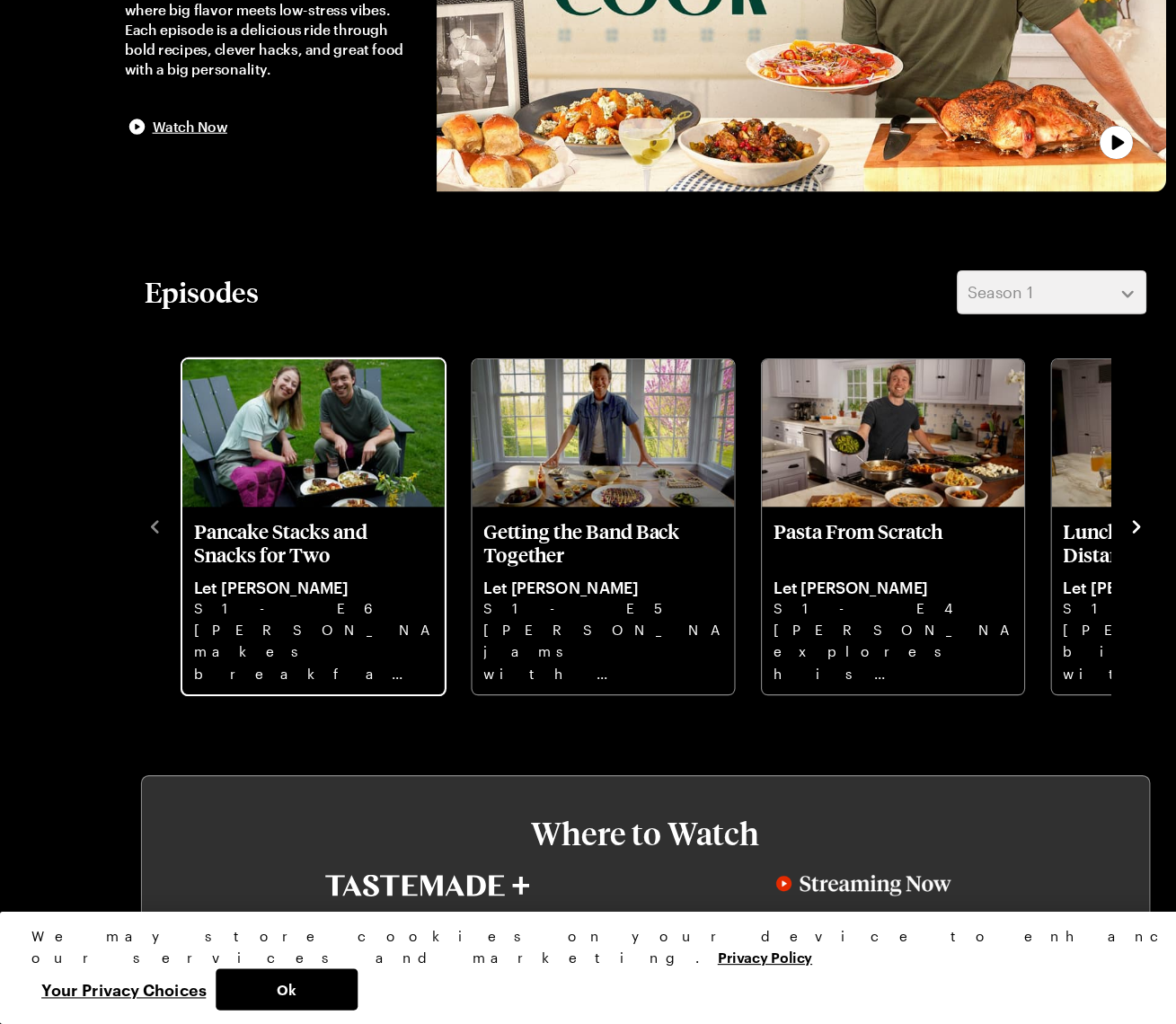
scroll to position [222, 0]
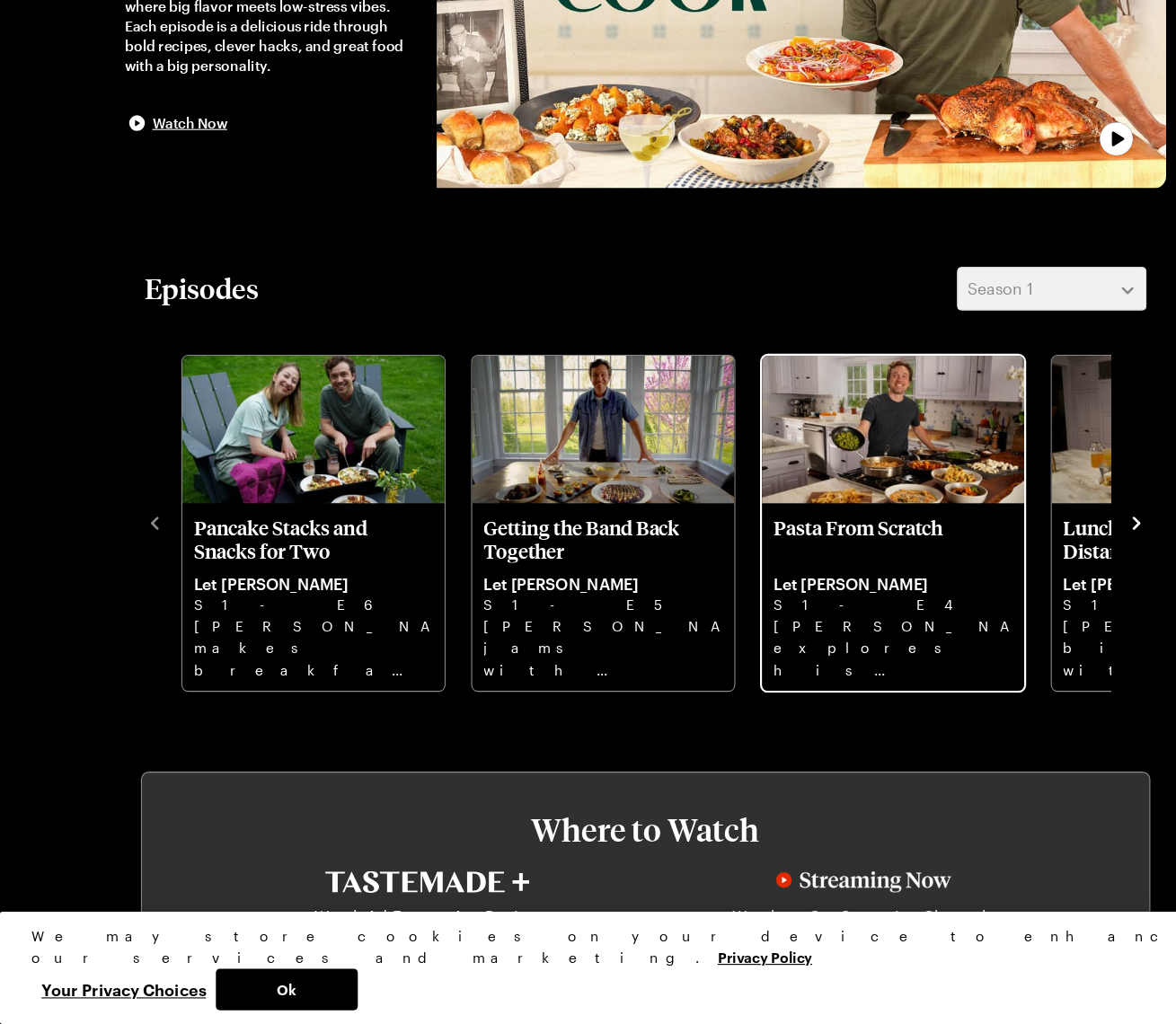
click at [817, 560] on p "Pasta From Scratch" at bounding box center [813, 582] width 217 height 43
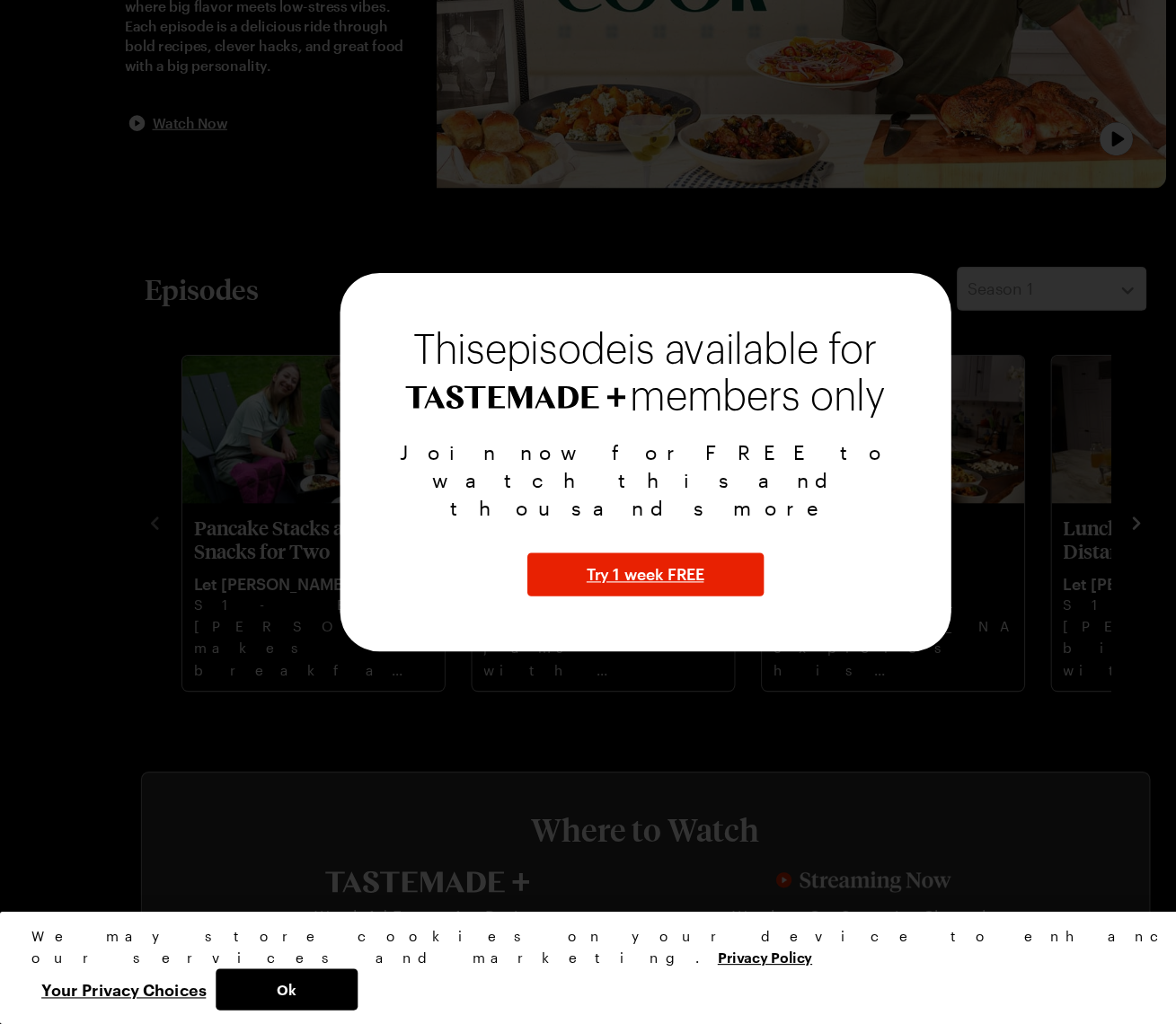
click at [821, 661] on div at bounding box center [588, 512] width 1176 height 1024
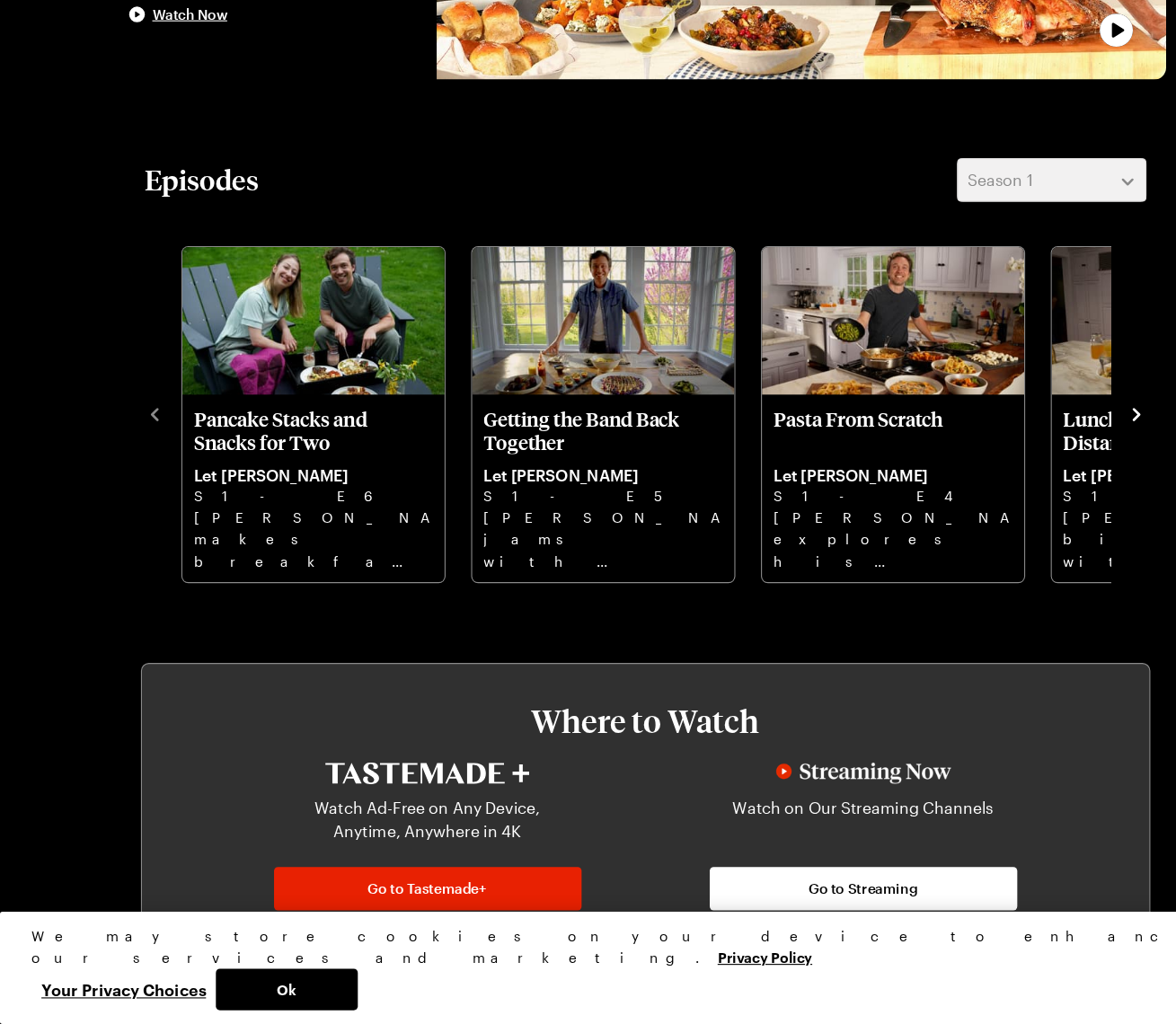
scroll to position [324, 0]
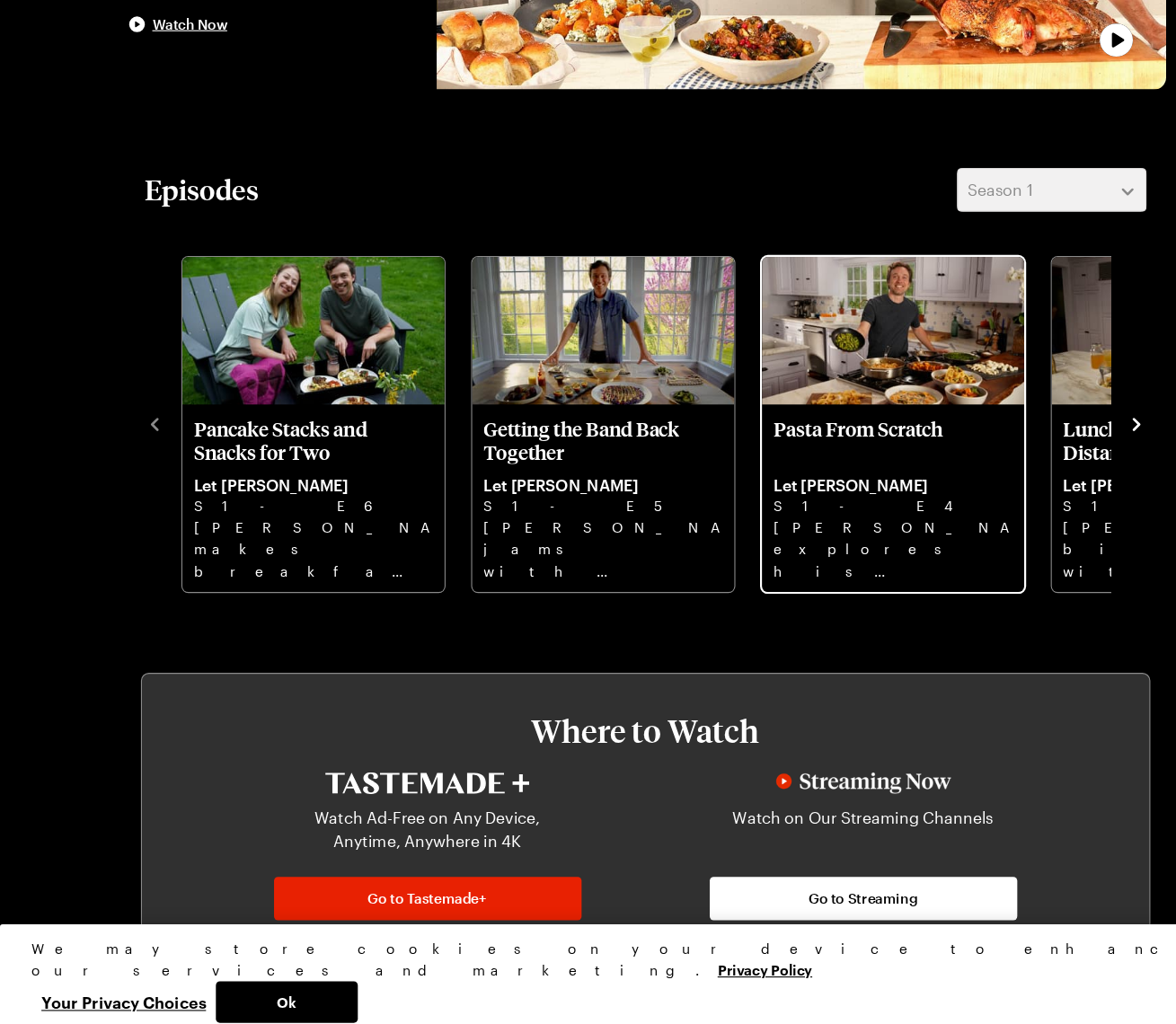
click at [819, 550] on p "Frankie explores his pasta roots with Cavatelli, ragout Pappardelle, anchovy Gn…" at bounding box center [813, 579] width 217 height 58
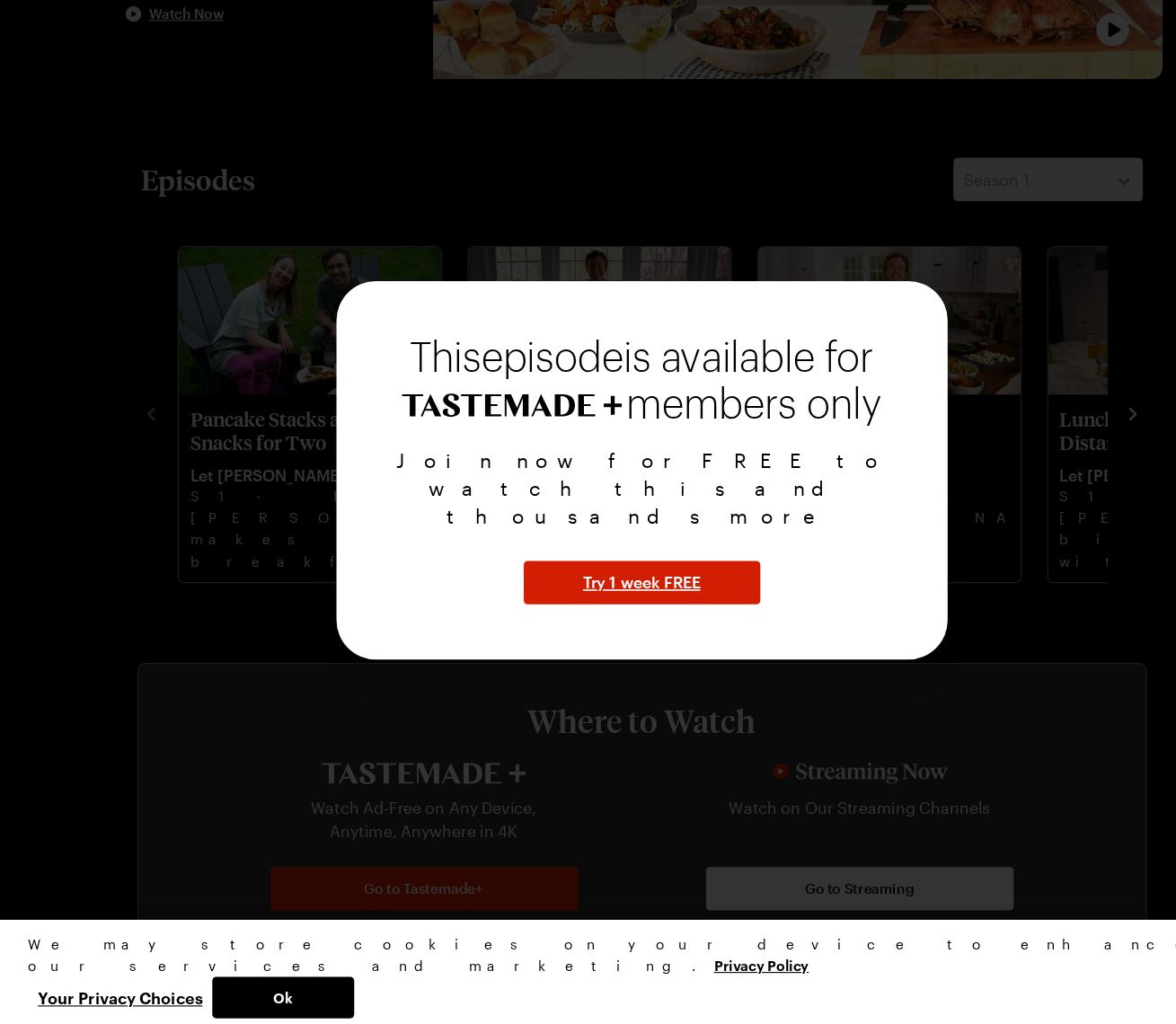
click at [605, 603] on span "Try 1 week FREE" at bounding box center [587, 614] width 107 height 22
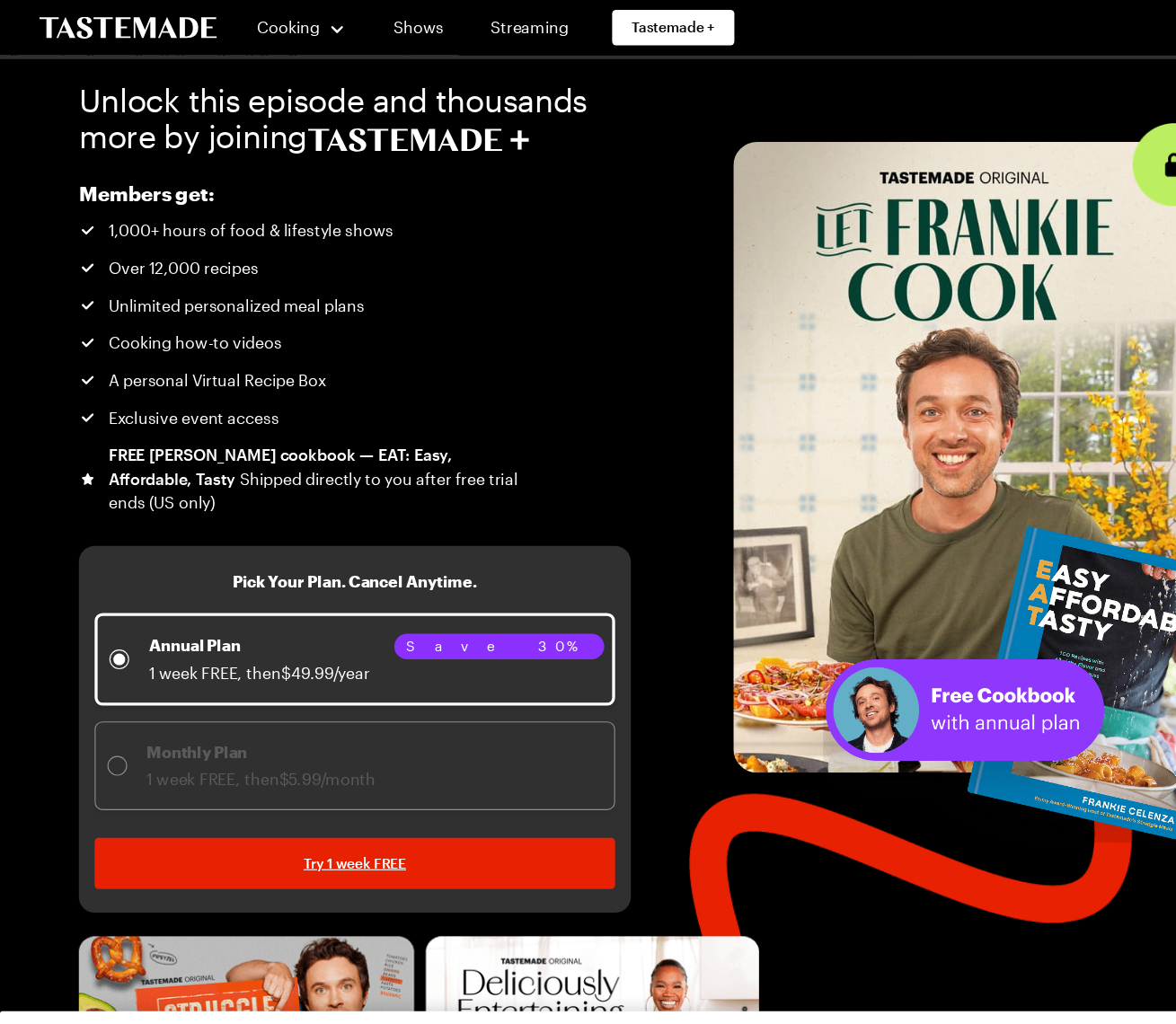
click at [765, 237] on img at bounding box center [879, 417] width 421 height 575
click at [384, 23] on link "Shows" at bounding box center [381, 25] width 82 height 50
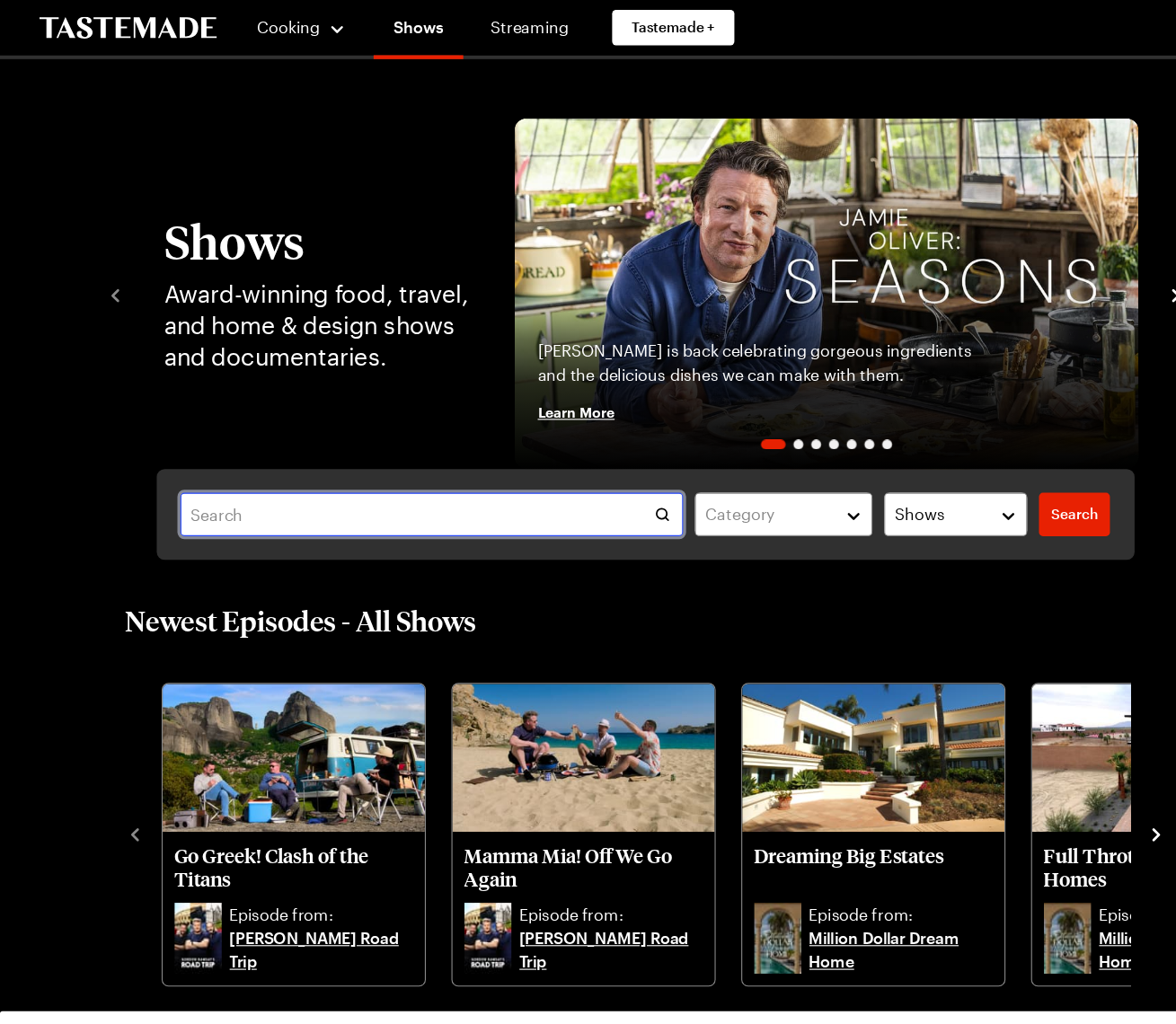
click at [212, 466] on input "text" at bounding box center [394, 469] width 458 height 40
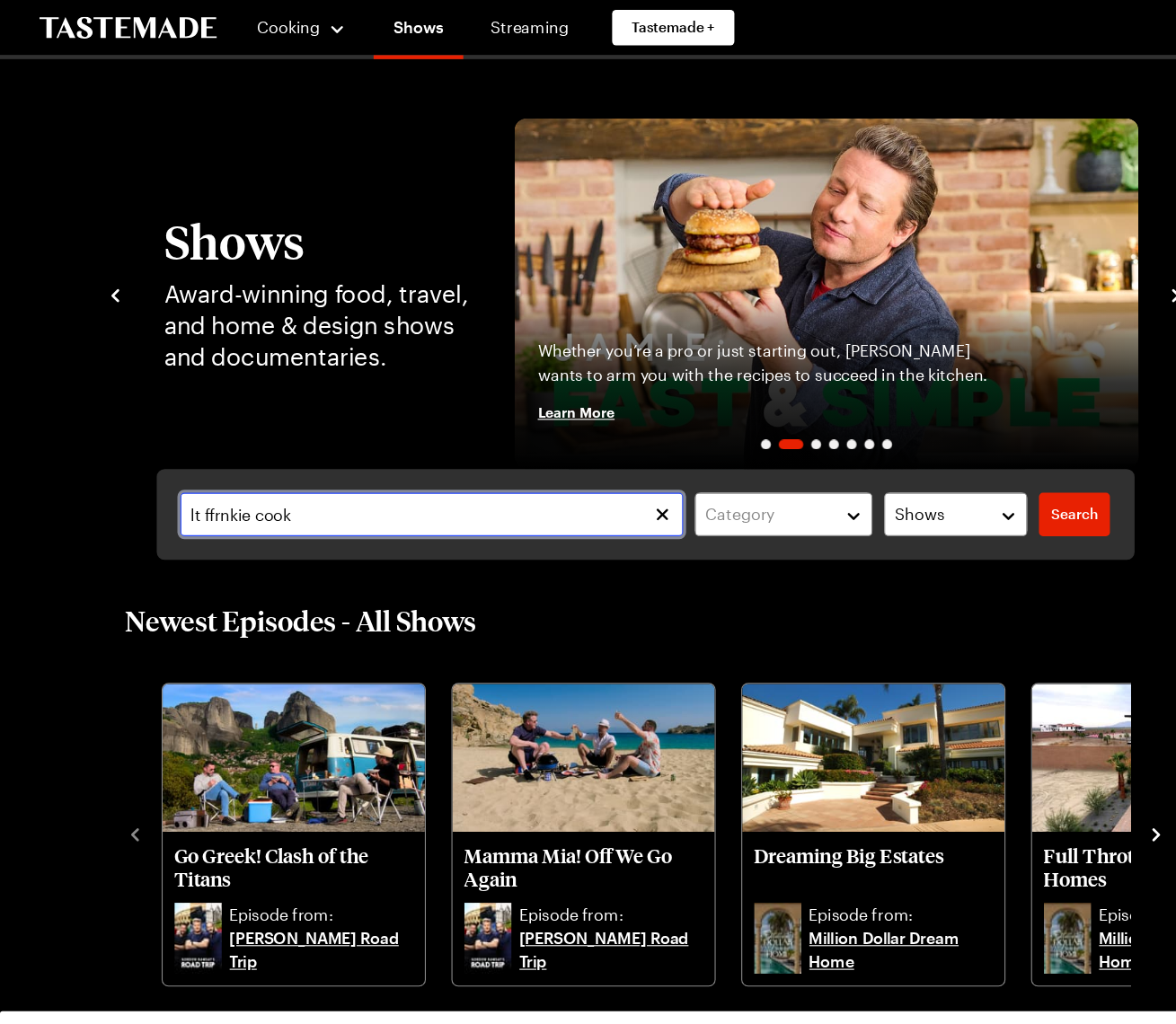
type input "lt ffrnkie cook"
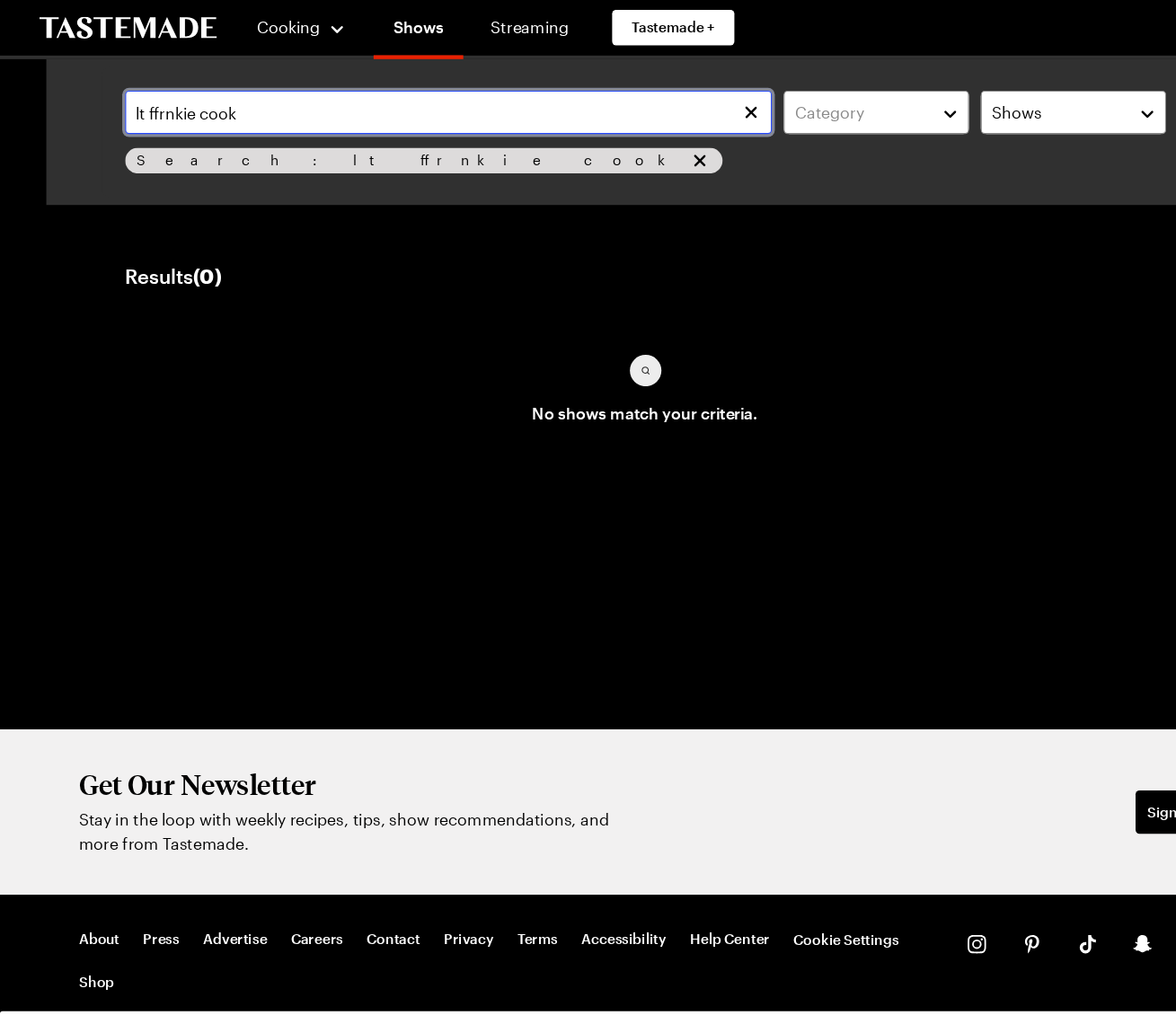
drag, startPoint x: 177, startPoint y: 105, endPoint x: 117, endPoint y: 102, distance: 60.1
click at [117, 102] on input "lt ffrnkie cook" at bounding box center [409, 103] width 590 height 40
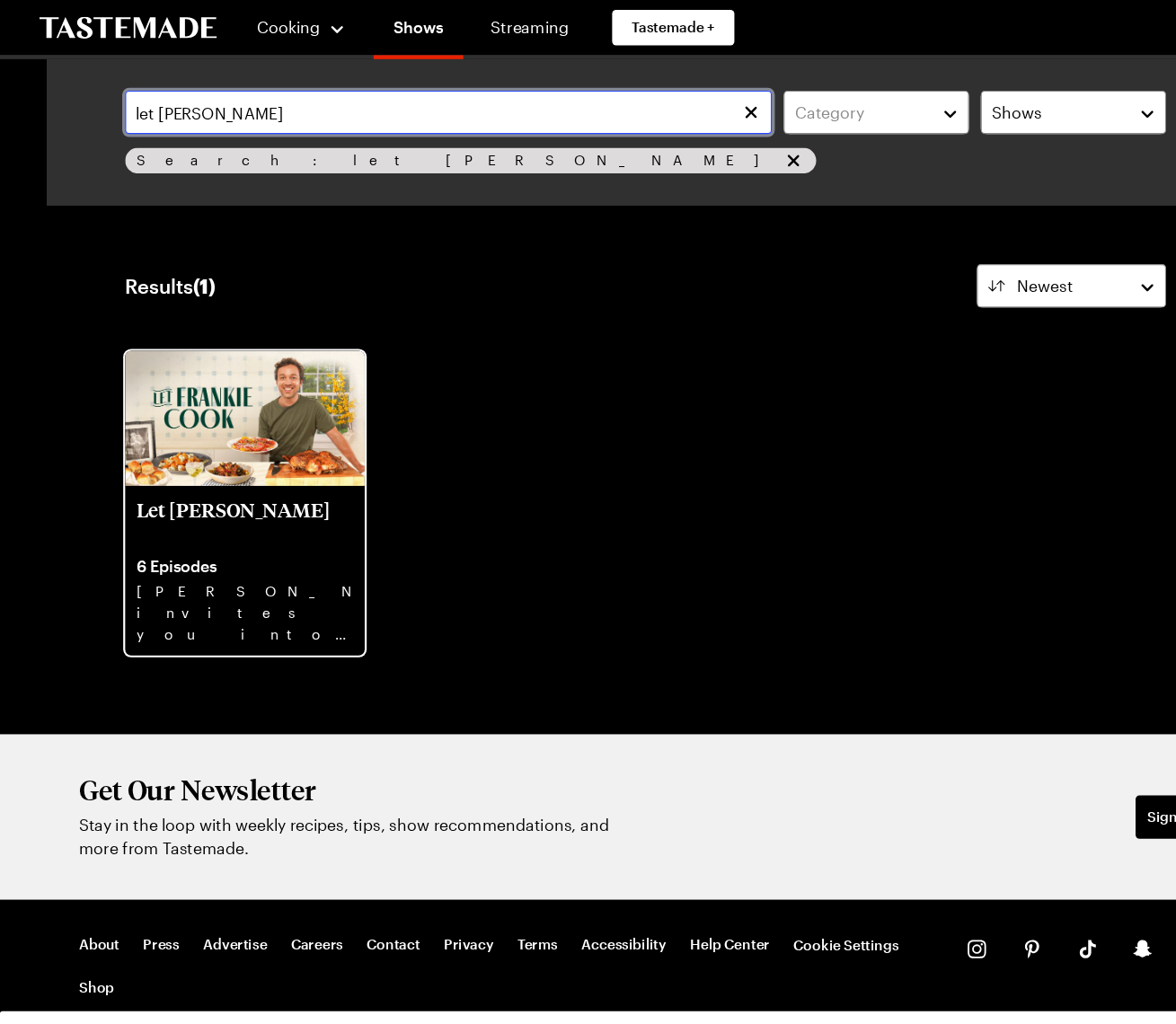
type input "let frankie cook"
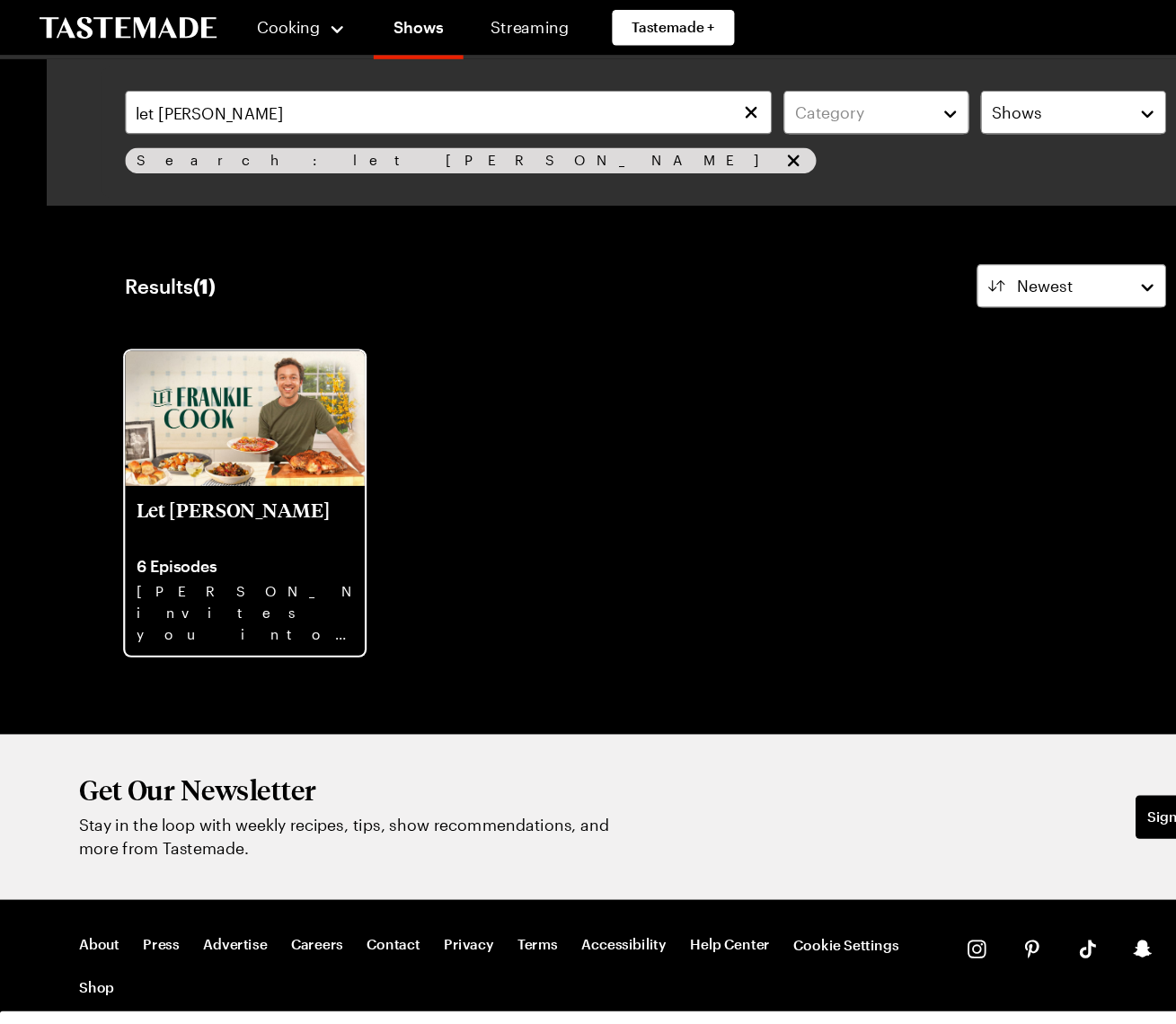
click at [191, 376] on img at bounding box center [223, 381] width 218 height 123
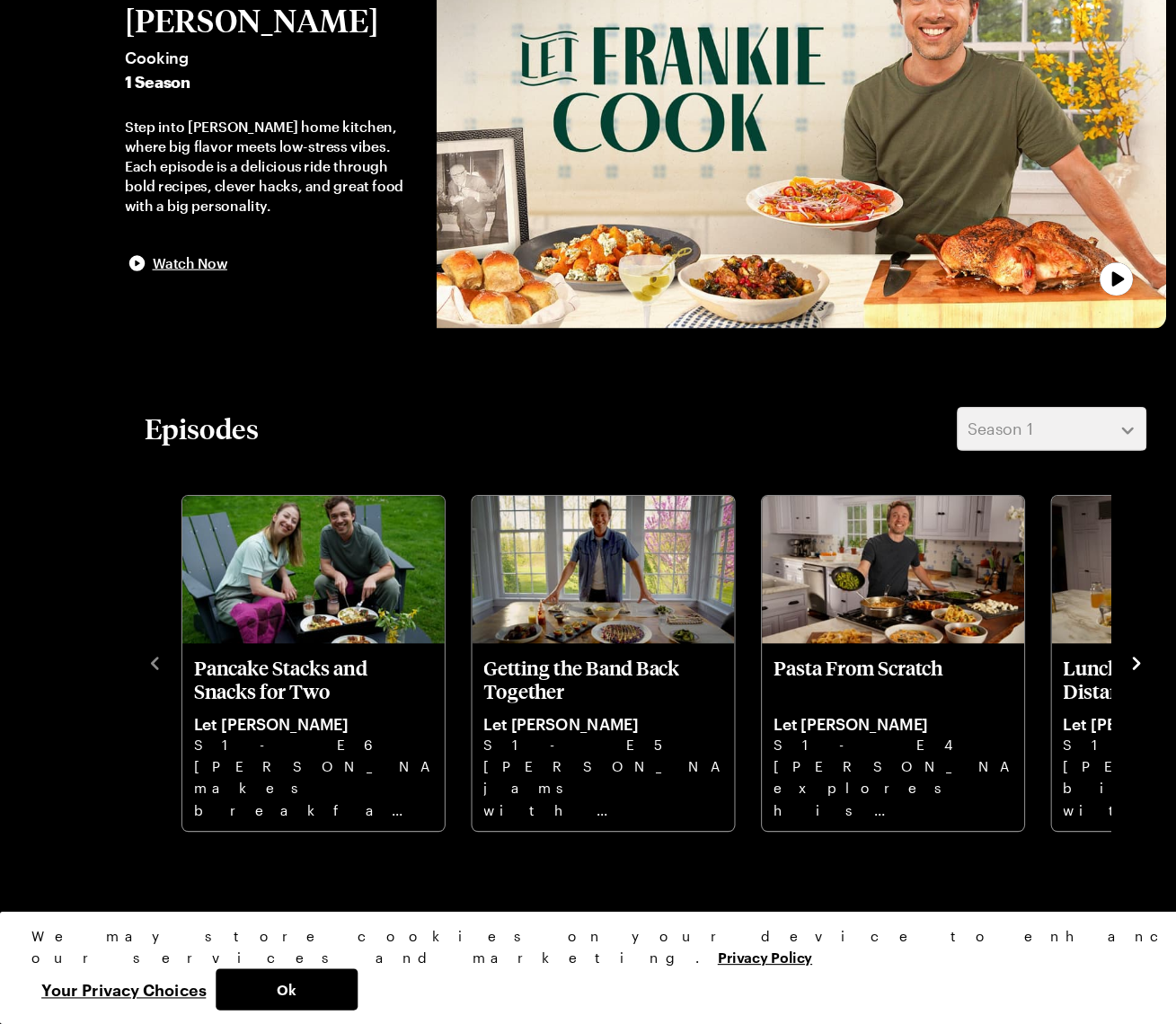
scroll to position [111, 0]
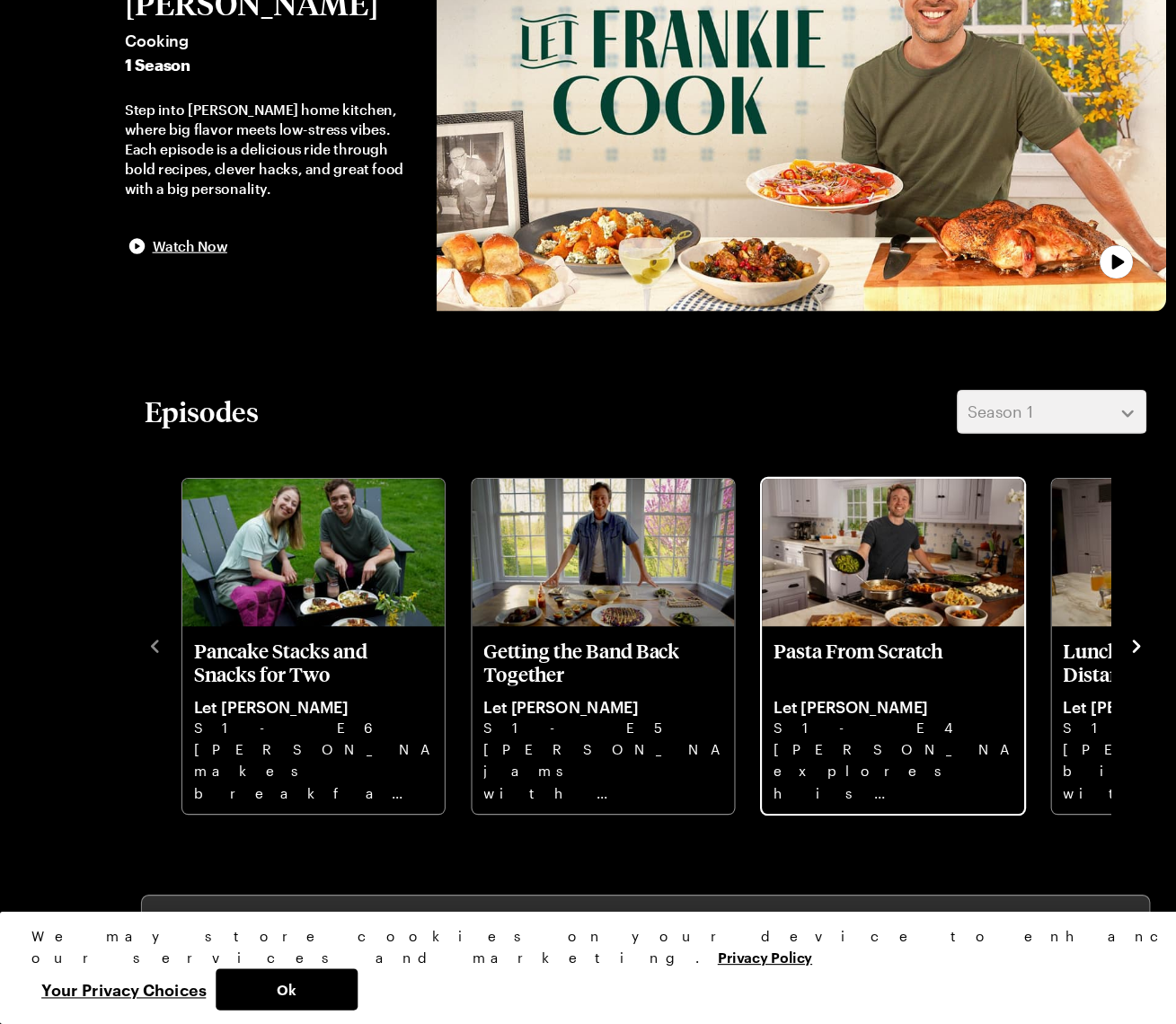
click at [879, 765] on p "Frankie explores his pasta roots with Cavatelli, ragout Pappardelle, anchovy Gn…" at bounding box center [813, 793] width 217 height 58
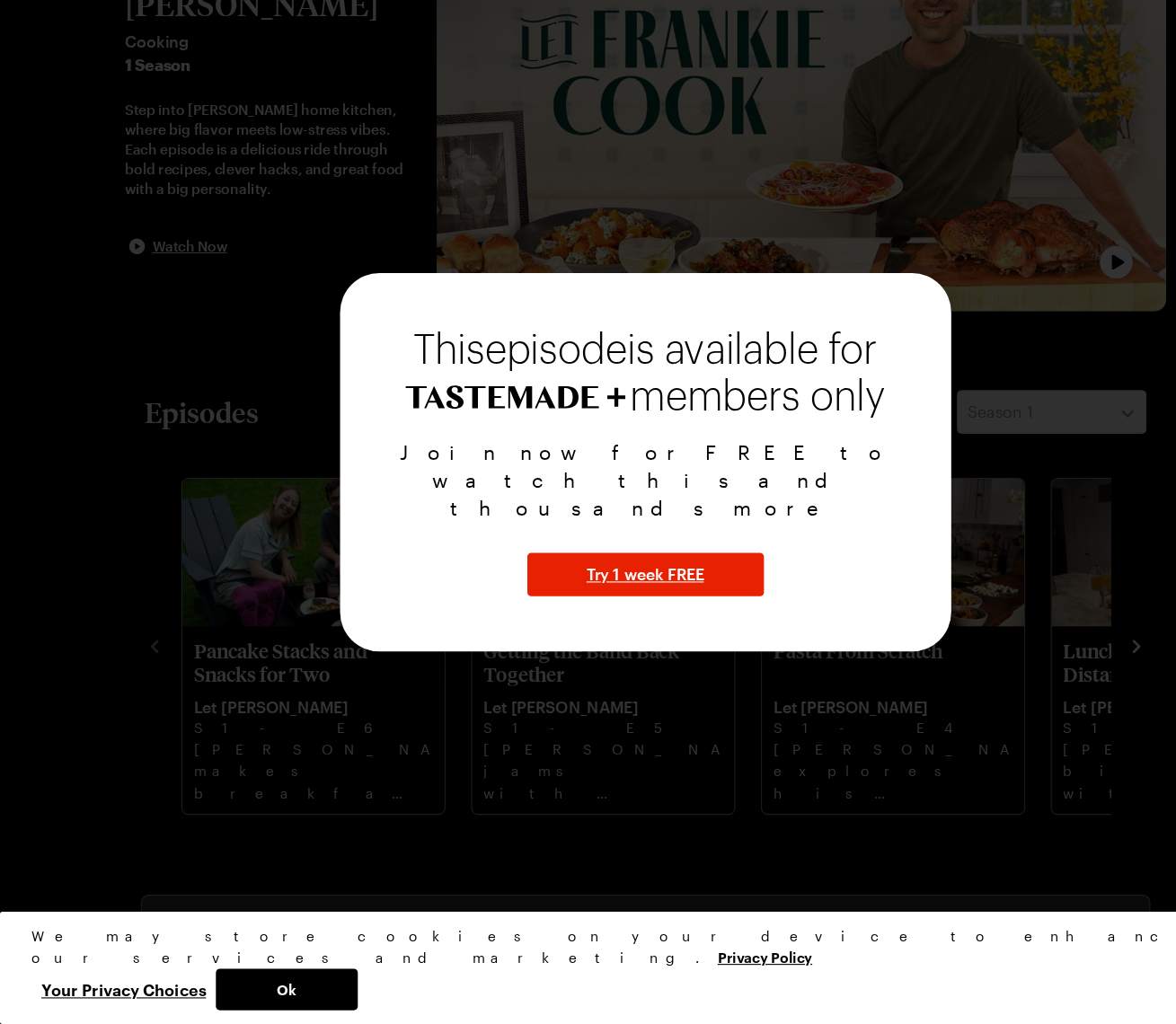
click at [404, 512] on div "Join now for FREE to watch this and thousands more Try 1 week FREE" at bounding box center [588, 563] width 514 height 144
drag, startPoint x: 197, startPoint y: 145, endPoint x: 188, endPoint y: 139, distance: 10.8
click at [188, 139] on div at bounding box center [588, 512] width 1176 height 1024
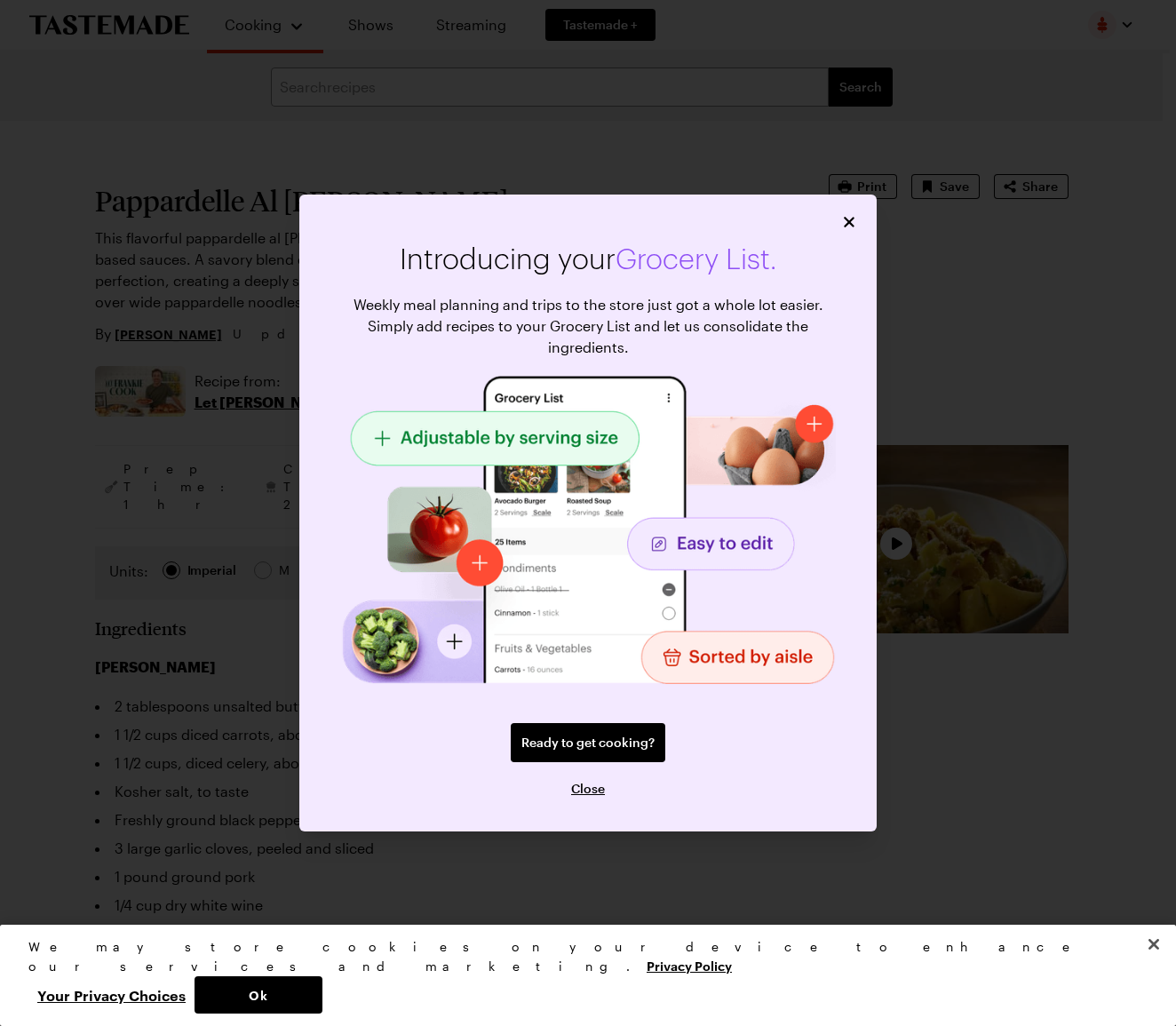
type textarea "x"
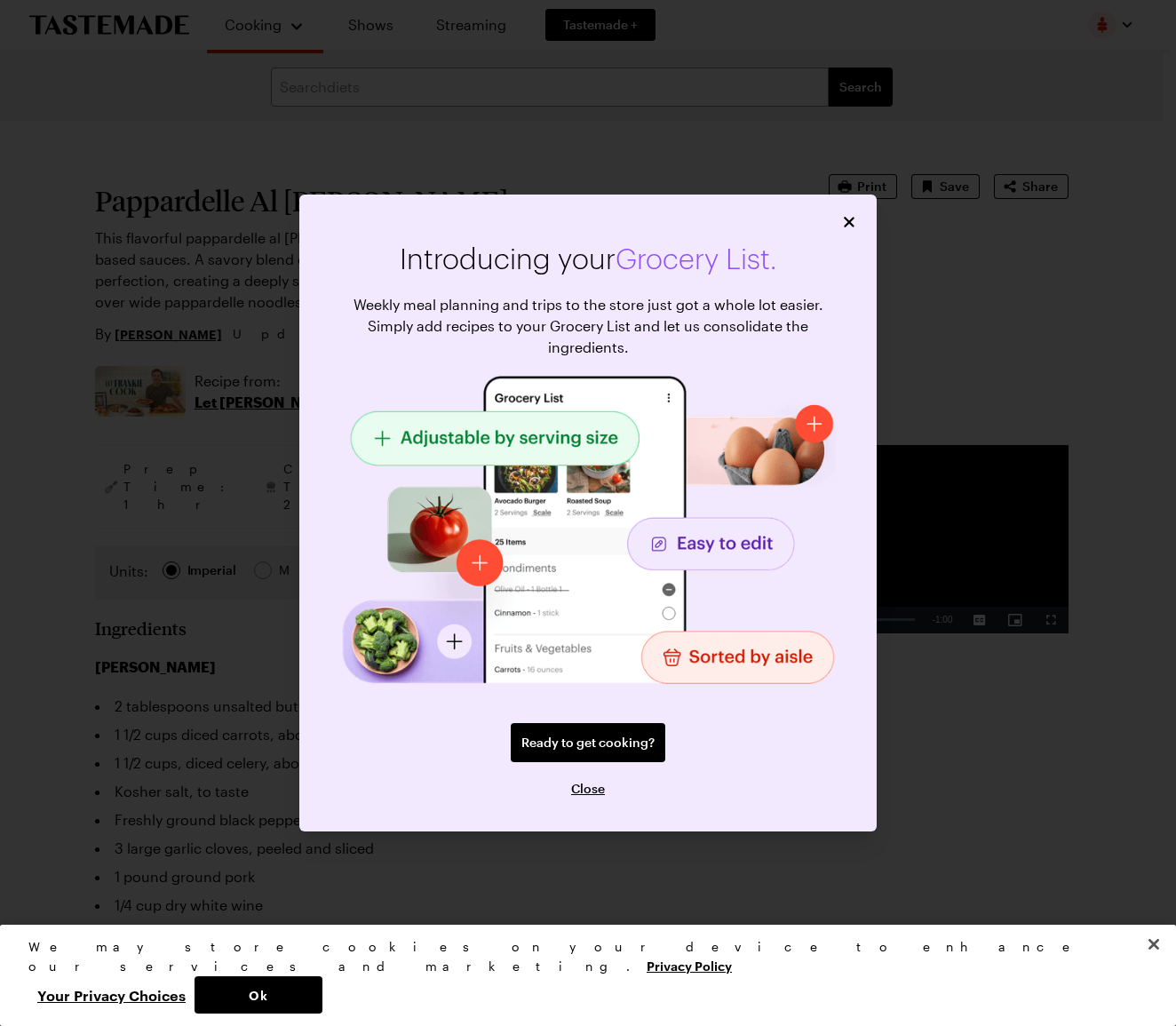
click at [851, 220] on icon "Close" at bounding box center [849, 222] width 11 height 11
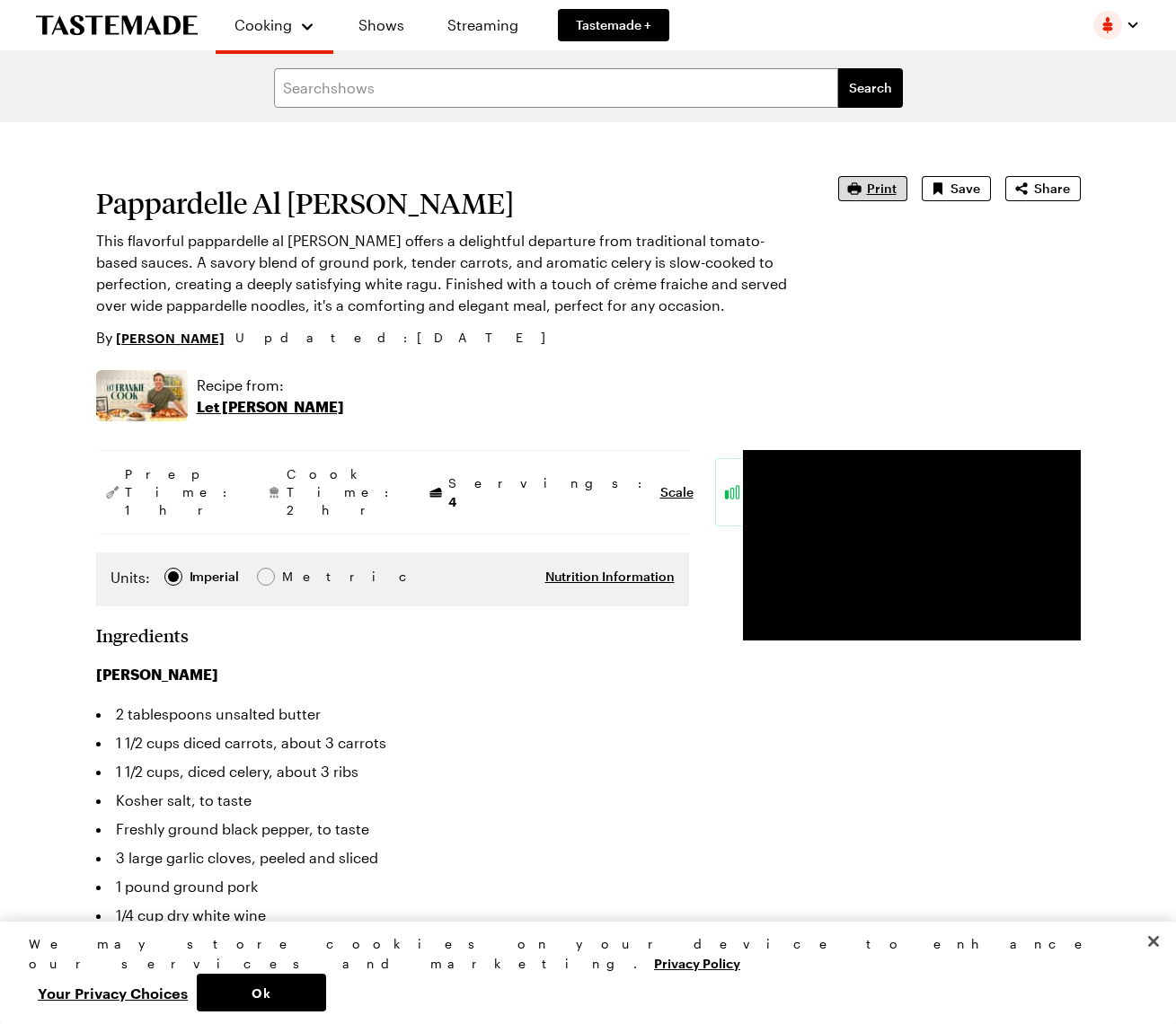
click at [881, 189] on span "Print" at bounding box center [882, 188] width 30 height 18
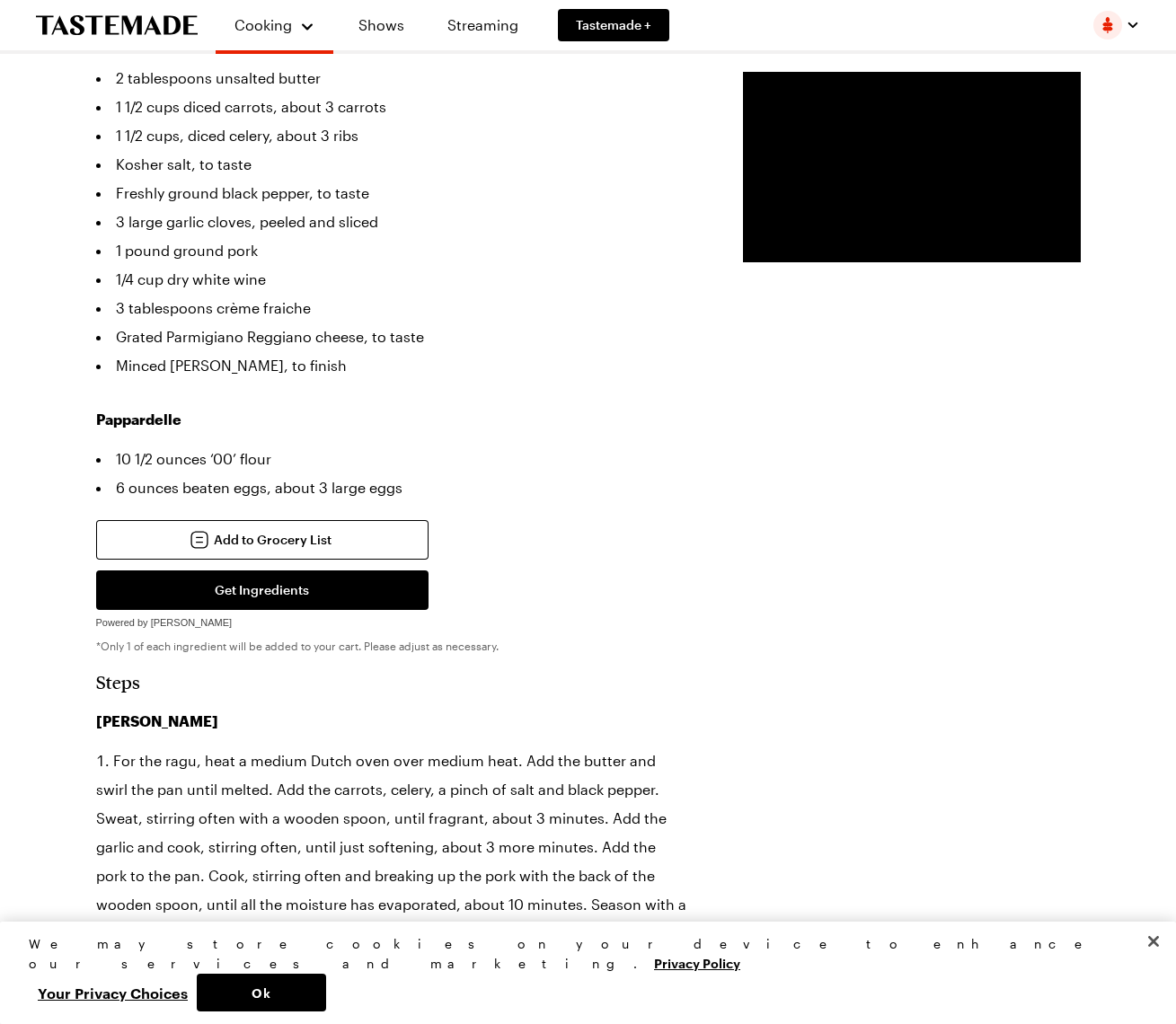
scroll to position [627, 0]
